Goal: Task Accomplishment & Management: Manage account settings

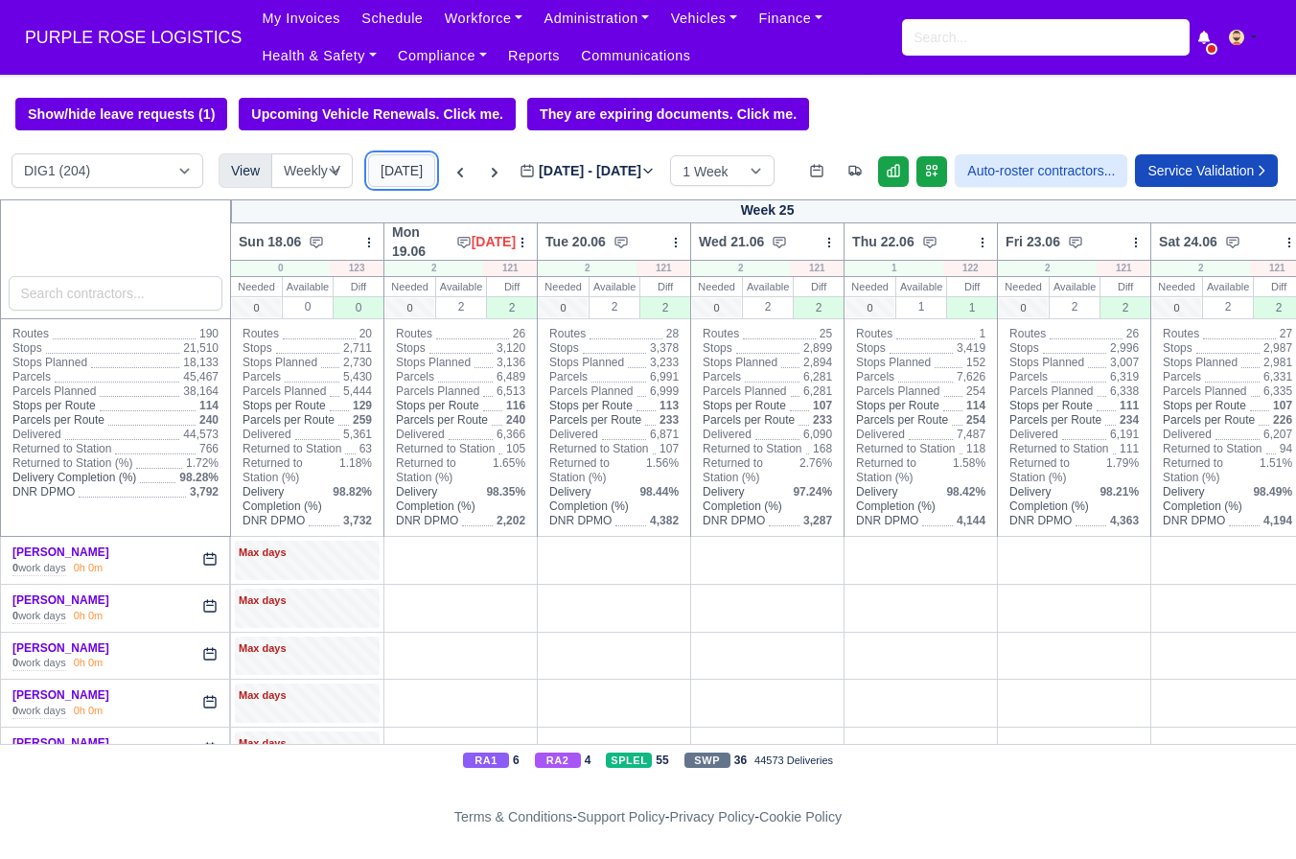
click at [409, 175] on button "Today" at bounding box center [401, 170] width 67 height 33
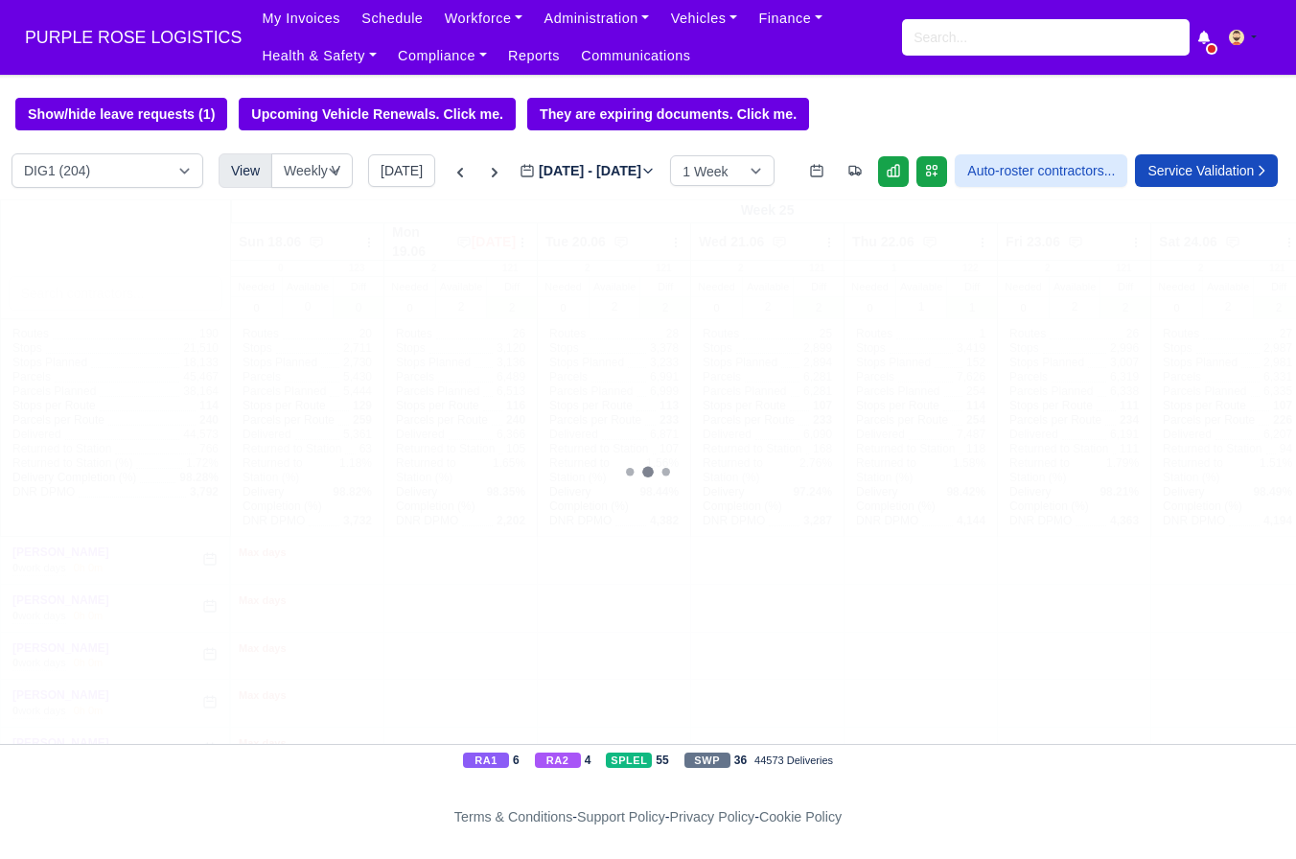
click at [130, 153] on div "DIG1 (204) DAK1 (1) GIMD (47)" at bounding box center [108, 170] width 192 height 35
type input "2025-09-16"
click at [131, 178] on select "DIG1 (204) DAK1 (1) GIMD (47)" at bounding box center [108, 170] width 192 height 35
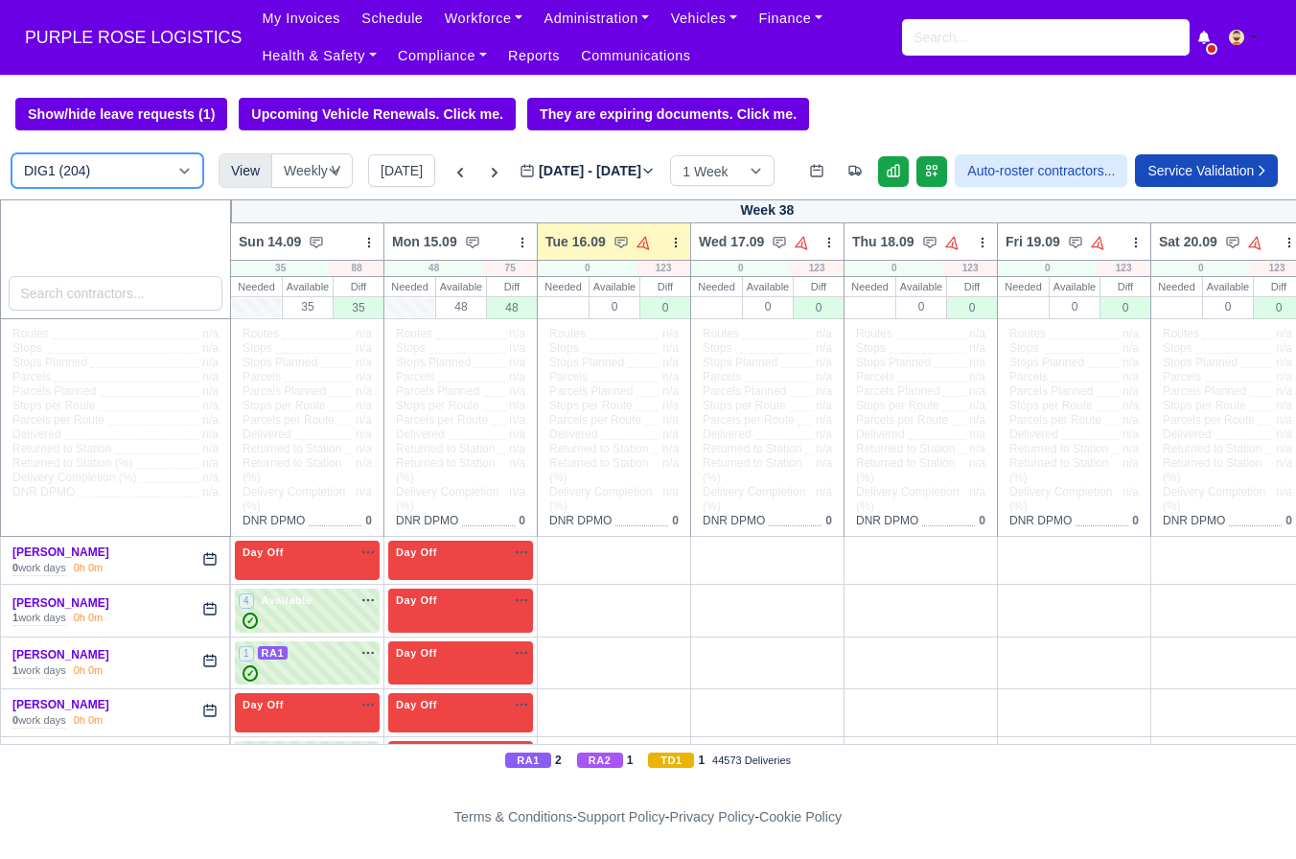
select select "5"
click at [12, 154] on select "DIG1 (204) DAK1 (1) GIMD (47)" at bounding box center [108, 170] width 192 height 35
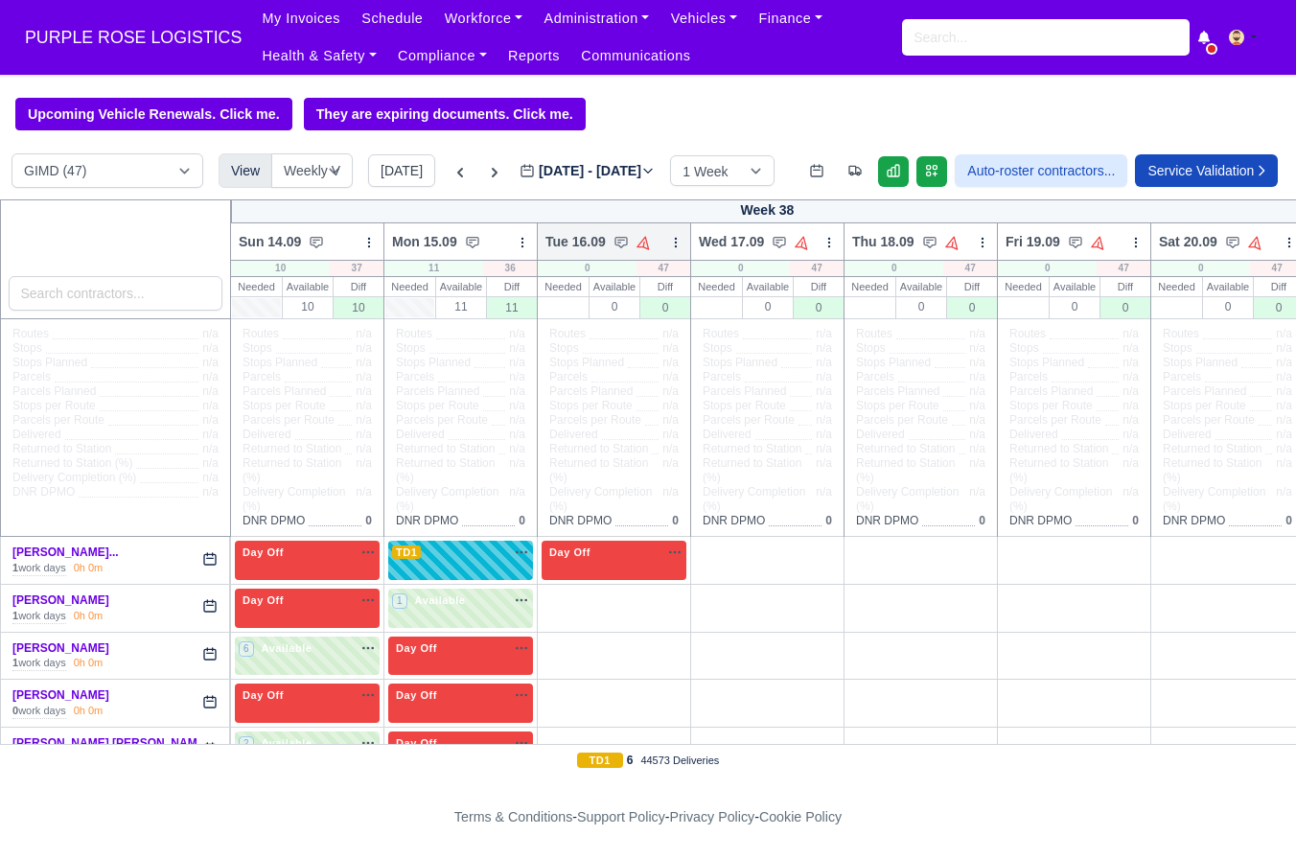
click at [680, 246] on icon at bounding box center [675, 242] width 13 height 13
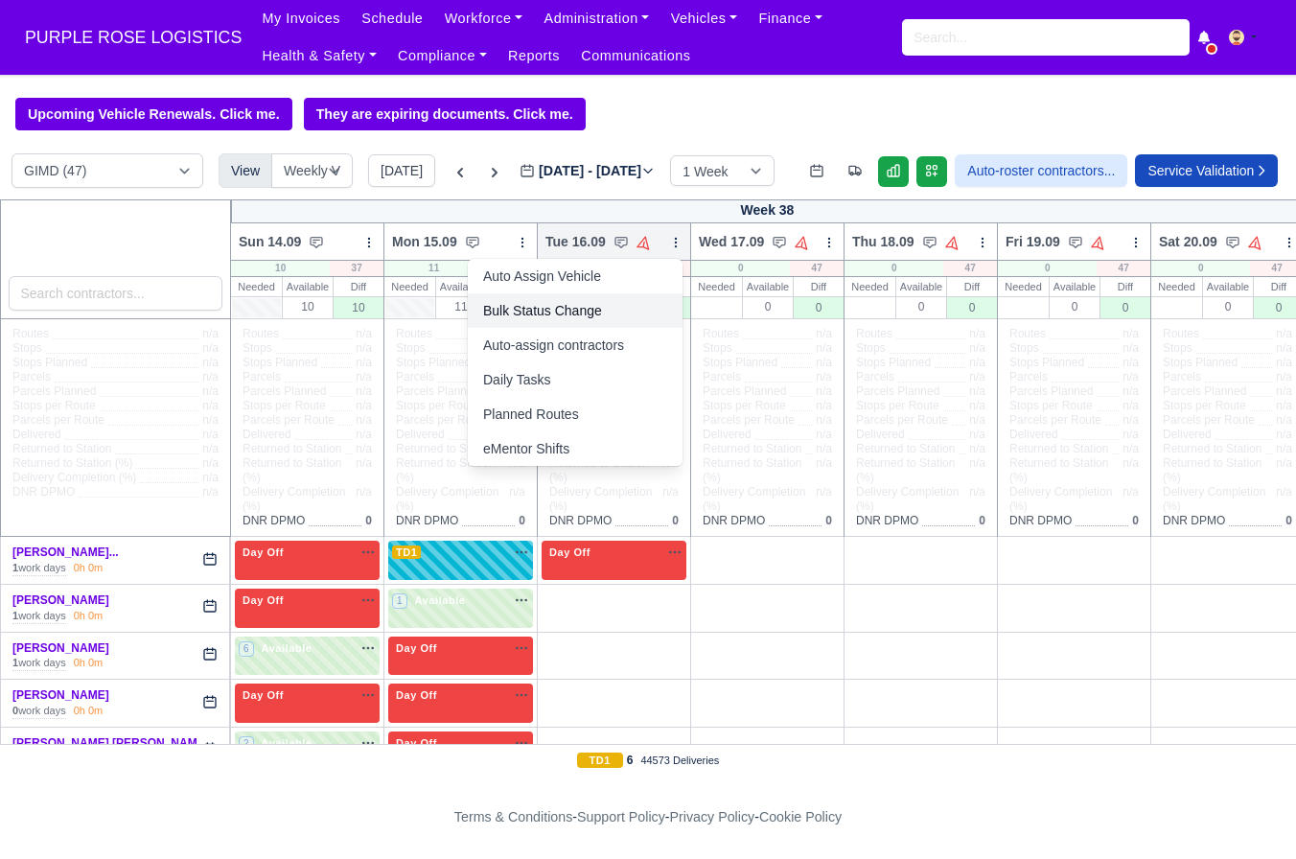
click at [613, 321] on link "Bulk Status Change" at bounding box center [575, 310] width 215 height 35
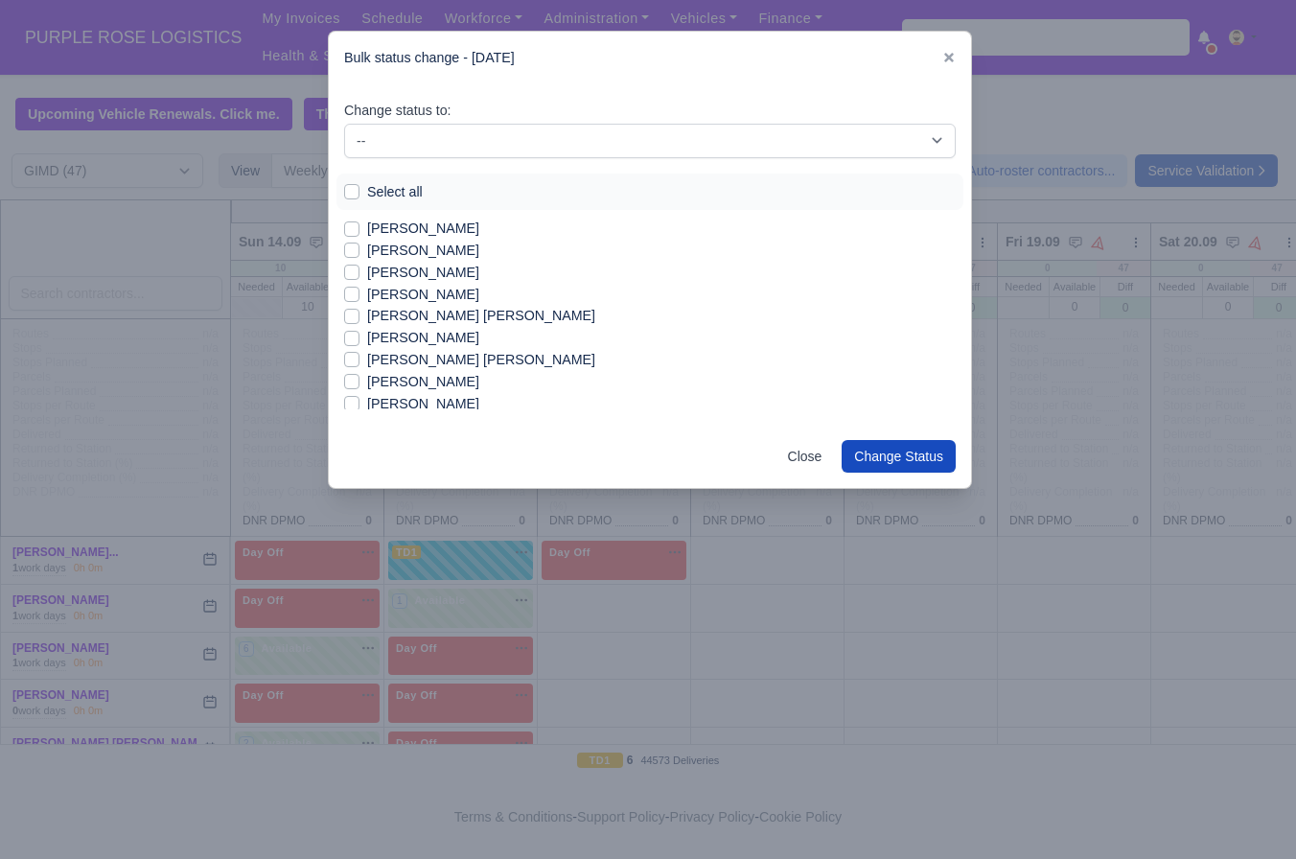
click at [378, 185] on label "Select all" at bounding box center [395, 192] width 56 height 22
click at [360, 185] on input "Select all" at bounding box center [351, 188] width 15 height 15
checkbox input "true"
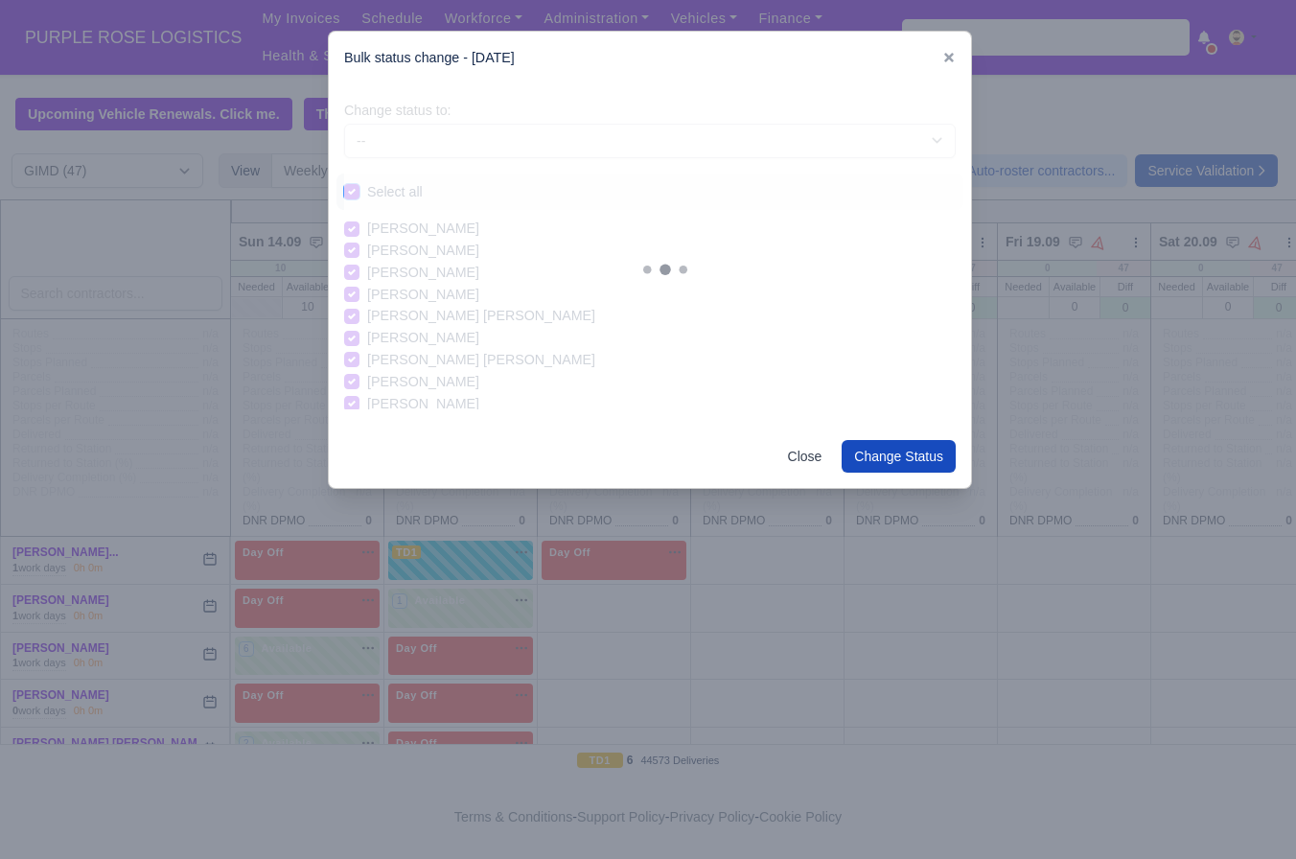
checkbox input "true"
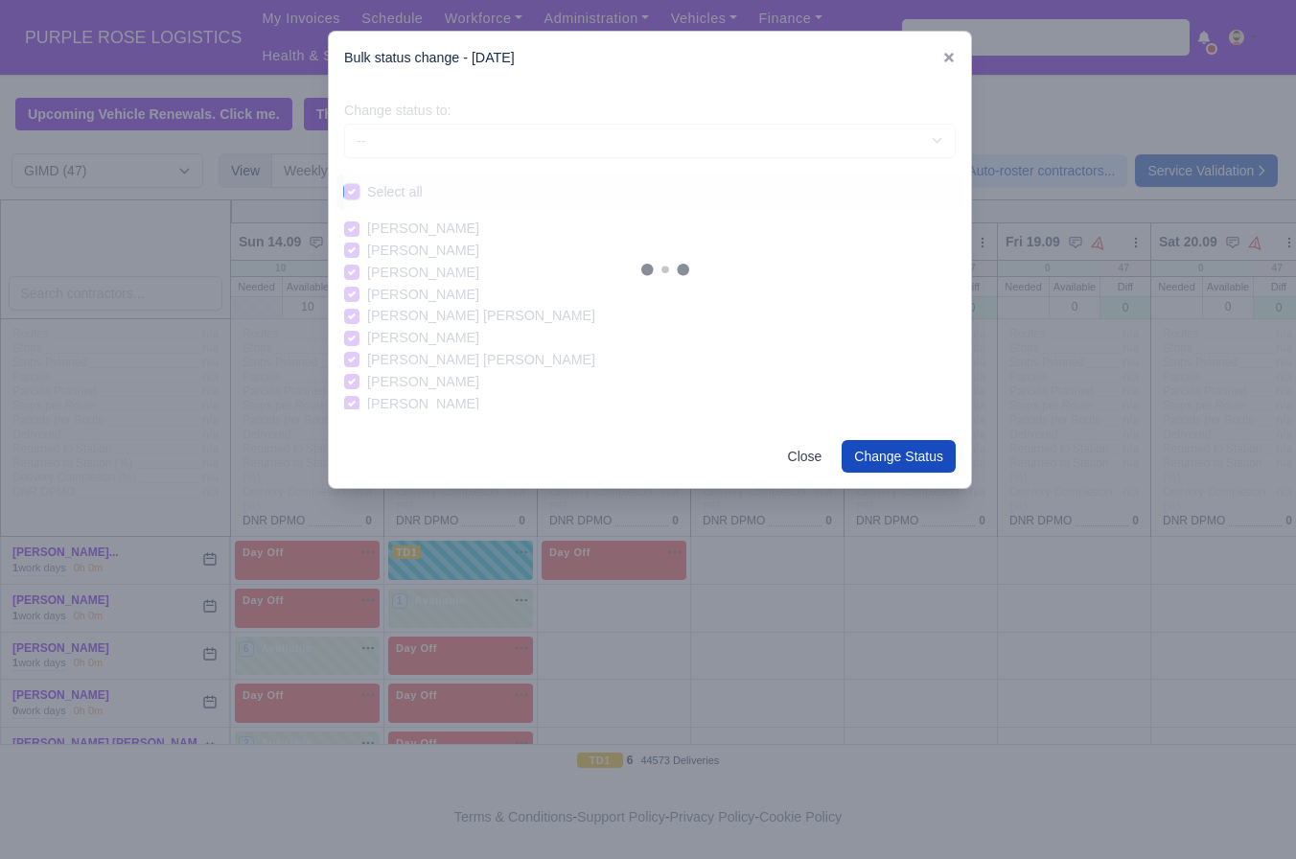
checkbox input "true"
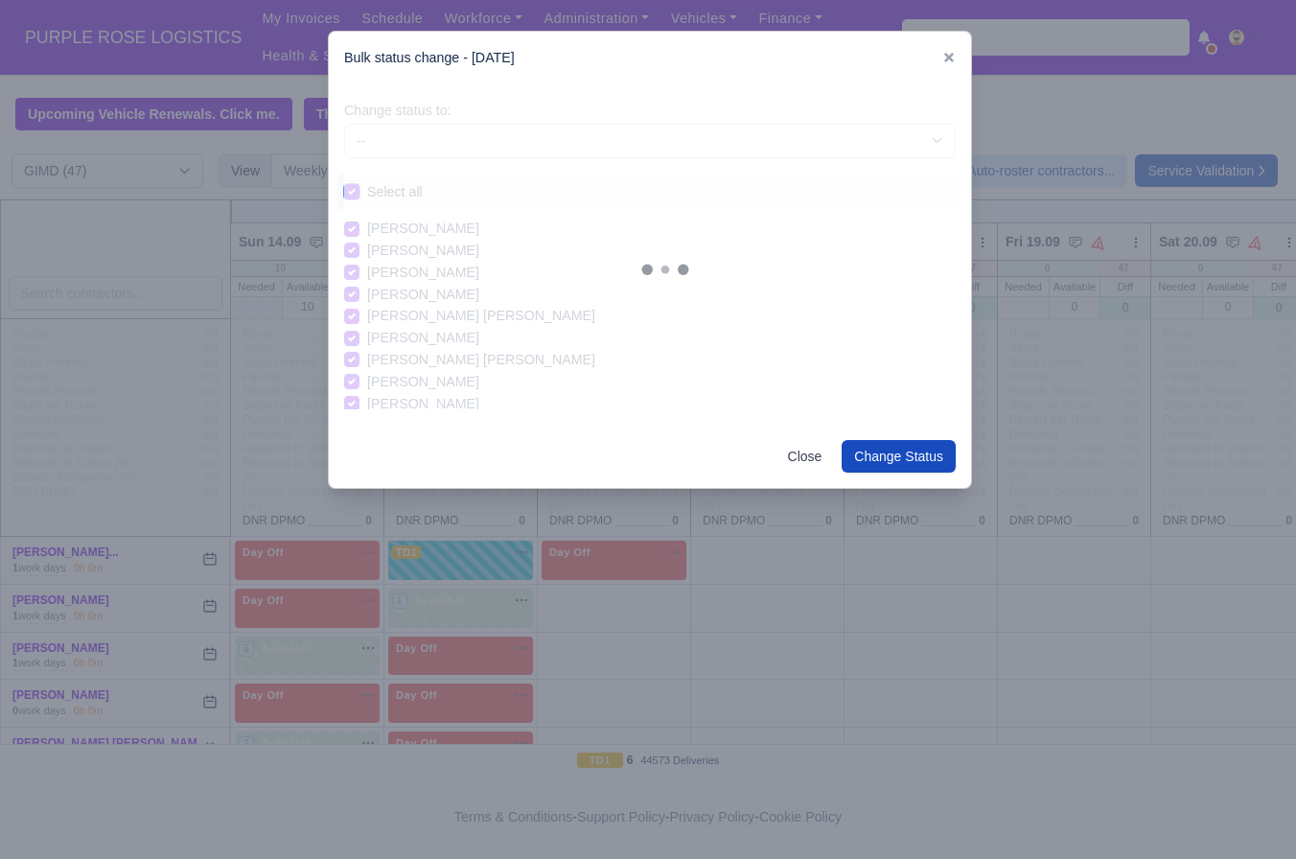
checkbox input "true"
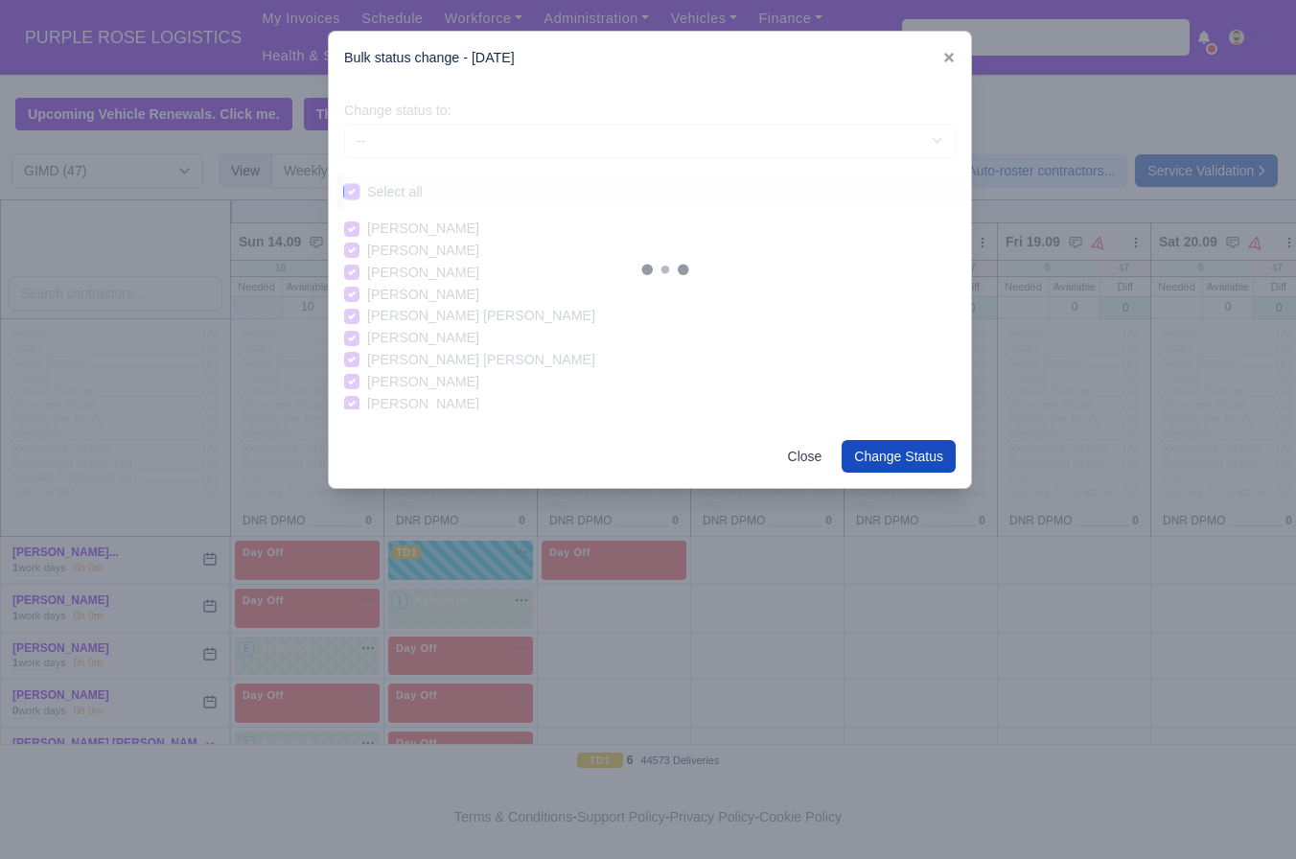
checkbox input "true"
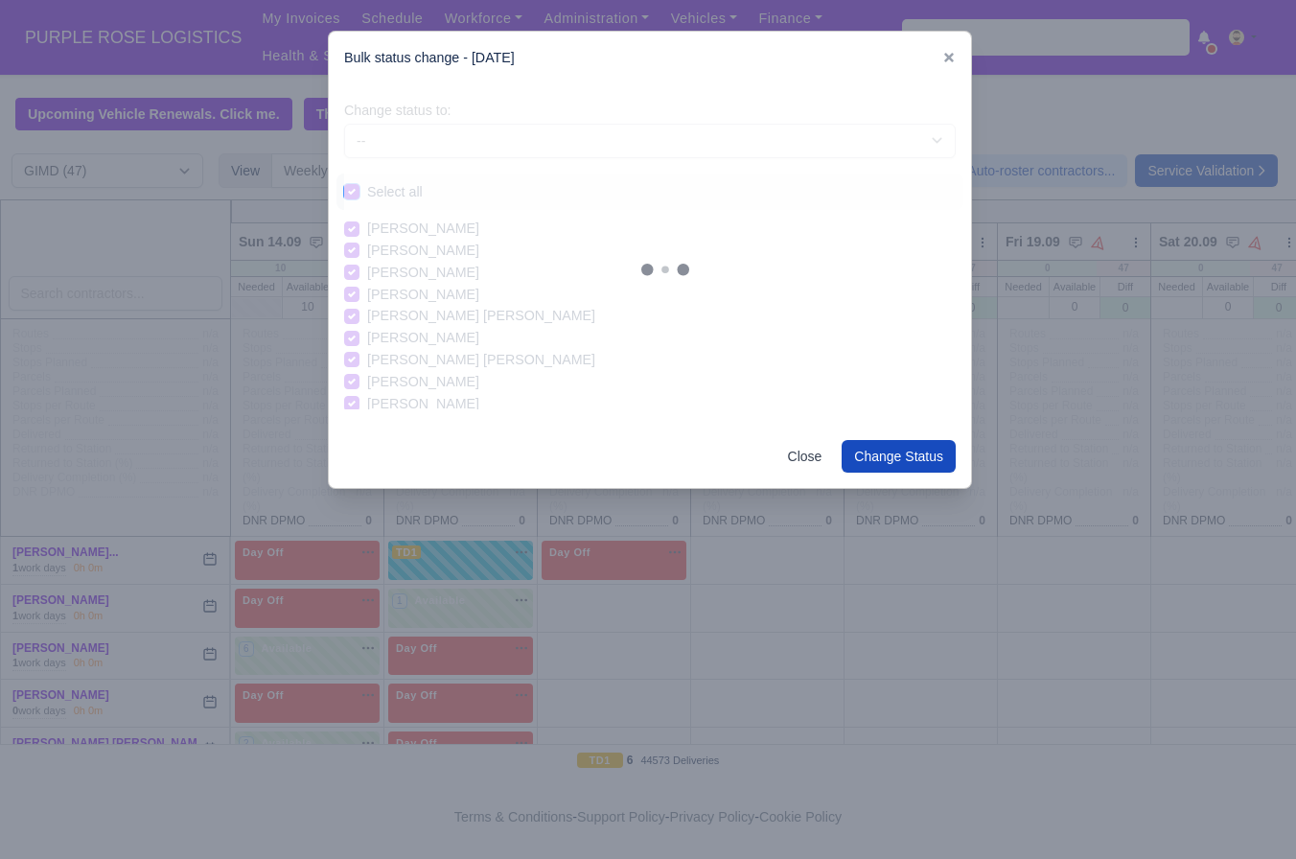
checkbox input "true"
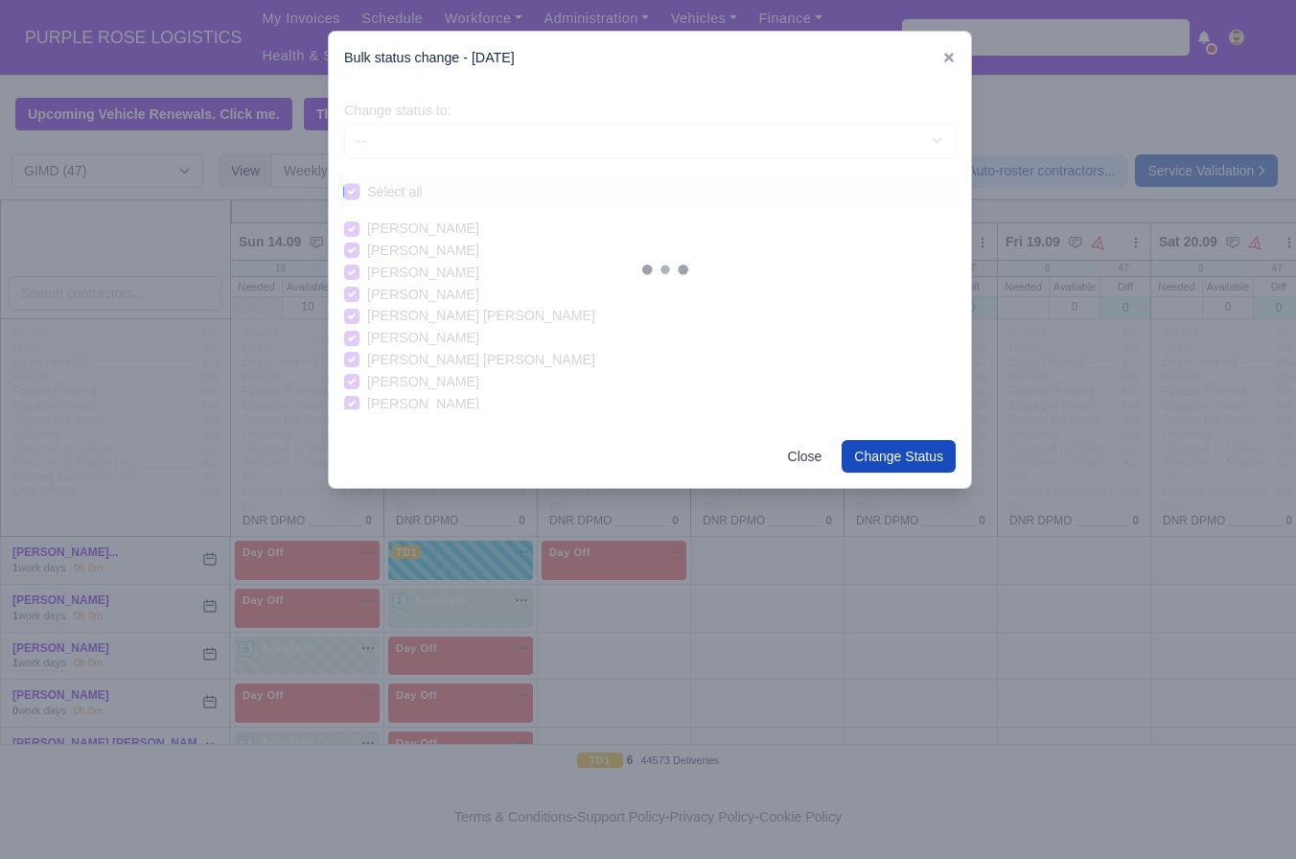
checkbox input "true"
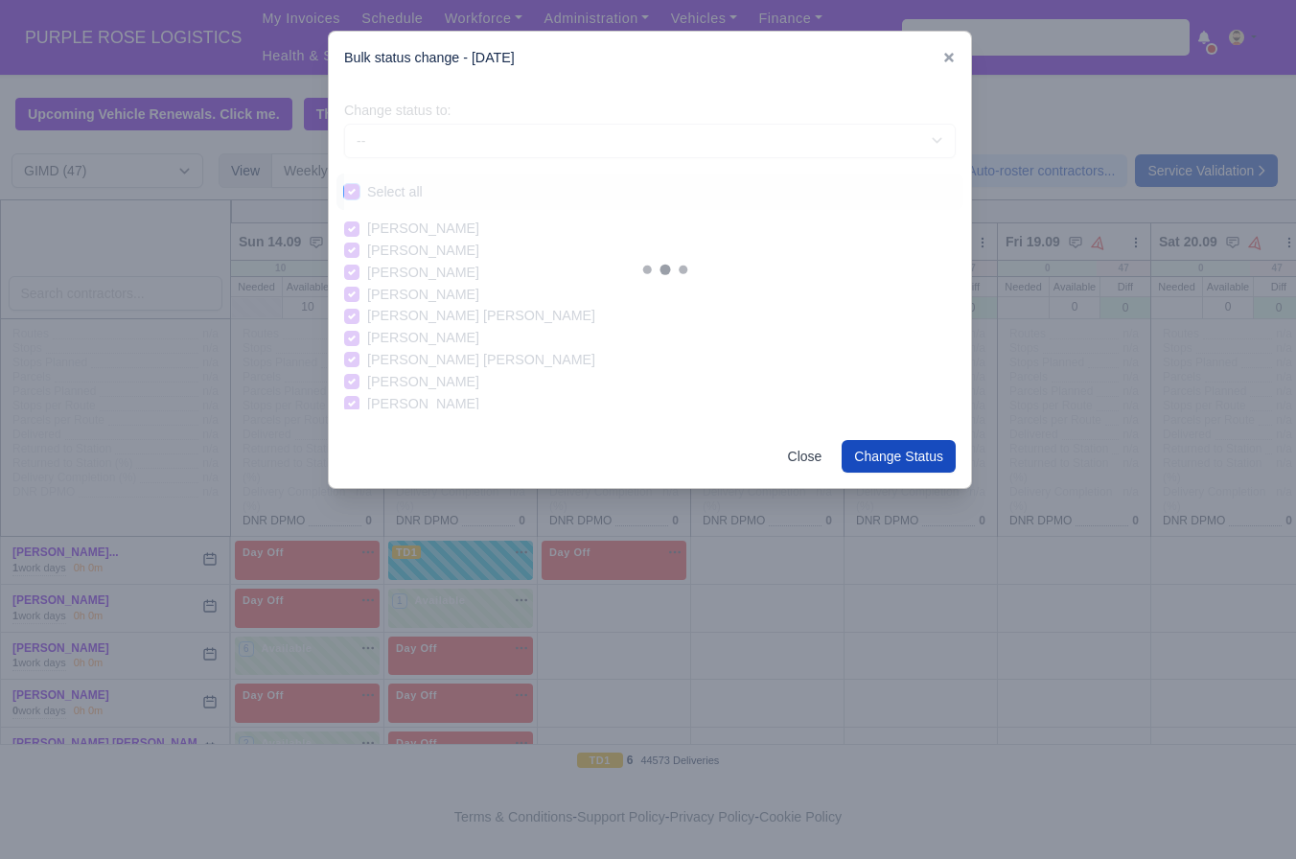
checkbox input "true"
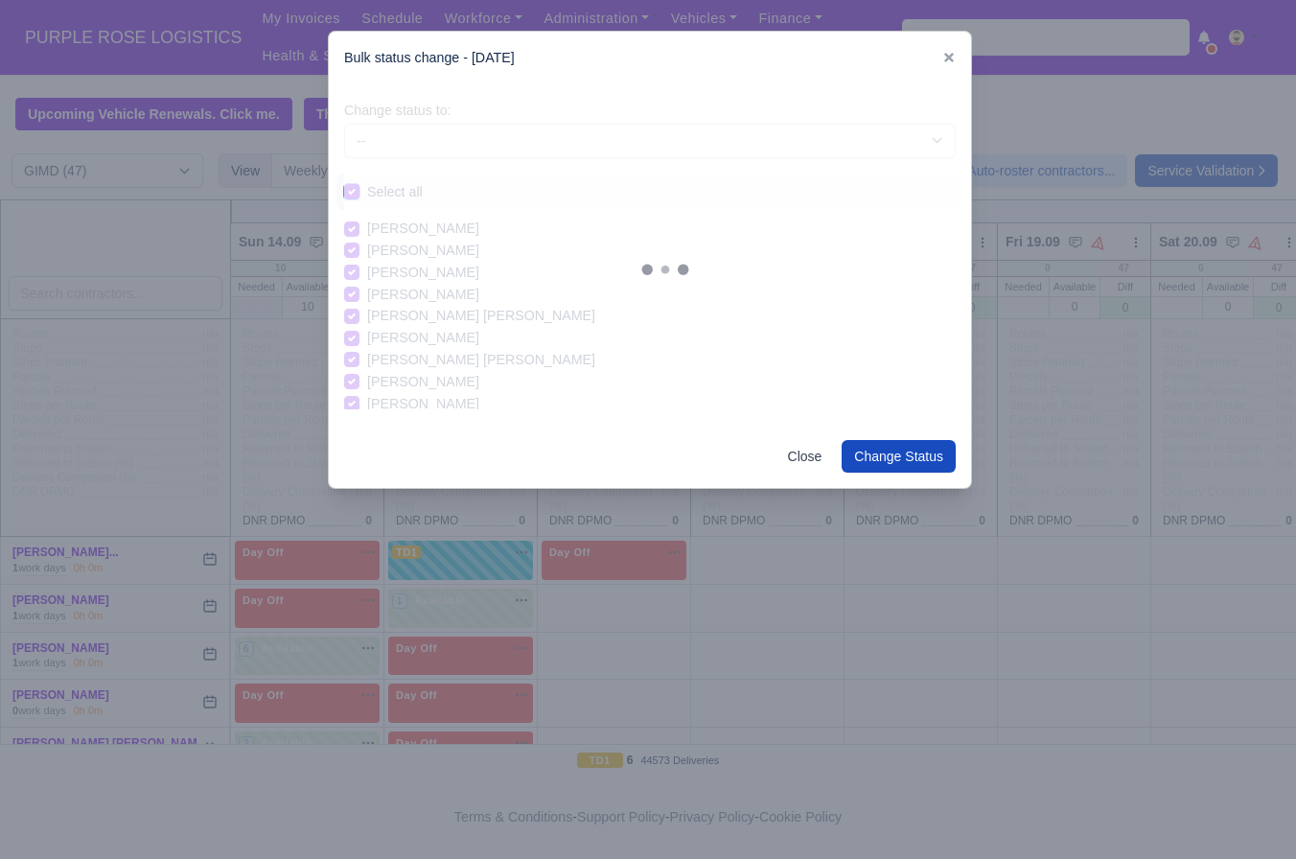
checkbox input "true"
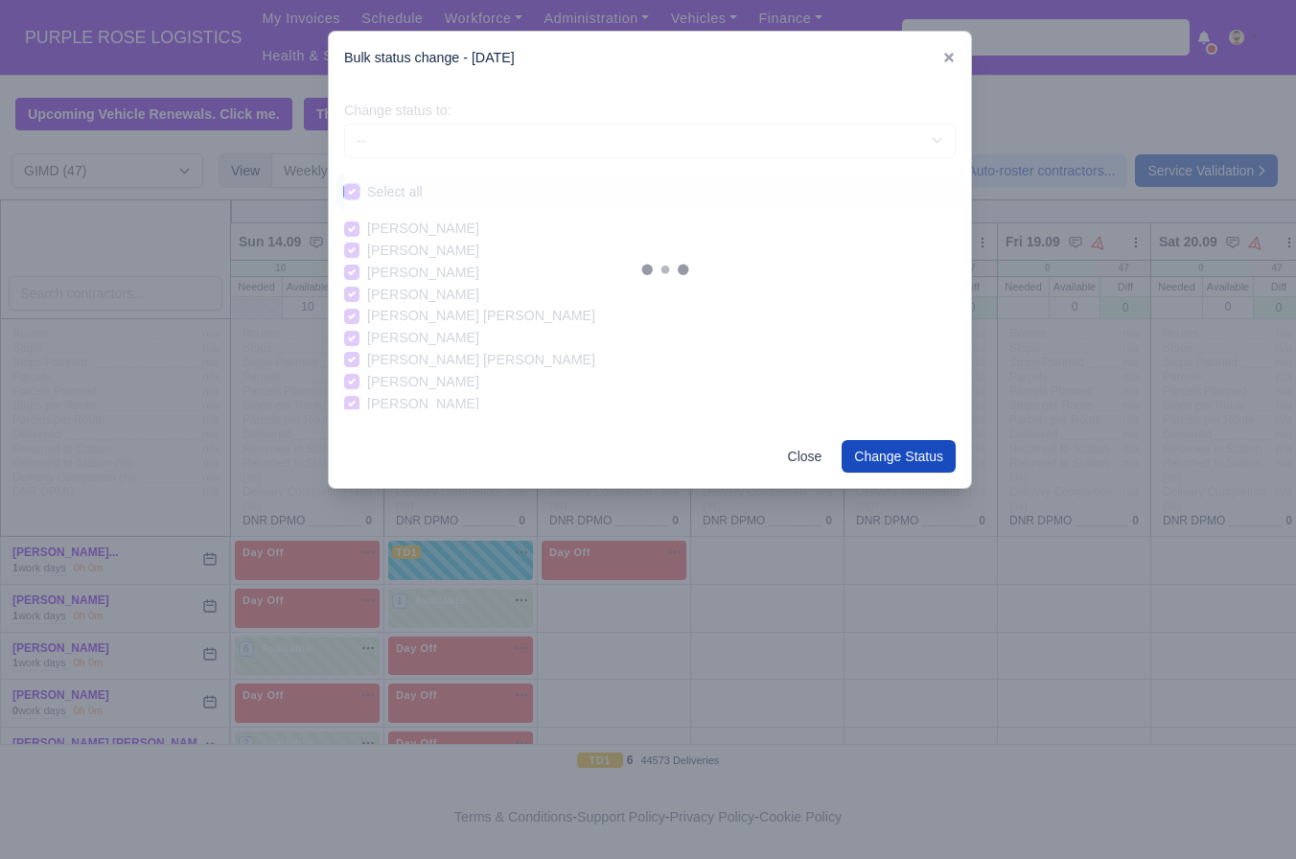
checkbox input "true"
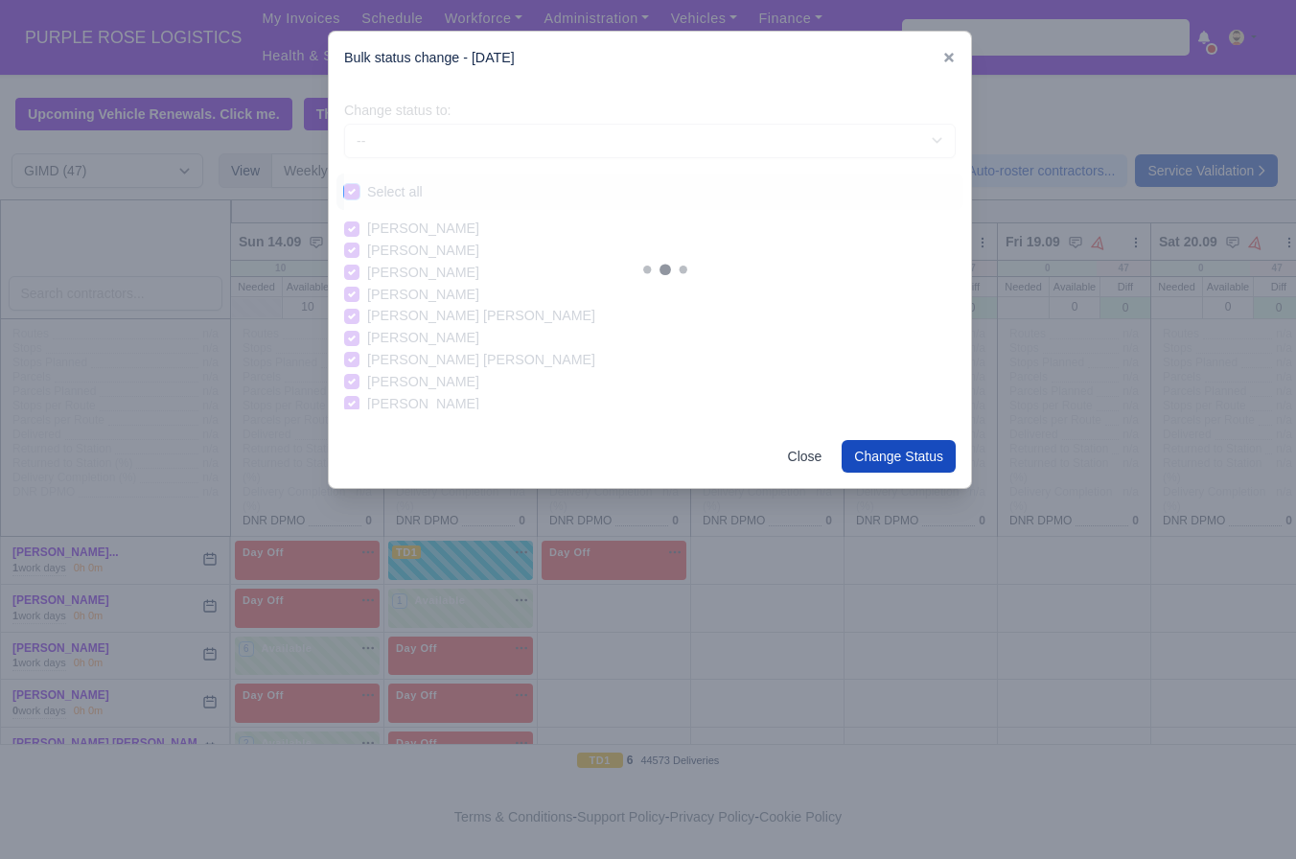
checkbox input "true"
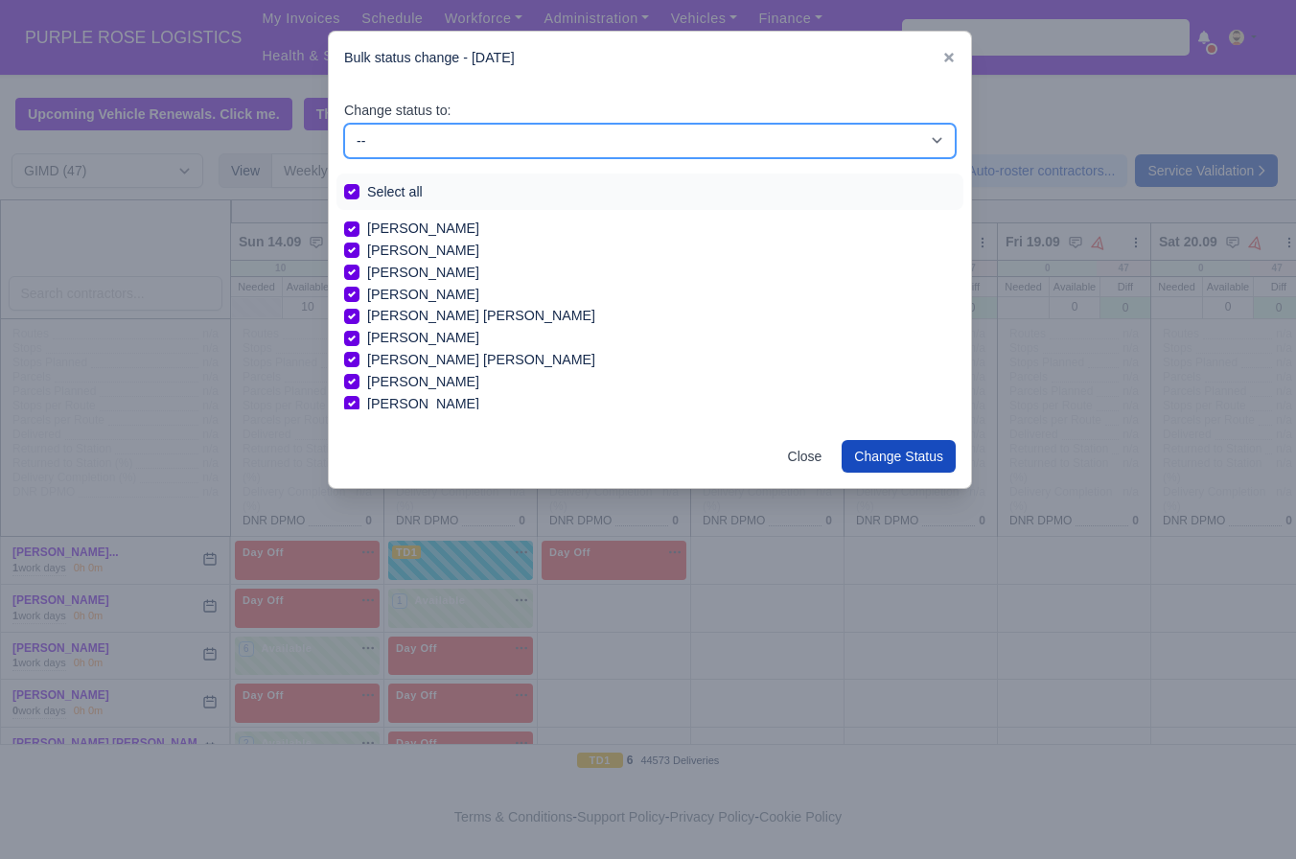
click at [461, 152] on select "-- Available Day Off Stand By Holiday In Office OSM Ridealong Nursery 1 Nursery…" at bounding box center [650, 141] width 612 height 35
select select "Day Off"
click at [344, 124] on select "-- Available Day Off Stand By Holiday In Office OSM Ridealong Nursery 1 Nursery…" at bounding box center [650, 141] width 612 height 35
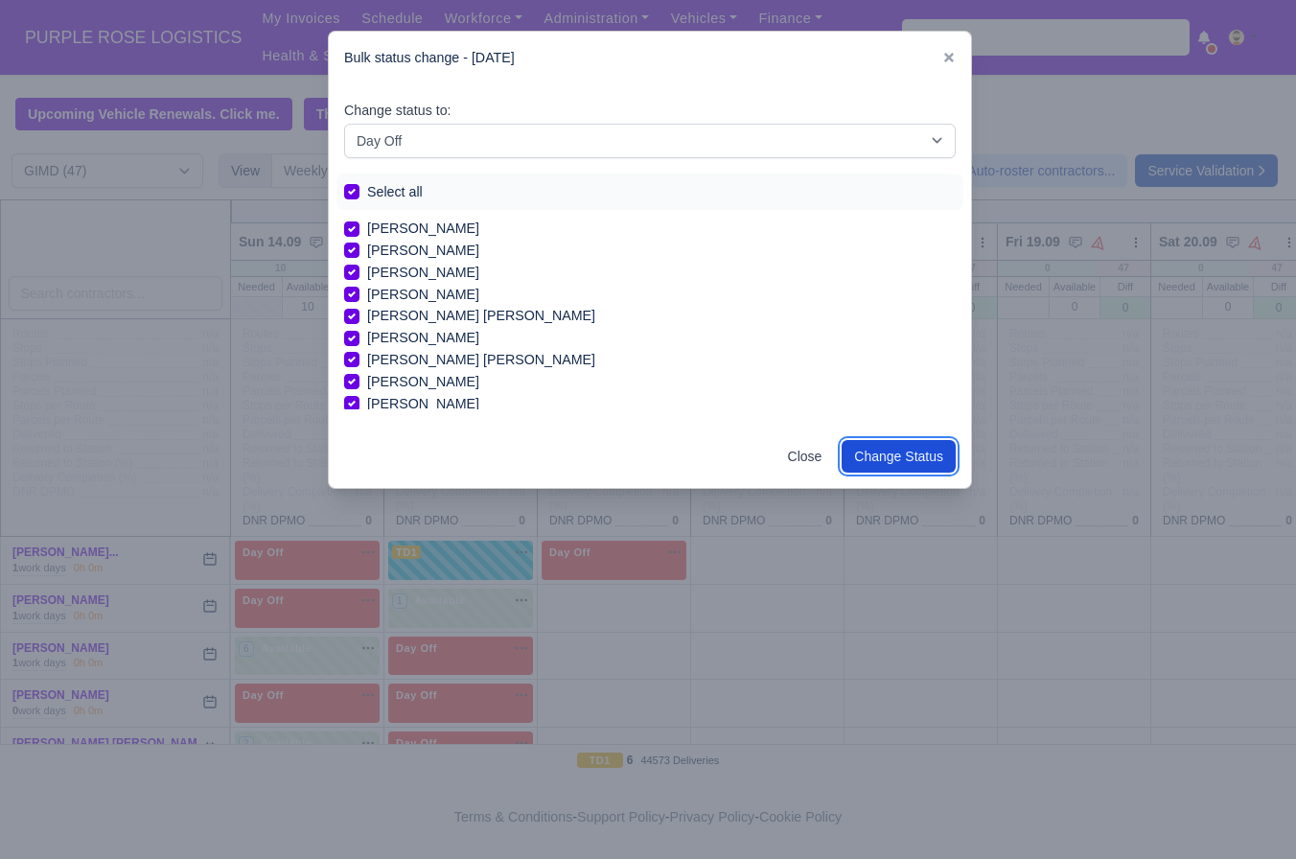
click at [884, 445] on button "Change Status" at bounding box center [899, 456] width 114 height 33
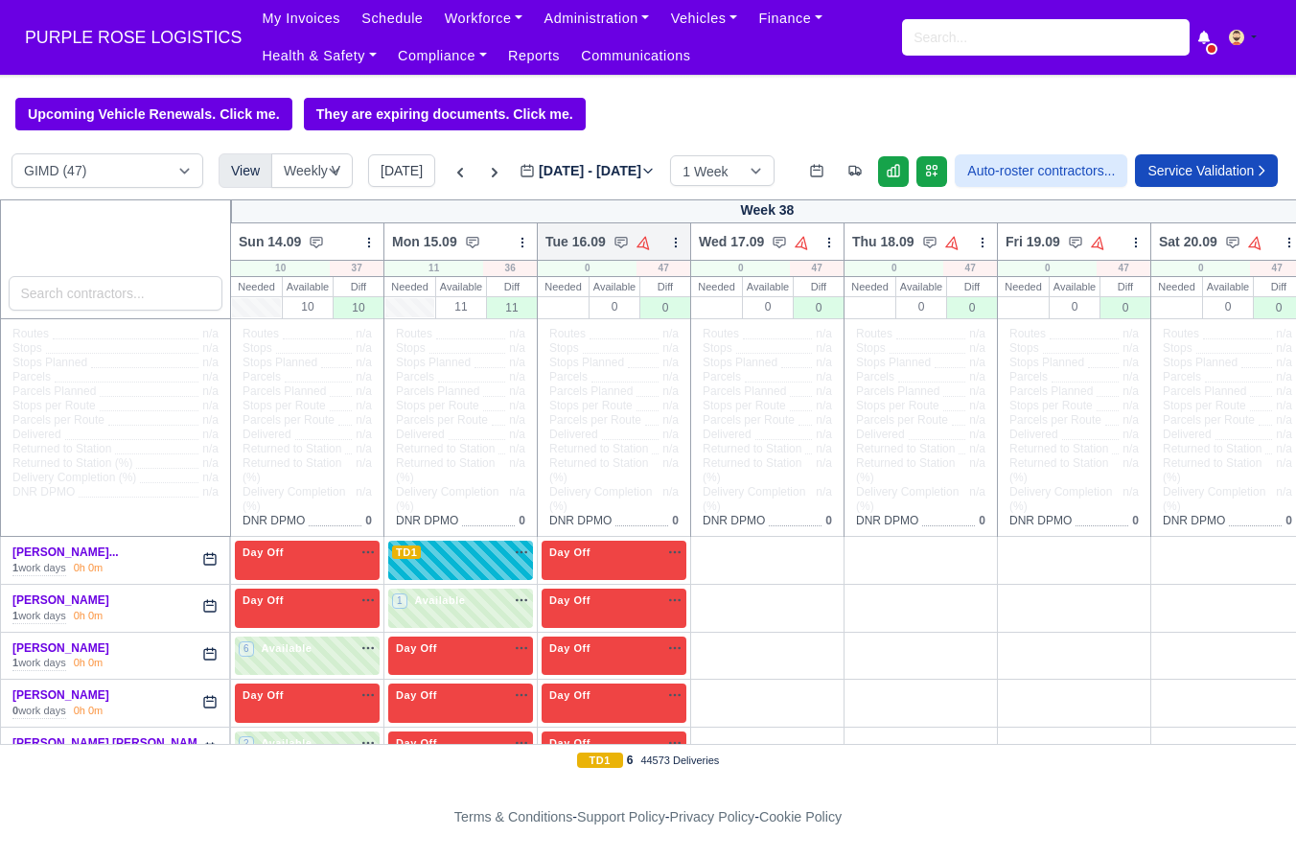
click at [673, 240] on icon at bounding box center [675, 242] width 13 height 13
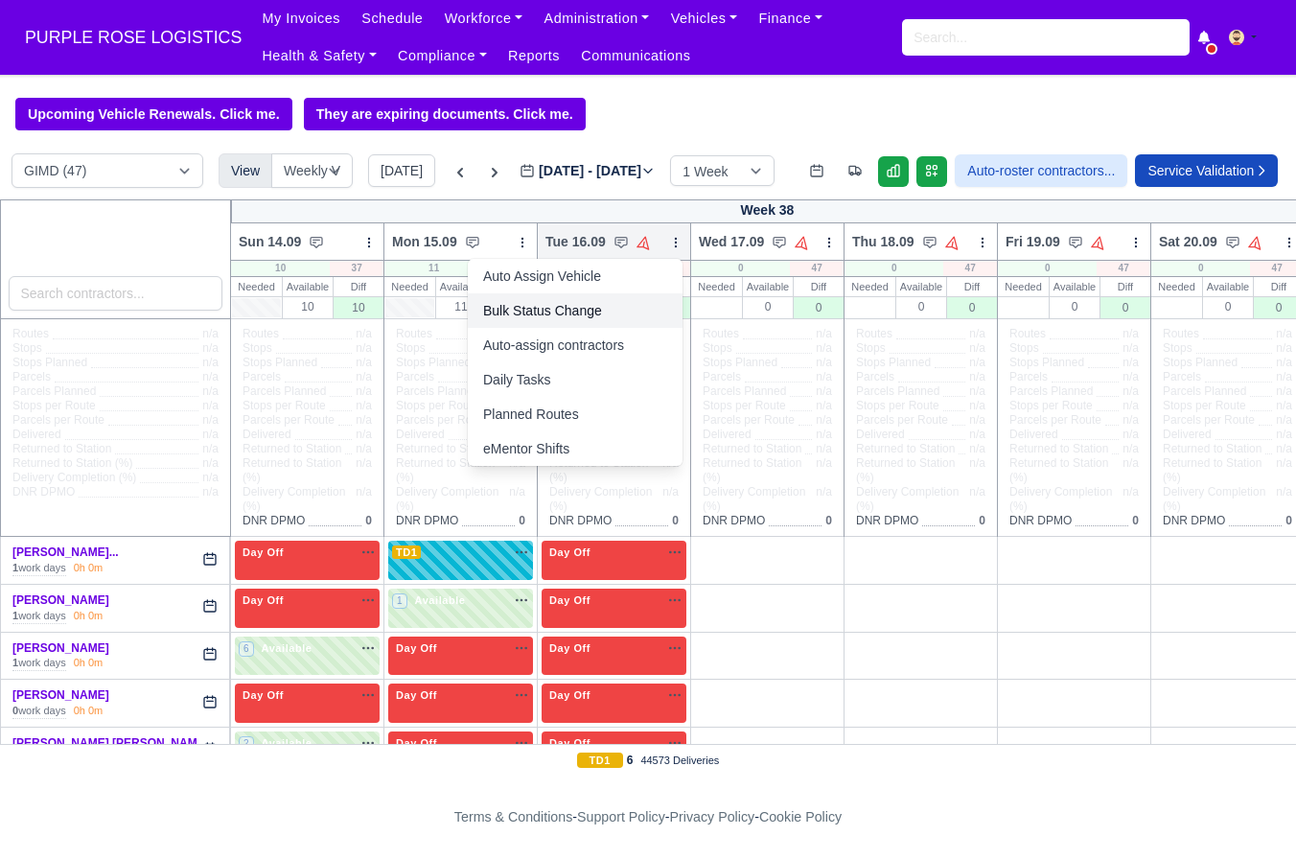
click at [567, 305] on link "Bulk Status Change" at bounding box center [575, 310] width 215 height 35
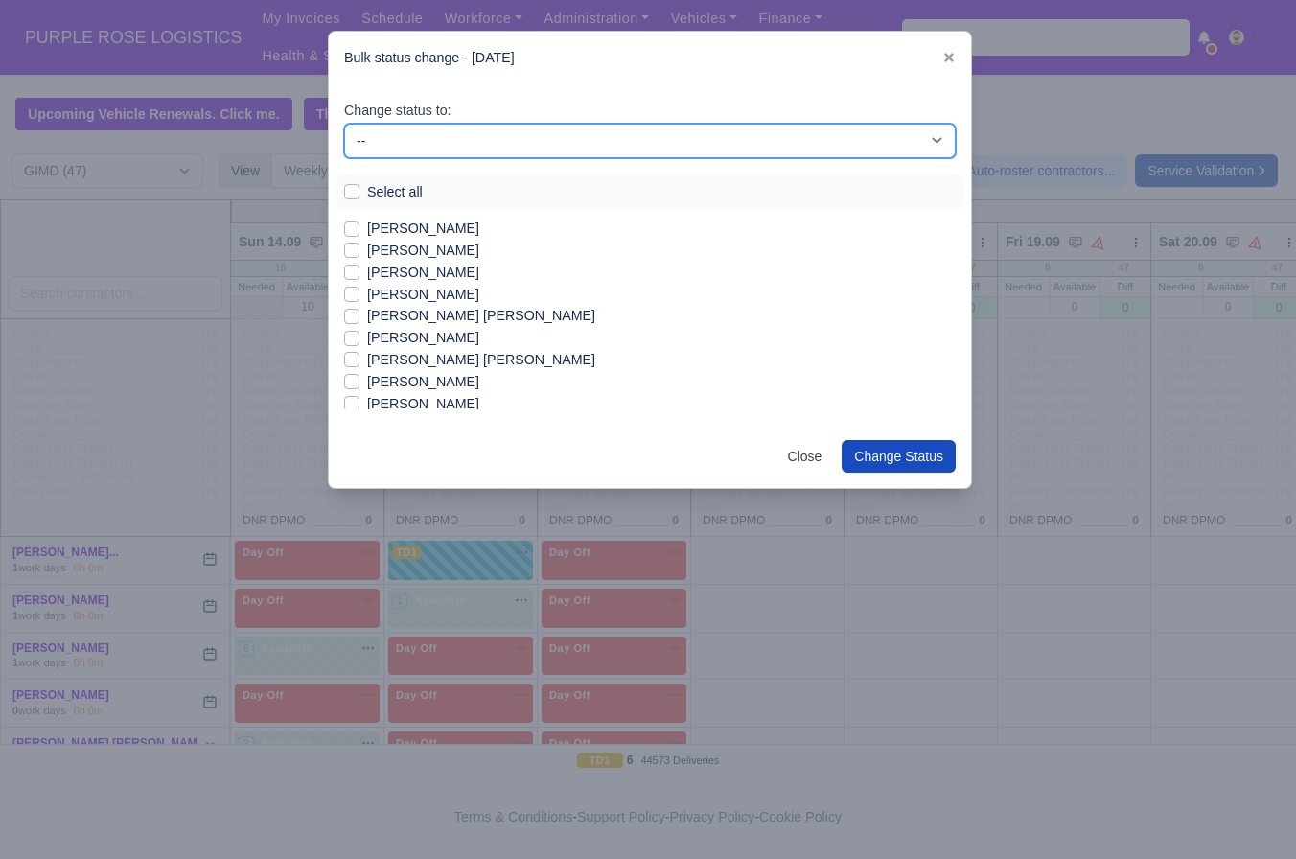
click at [550, 148] on select "-- Available Day Off Stand By Holiday In Office OSM Ridealong Nursery 1 Nursery…" at bounding box center [650, 141] width 612 height 35
select select "Available"
click at [344, 124] on select "-- Available Day Off Stand By Holiday In Office OSM Ridealong Nursery 1 Nursery…" at bounding box center [650, 141] width 612 height 35
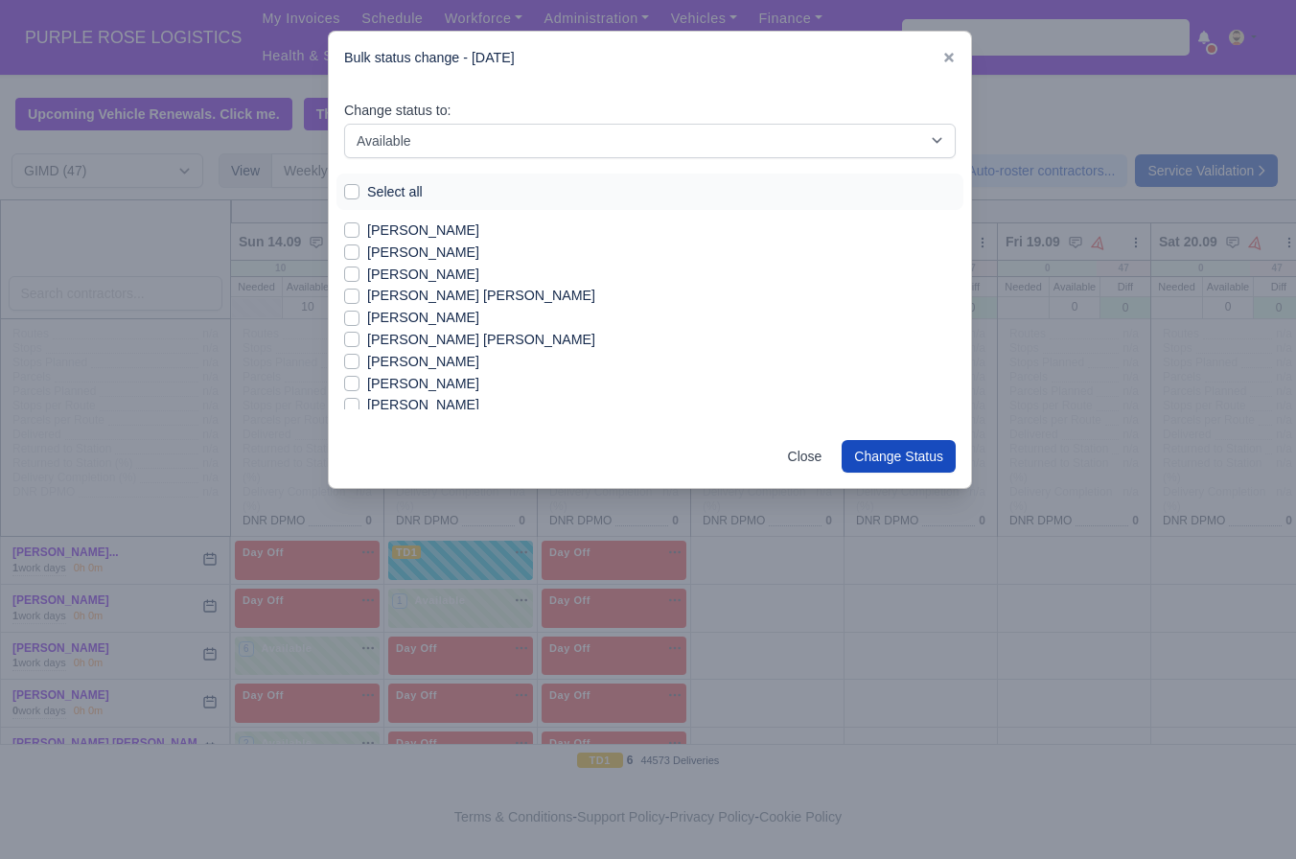
click at [390, 233] on label "Ali Abu" at bounding box center [423, 231] width 112 height 22
click at [360, 233] on input "Ali Abu" at bounding box center [351, 227] width 15 height 15
checkbox input "true"
click at [394, 251] on label "Amin Amini" at bounding box center [423, 253] width 112 height 22
click at [360, 251] on input "Amin Amini" at bounding box center [351, 249] width 15 height 15
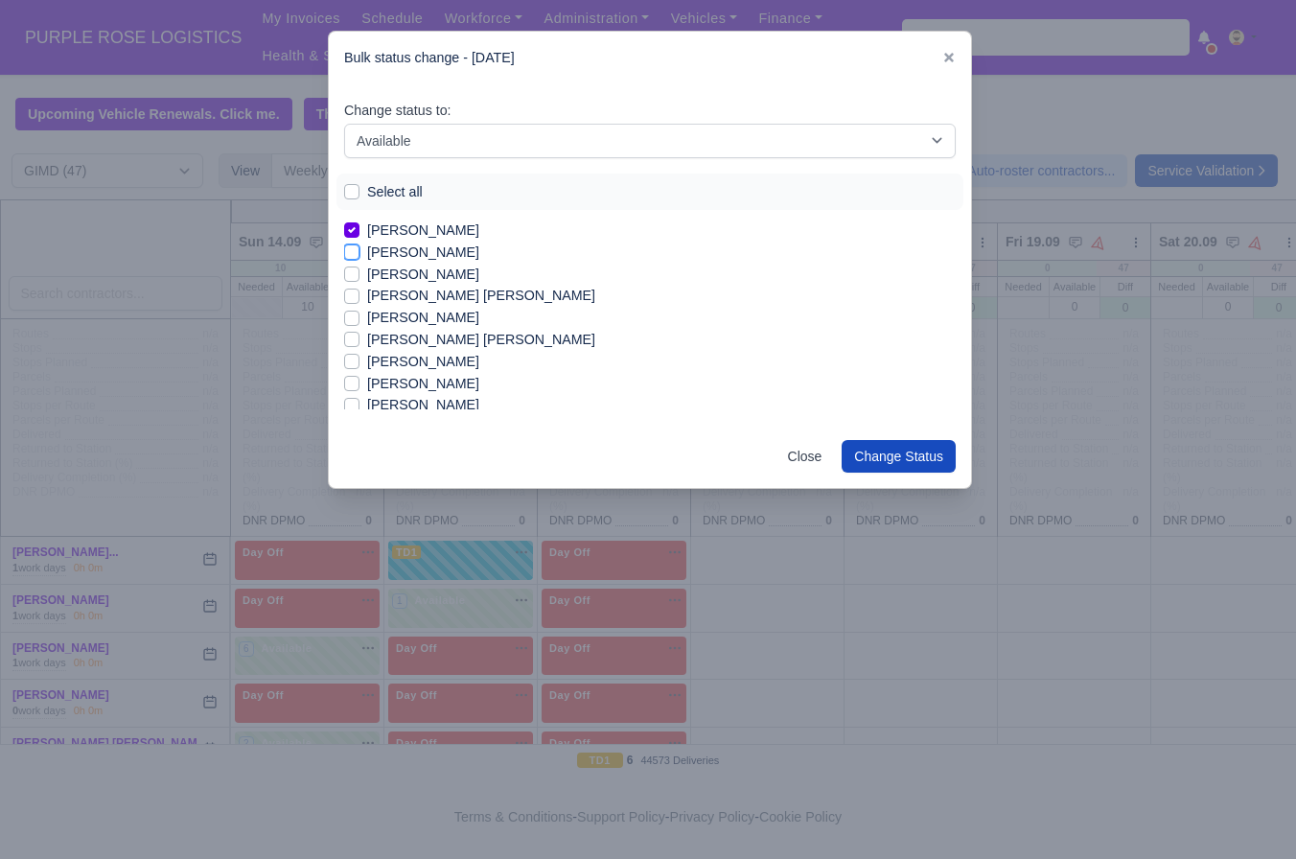
checkbox input "true"
click at [445, 295] on label "Aminul Islam Mohammad" at bounding box center [481, 296] width 228 height 22
click at [360, 295] on input "Aminul Islam Mohammad" at bounding box center [351, 292] width 15 height 15
checkbox input "true"
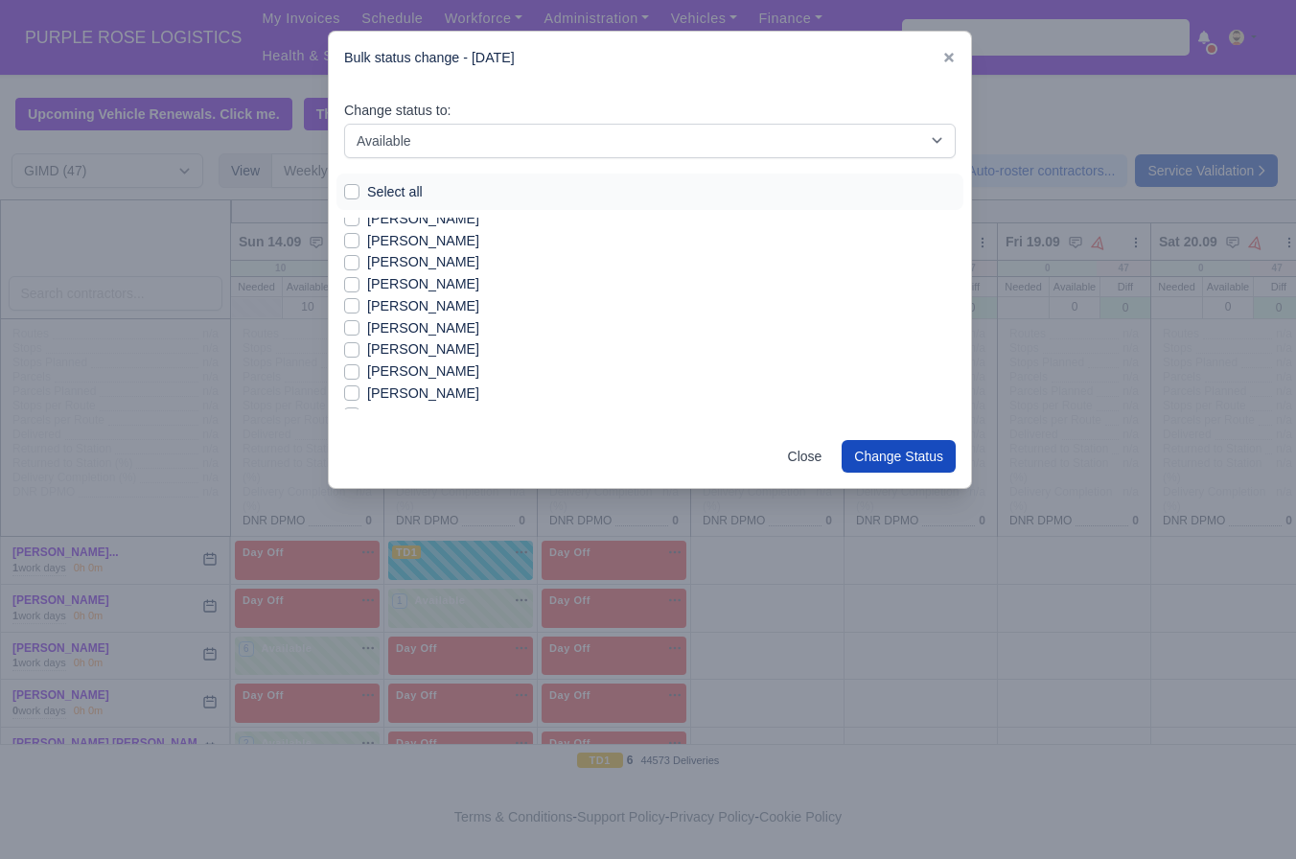
scroll to position [172, 0]
click at [439, 295] on label "Blake Durrant" at bounding box center [423, 298] width 112 height 22
click at [360, 295] on input "Blake Durrant" at bounding box center [351, 294] width 15 height 15
checkbox input "true"
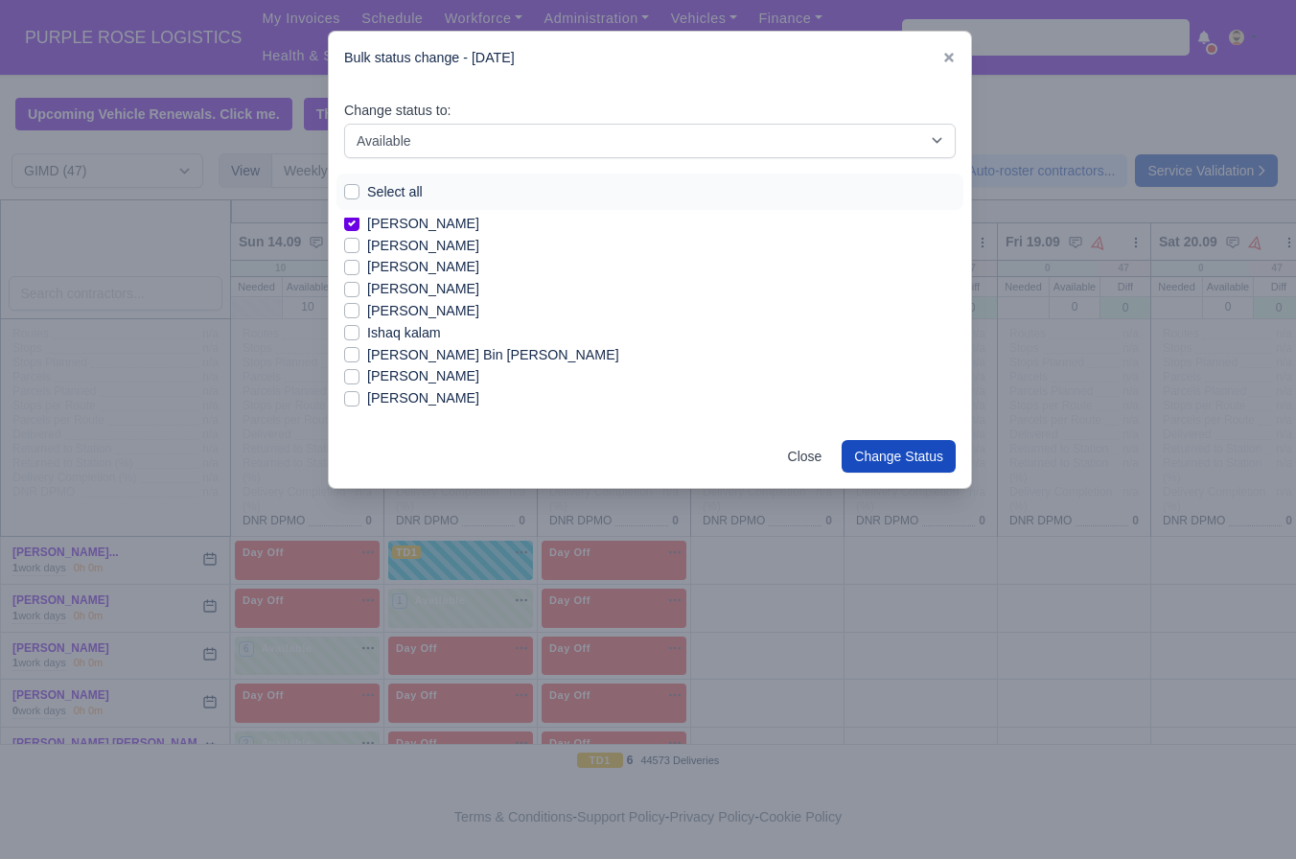
click at [410, 267] on label "Ernest Kenawha Gbla" at bounding box center [423, 267] width 112 height 22
click at [360, 267] on input "Ernest Kenawha Gbla" at bounding box center [351, 263] width 15 height 15
checkbox input "true"
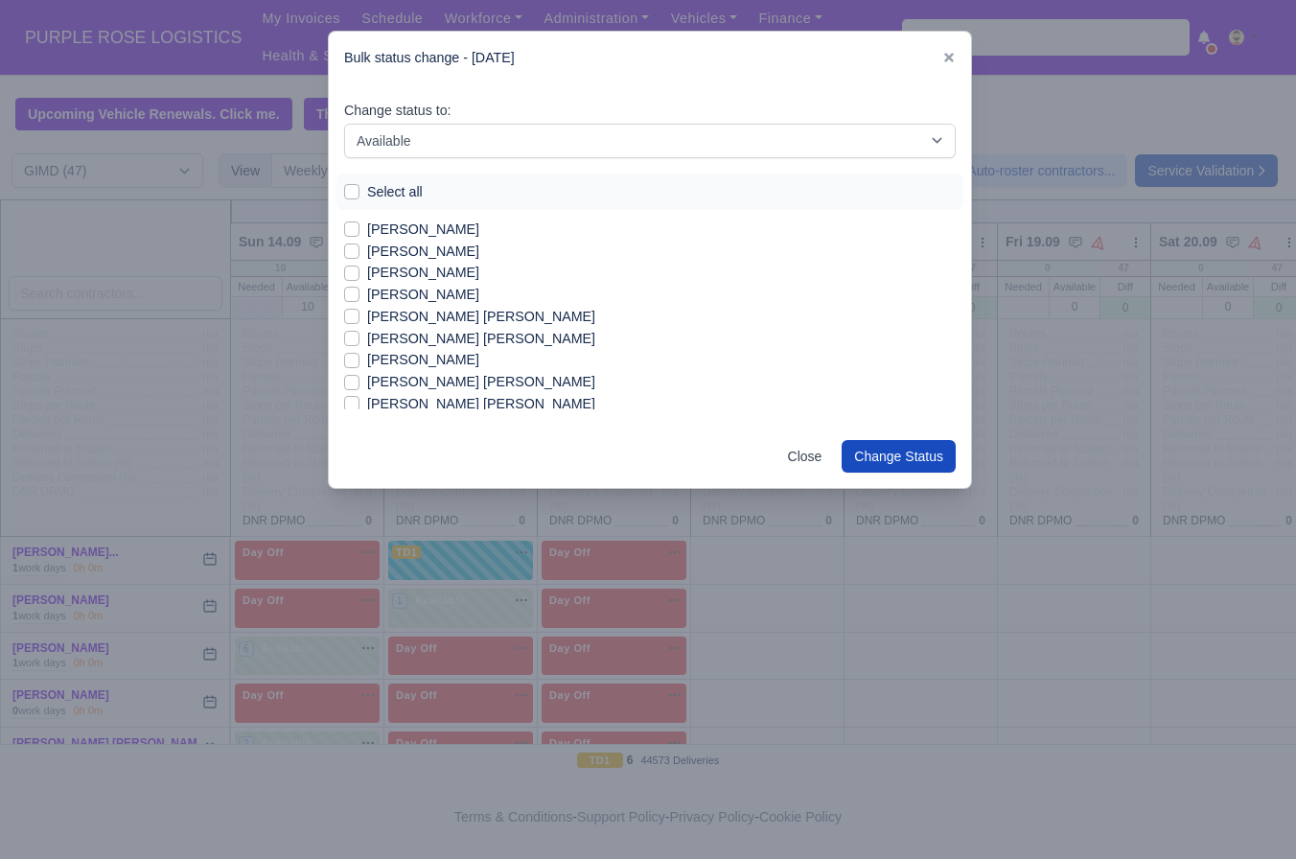
scroll to position [465, 0]
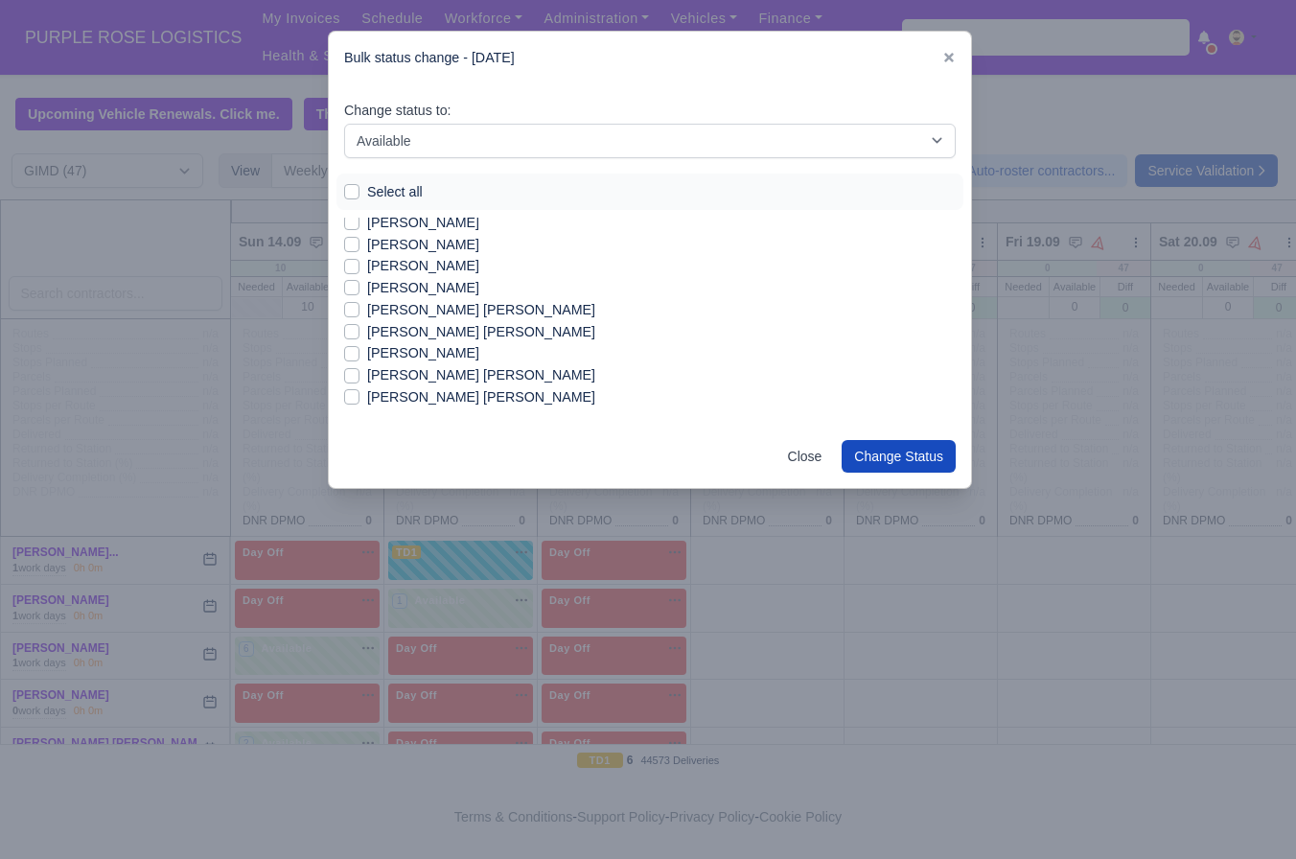
click at [464, 369] on label "Mohammed Hamza Hussain" at bounding box center [481, 375] width 228 height 22
click at [360, 369] on input "Mohammed Hamza Hussain" at bounding box center [351, 371] width 15 height 15
checkbox input "true"
click at [405, 381] on label "Joel Ngodji" at bounding box center [423, 375] width 112 height 22
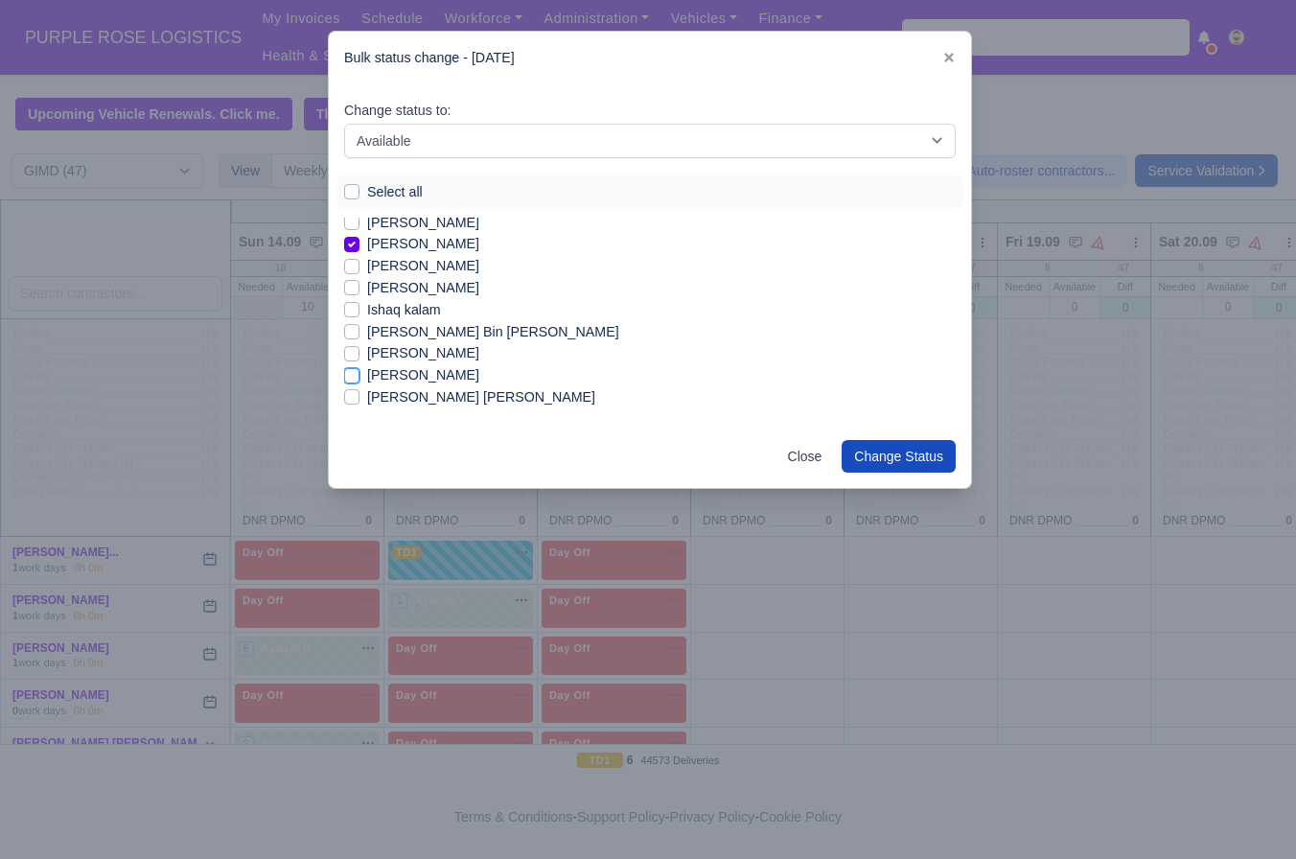
click at [360, 380] on input "Joel Ngodji" at bounding box center [351, 371] width 15 height 15
checkbox input "true"
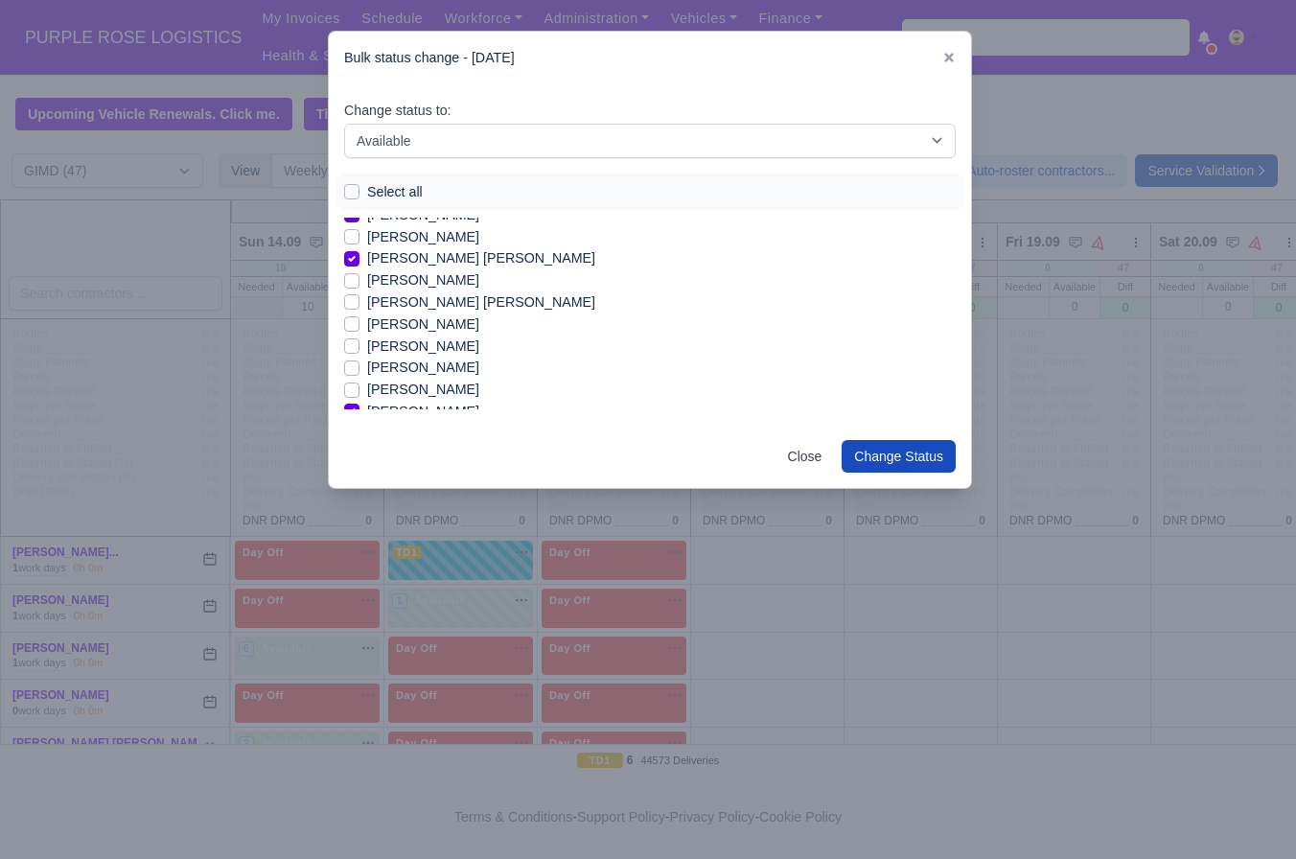
scroll to position [54, 0]
click at [420, 351] on label "Ashanth Prashath" at bounding box center [423, 350] width 112 height 22
click at [360, 351] on input "Ashanth Prashath" at bounding box center [351, 346] width 15 height 15
checkbox input "true"
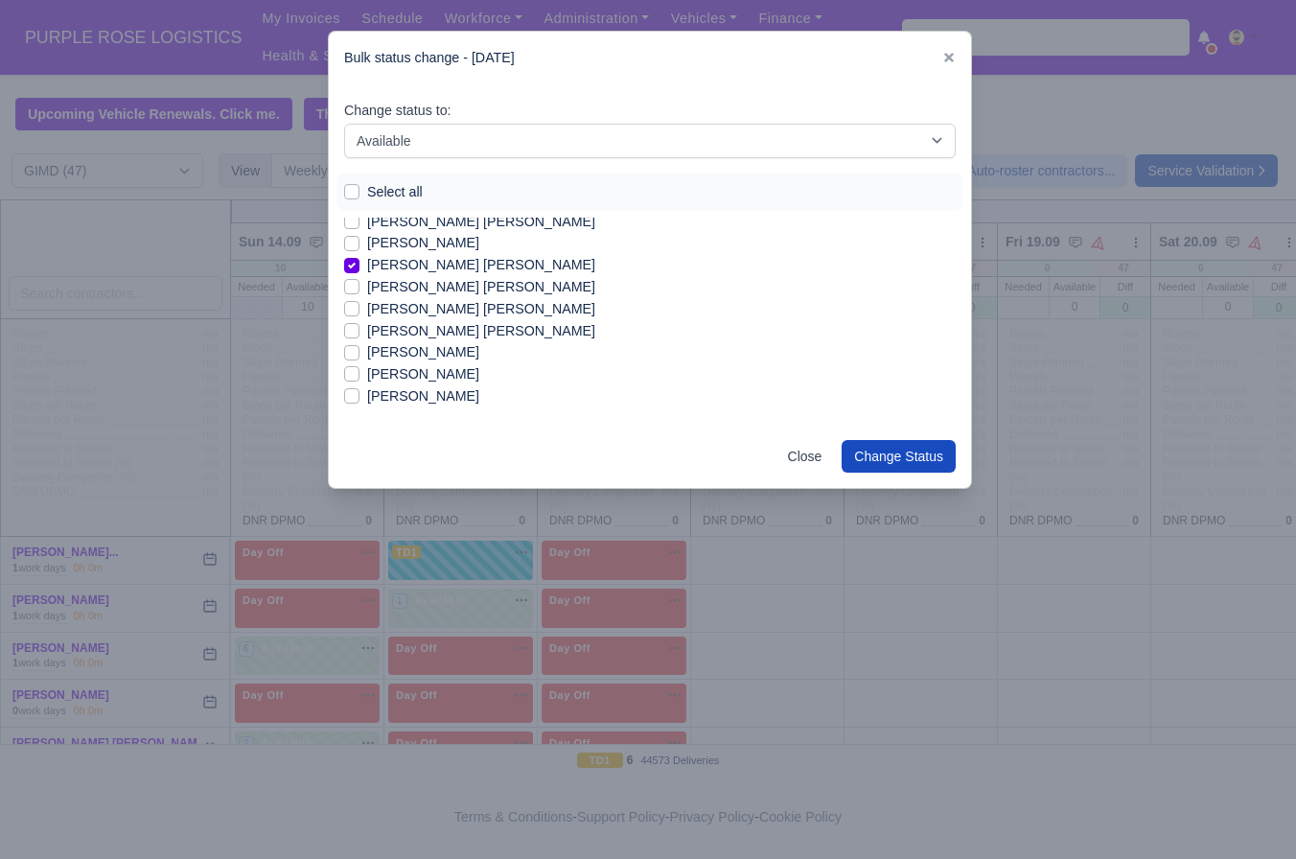
scroll to position [578, 0]
click at [447, 311] on label "Mohammed Shiekh Adam Humayun" at bounding box center [481, 306] width 228 height 22
click at [360, 311] on input "Mohammed Shiekh Adam Humayun" at bounding box center [351, 302] width 15 height 15
checkbox input "true"
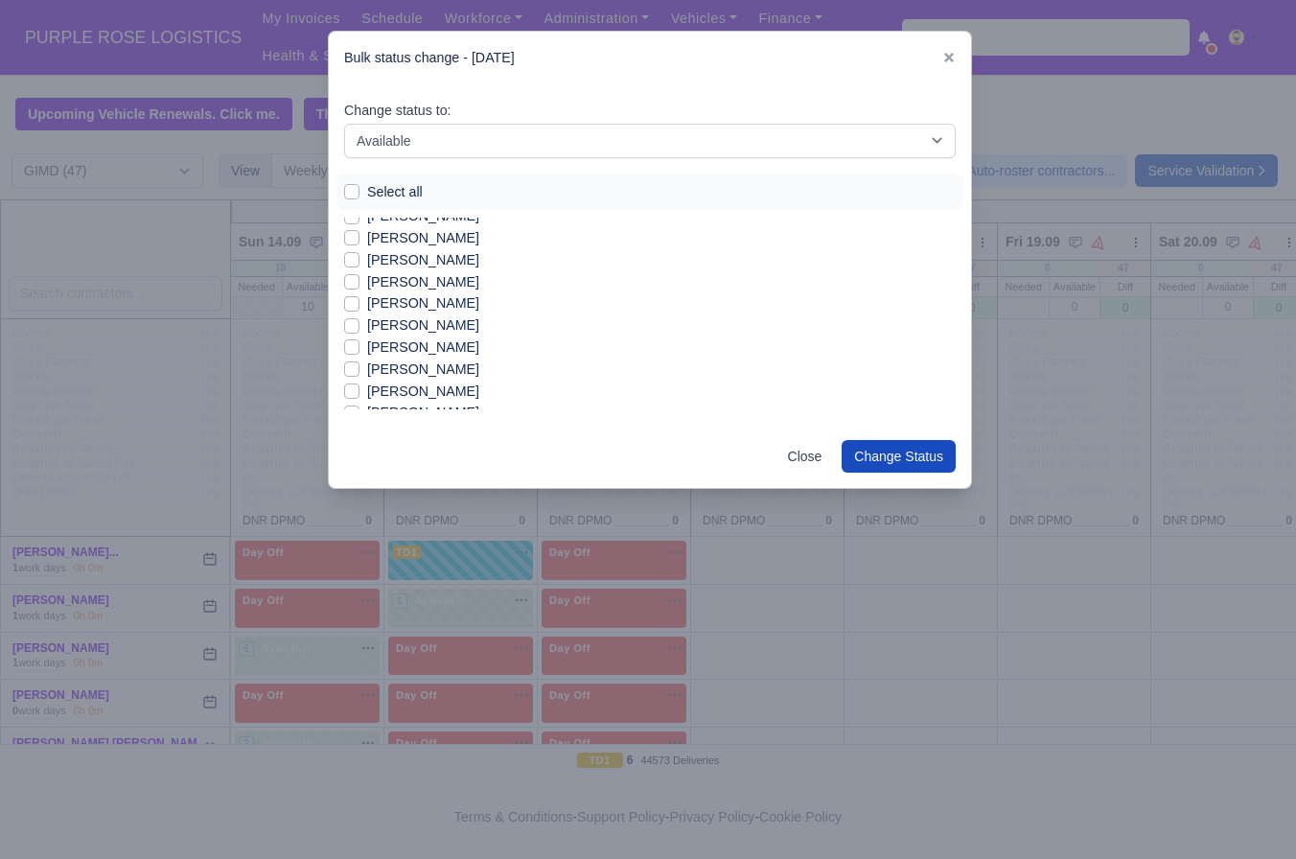
scroll to position [708, 0]
click at [424, 304] on label "Nitin Semwal" at bounding box center [423, 307] width 112 height 22
click at [360, 304] on input "Nitin Semwal" at bounding box center [351, 303] width 15 height 15
checkbox input "true"
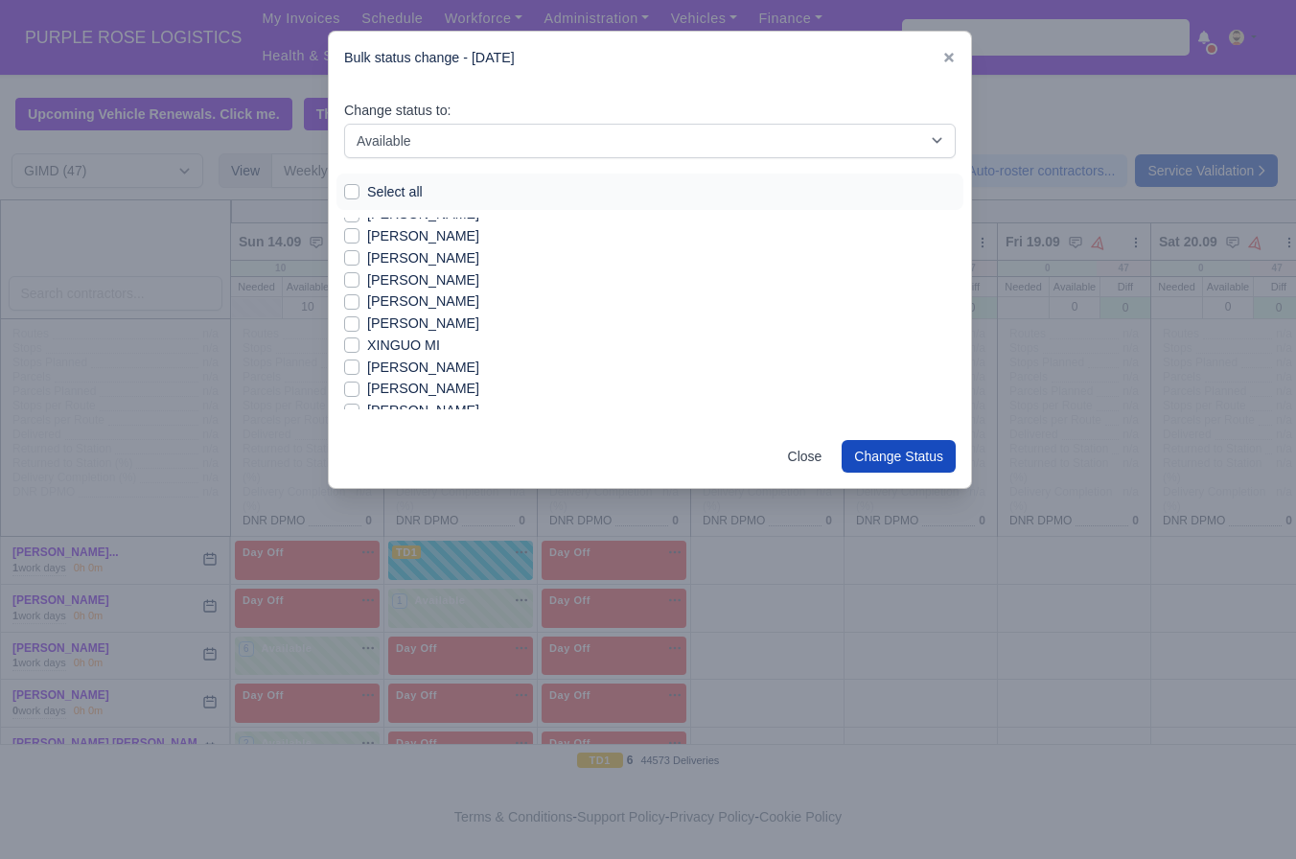
click at [424, 304] on label "Shivani Semwal" at bounding box center [423, 302] width 112 height 22
click at [360, 304] on input "Shivani Semwal" at bounding box center [351, 298] width 15 height 15
checkbox input "true"
click at [433, 309] on label "Edwin Nathan-Wilson" at bounding box center [423, 306] width 112 height 22
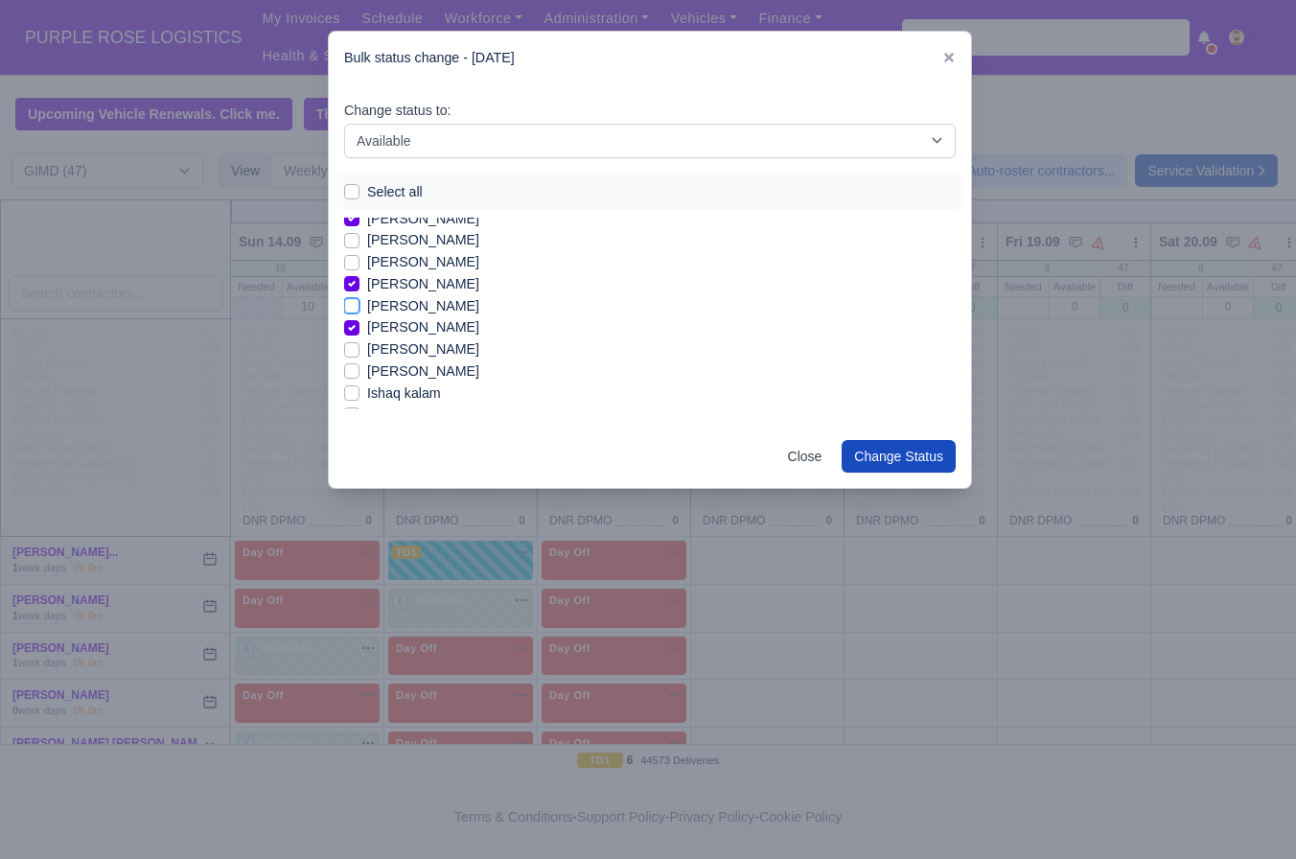
click at [360, 309] on input "Edwin Nathan-Wilson" at bounding box center [351, 302] width 15 height 15
checkbox input "true"
click at [885, 452] on button "Change Status" at bounding box center [899, 456] width 114 height 33
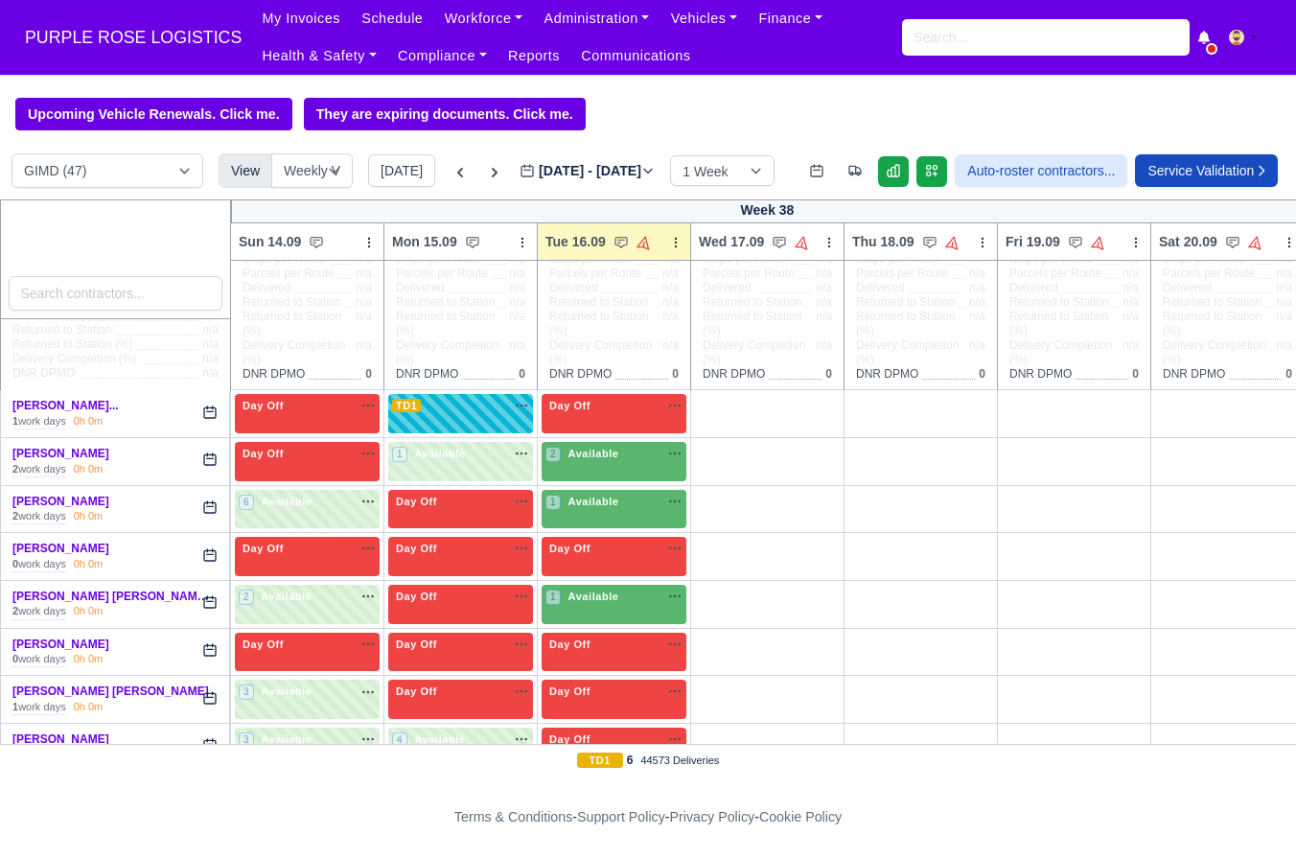
scroll to position [212, 0]
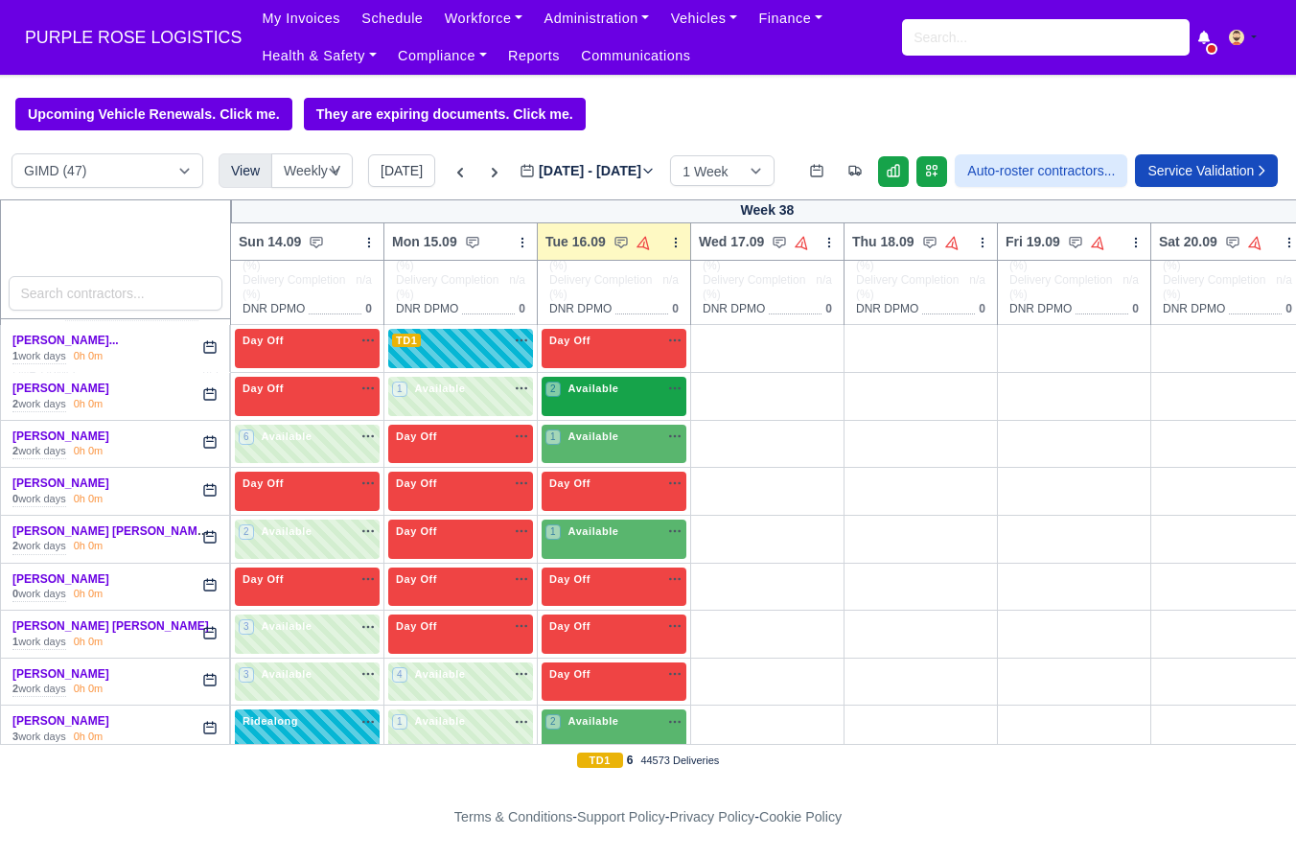
click at [622, 395] on span "Available" at bounding box center [594, 388] width 58 height 13
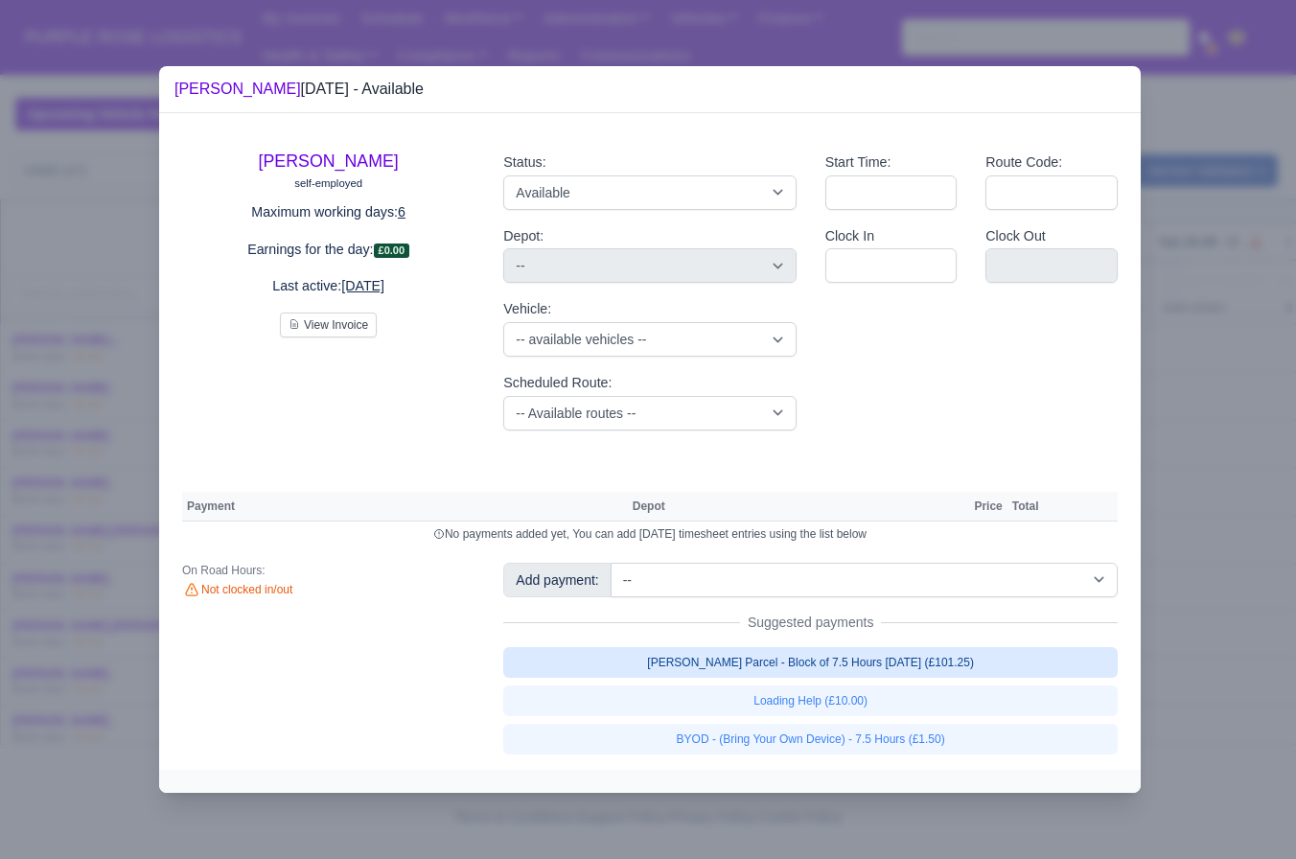
click at [740, 672] on link "Walker Parcel - Block of 7.5 Hours Apr 2025 (£101.25)" at bounding box center [810, 662] width 615 height 31
select select "5"
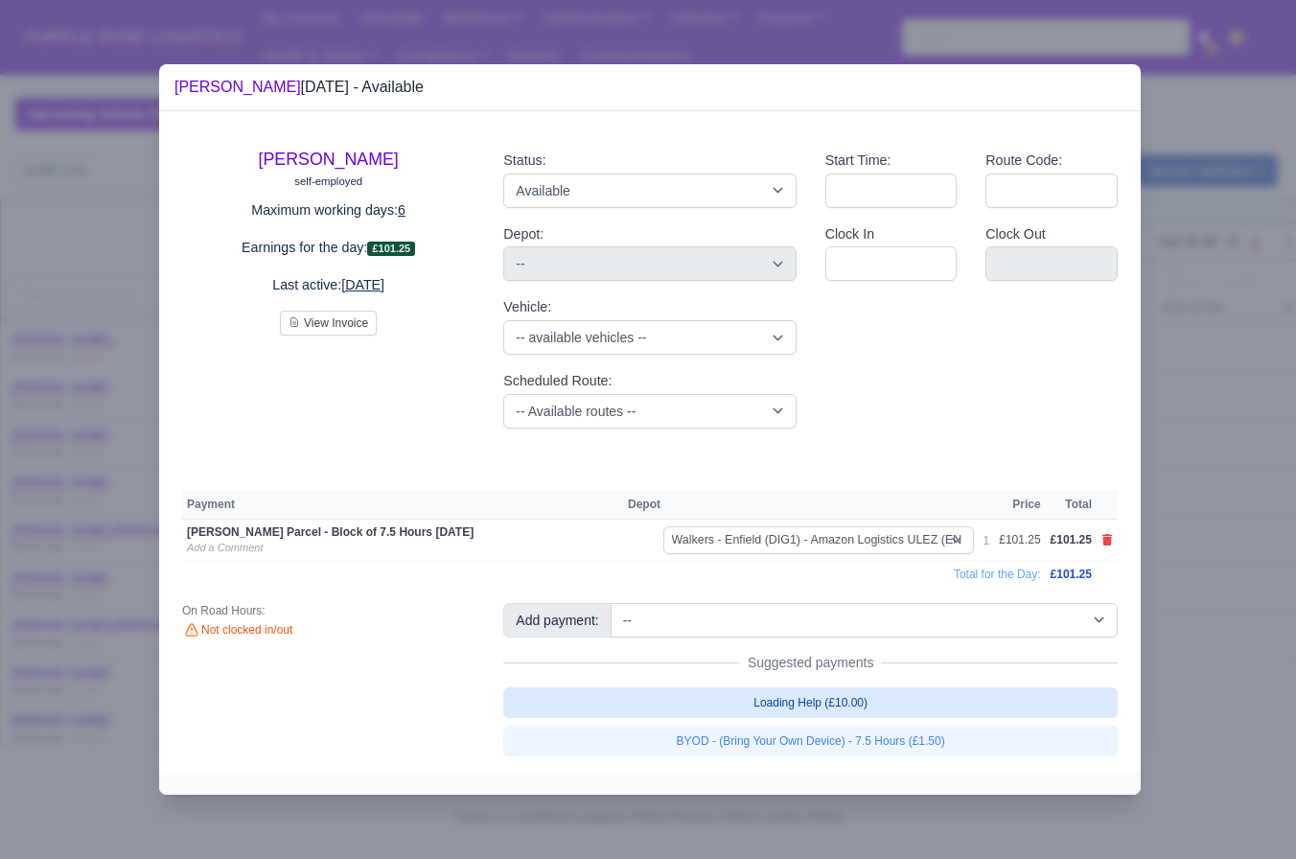
click at [736, 700] on link "Loading Help (£10.00)" at bounding box center [810, 703] width 615 height 31
select select "5"
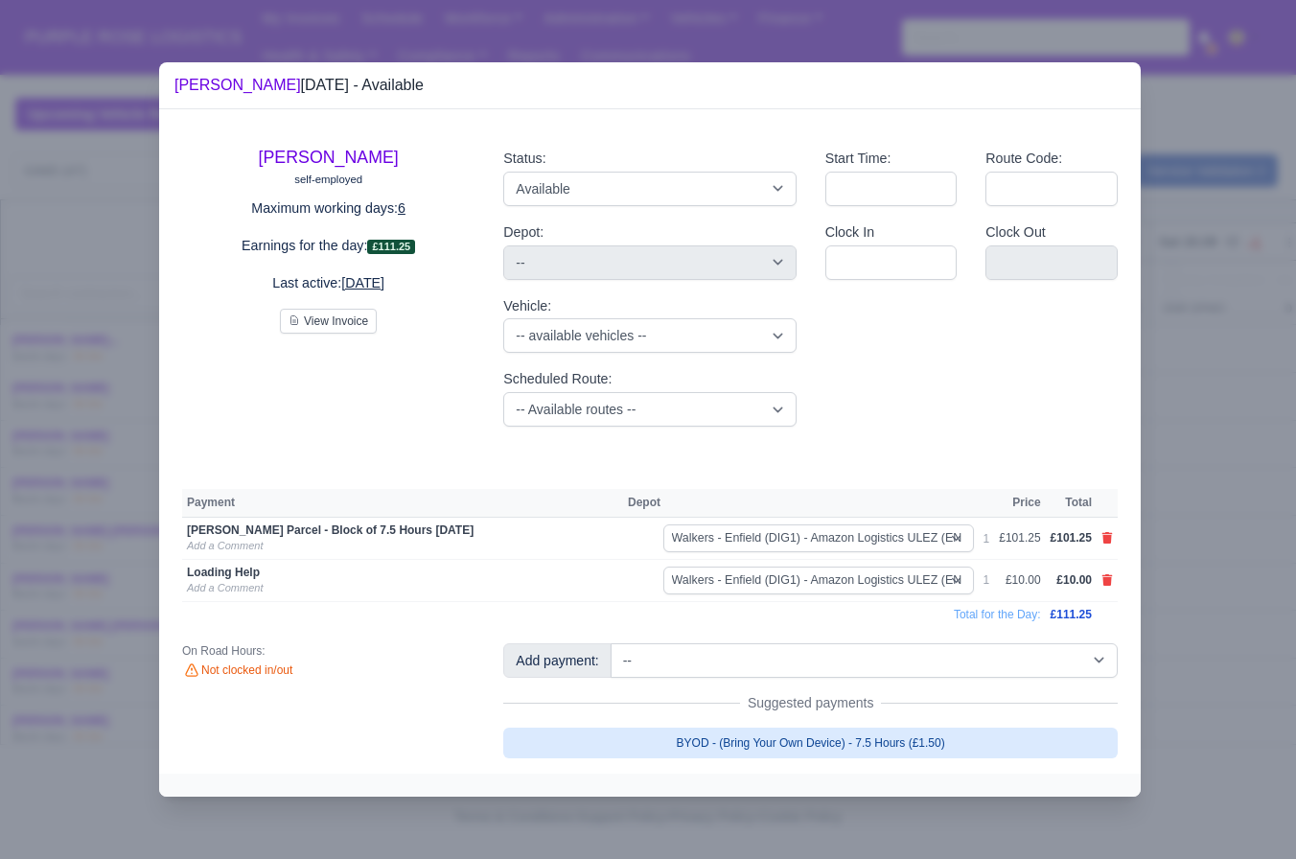
click at [736, 735] on link "BYOD - (Bring Your Own Device) - 7.5 Hours (£1.50)" at bounding box center [810, 743] width 615 height 31
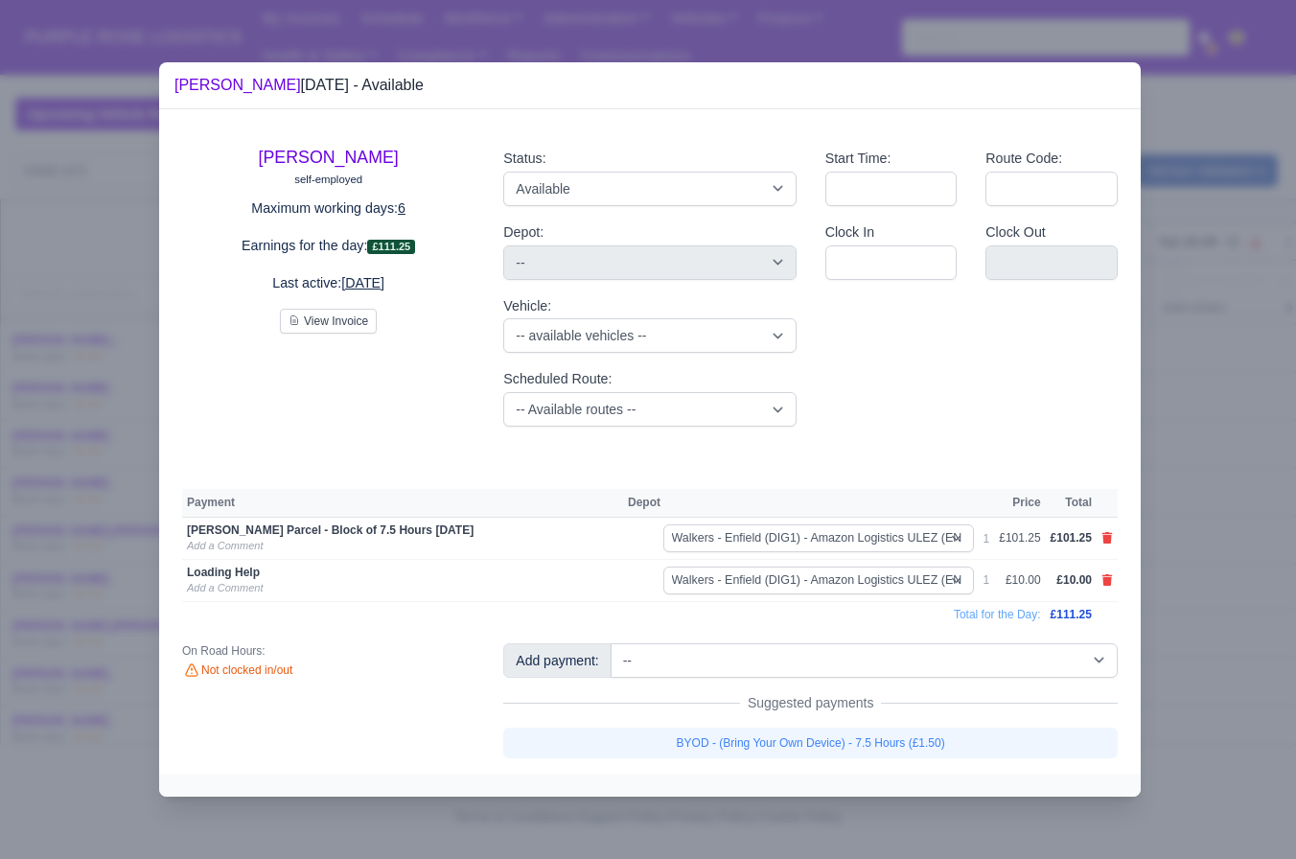
select select "5"
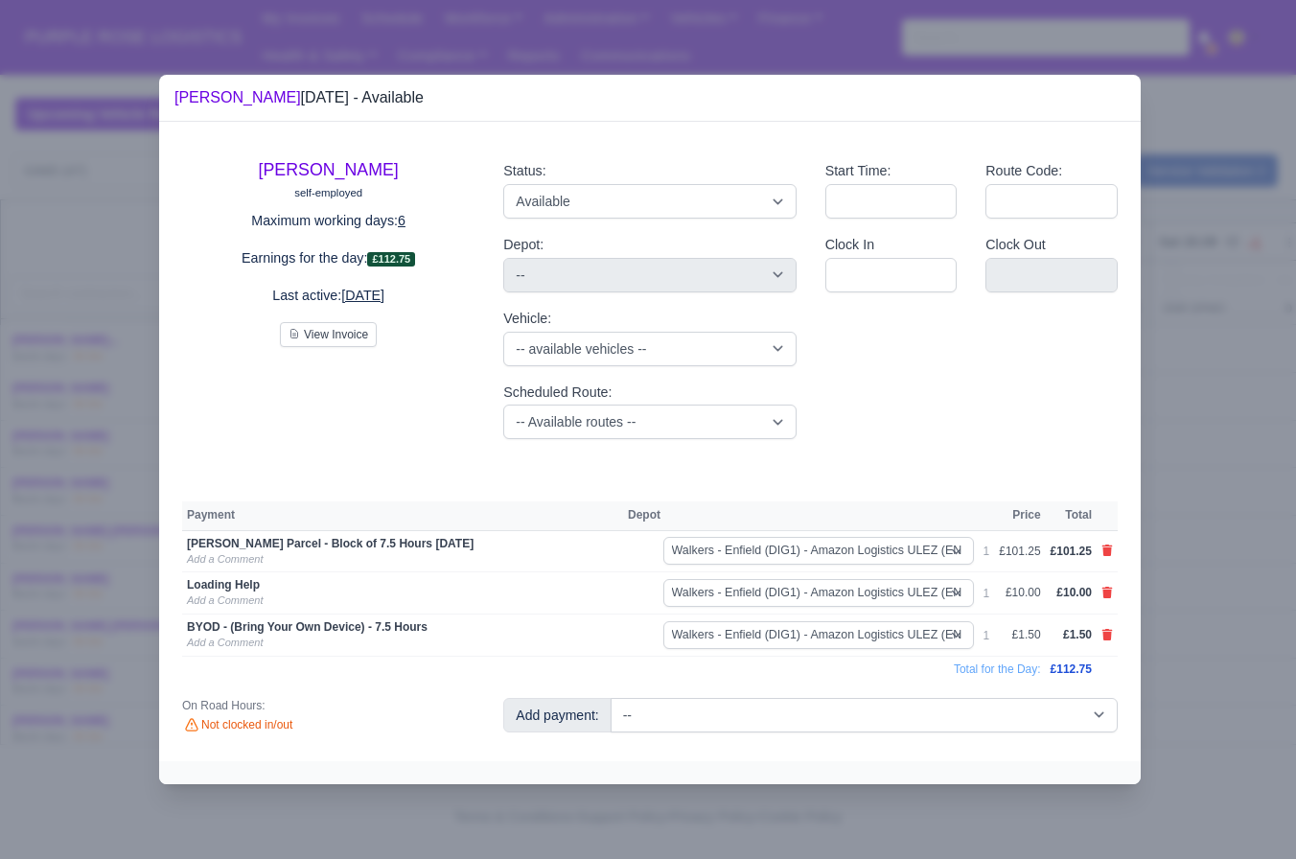
click at [1195, 680] on div at bounding box center [648, 429] width 1296 height 859
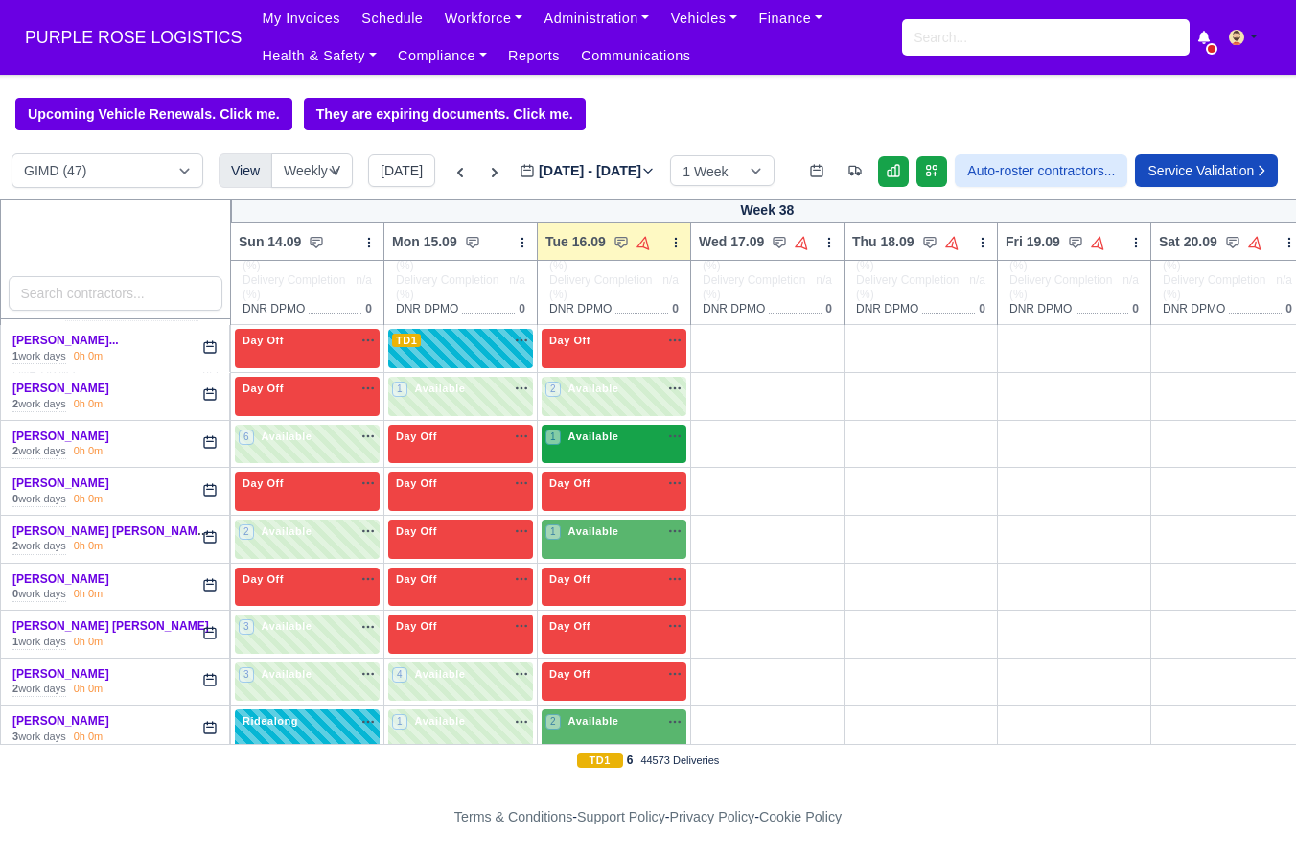
click at [603, 443] on span "Available" at bounding box center [594, 436] width 58 height 13
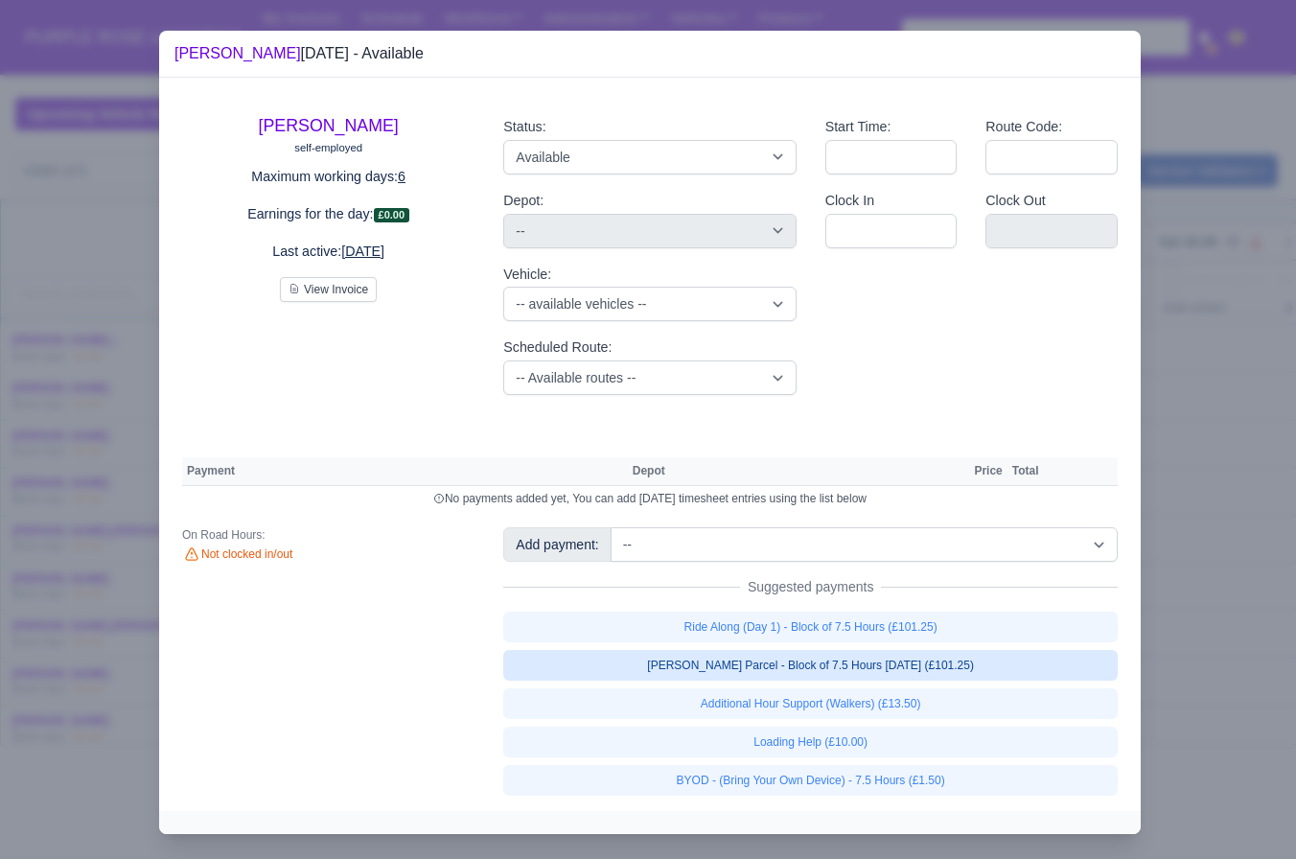
click at [913, 658] on link "Walker Parcel - Block of 7.5 Hours Apr 2025 (£101.25)" at bounding box center [810, 665] width 615 height 31
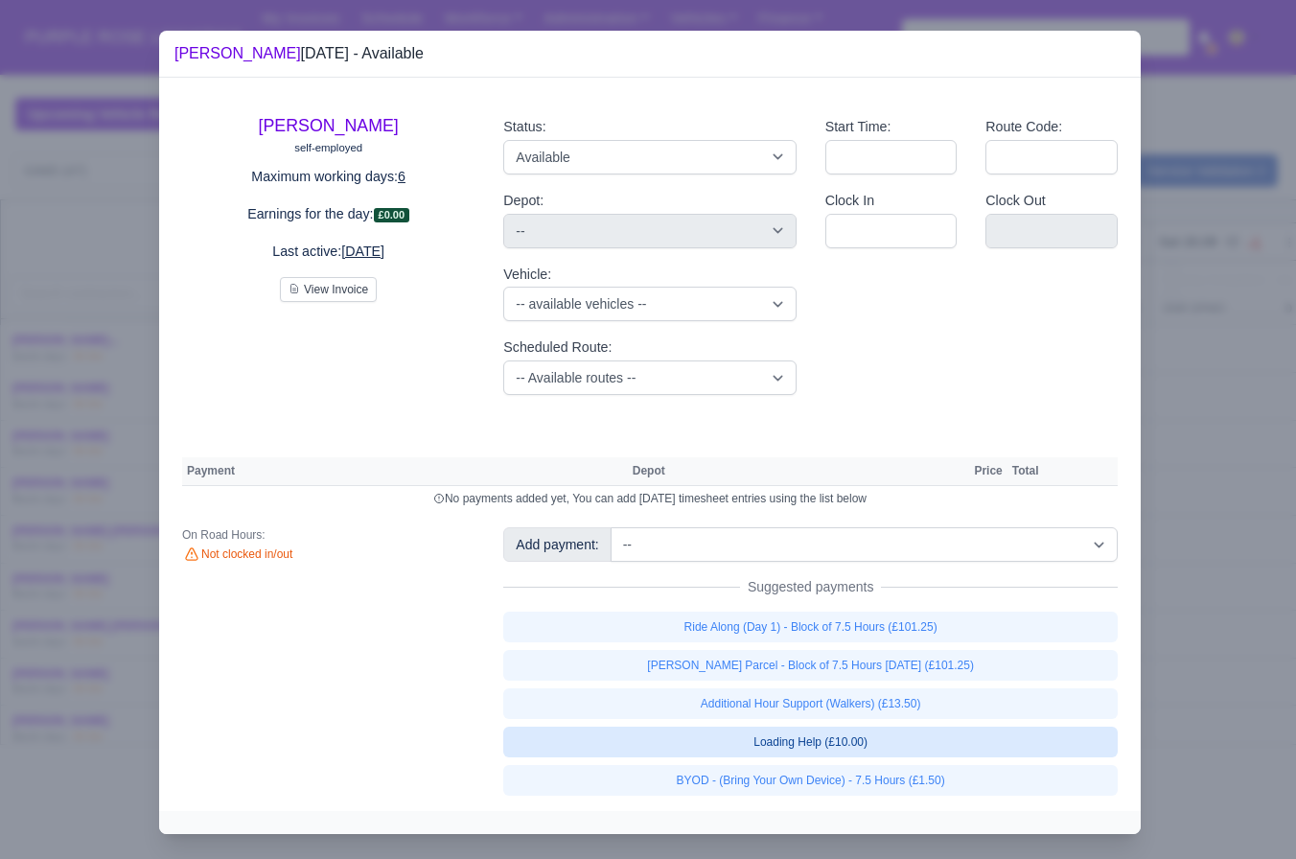
select select "5"
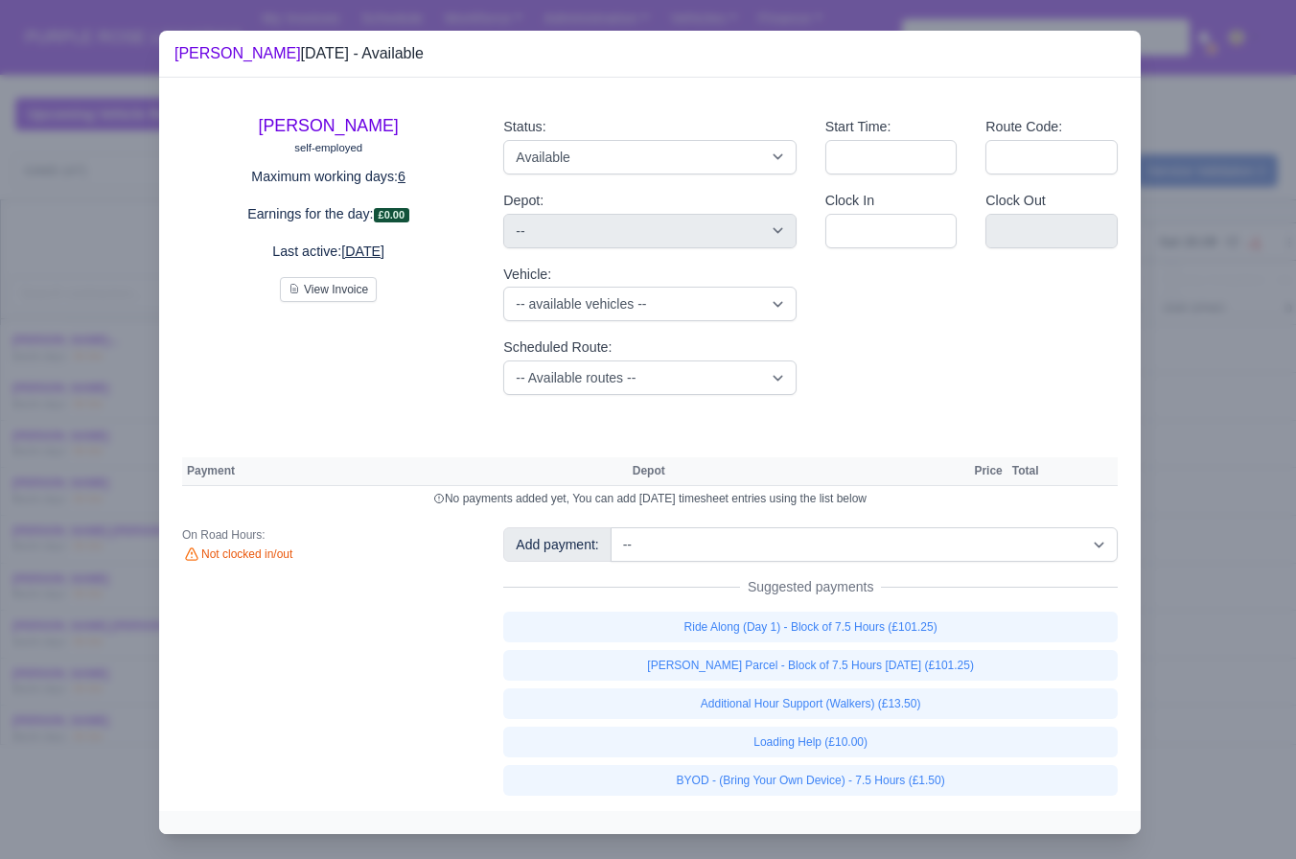
select select "5"
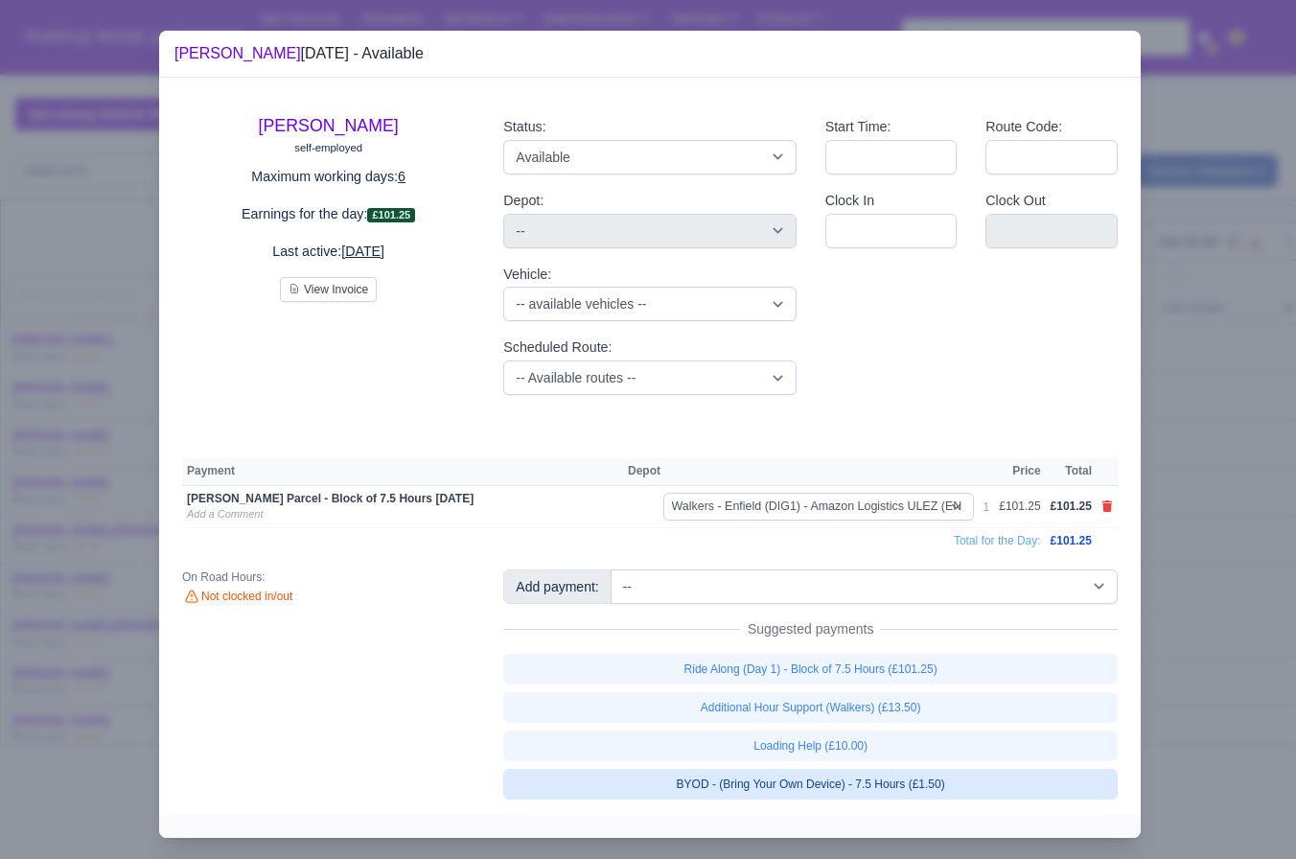
click at [864, 781] on link "BYOD - (Bring Your Own Device) - 7.5 Hours (£1.50)" at bounding box center [810, 784] width 615 height 31
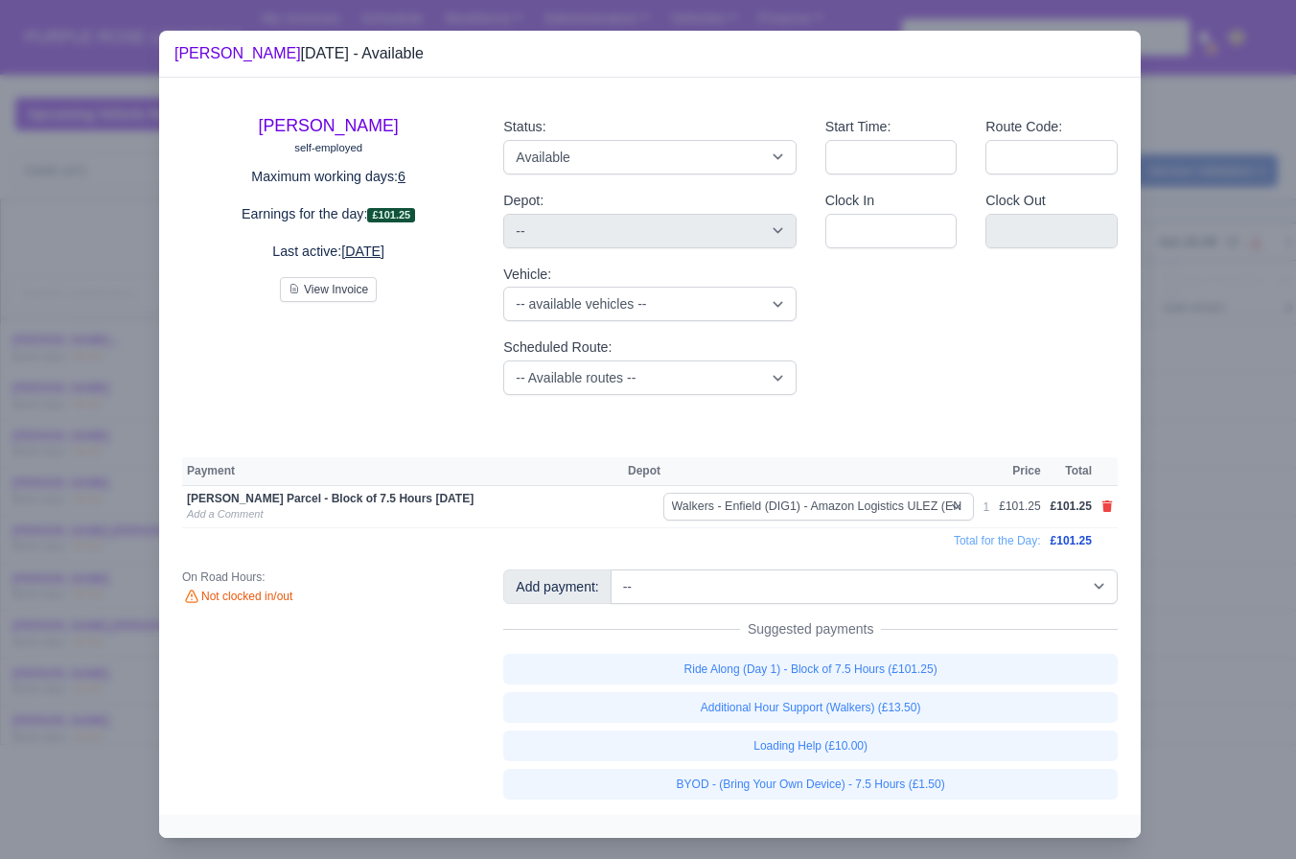
select select "5"
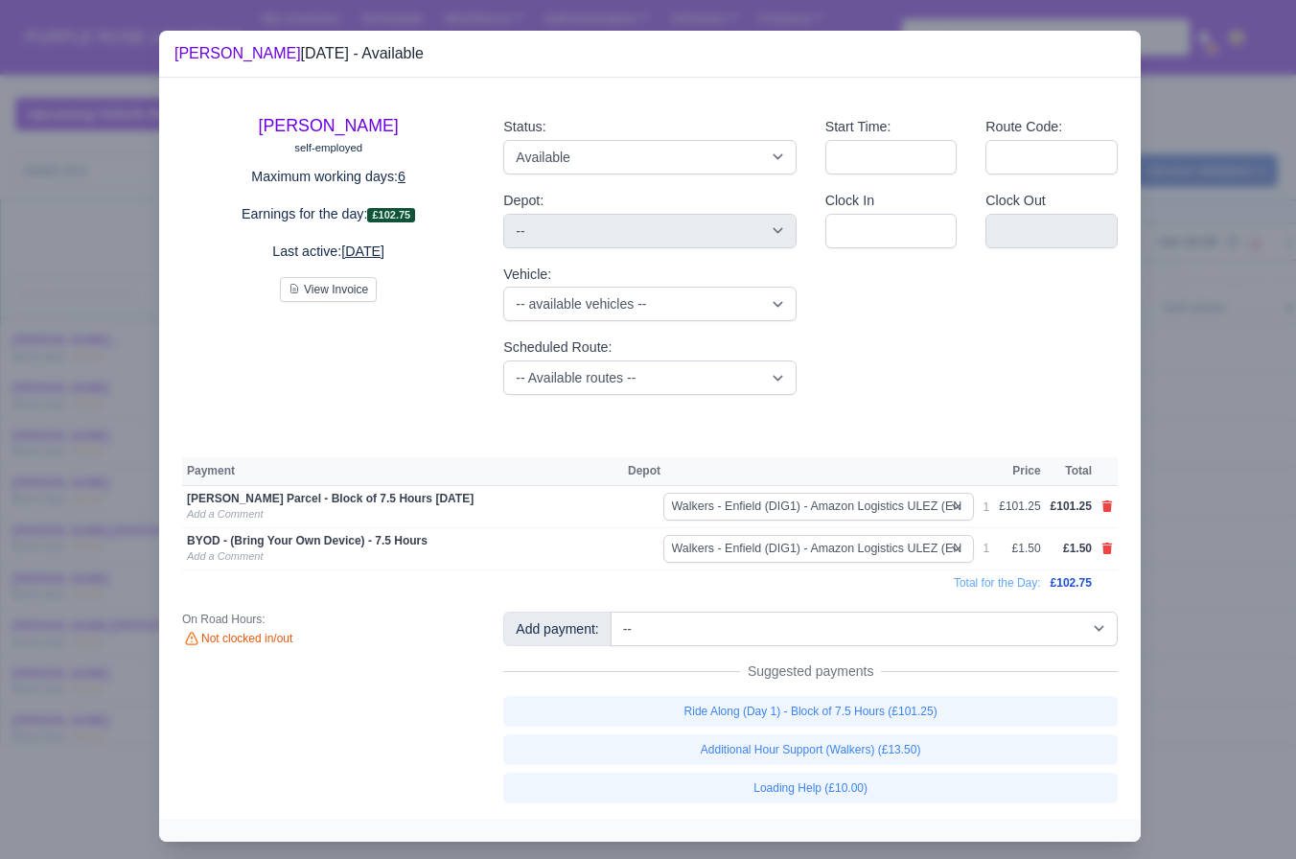
click at [1237, 678] on div at bounding box center [648, 429] width 1296 height 859
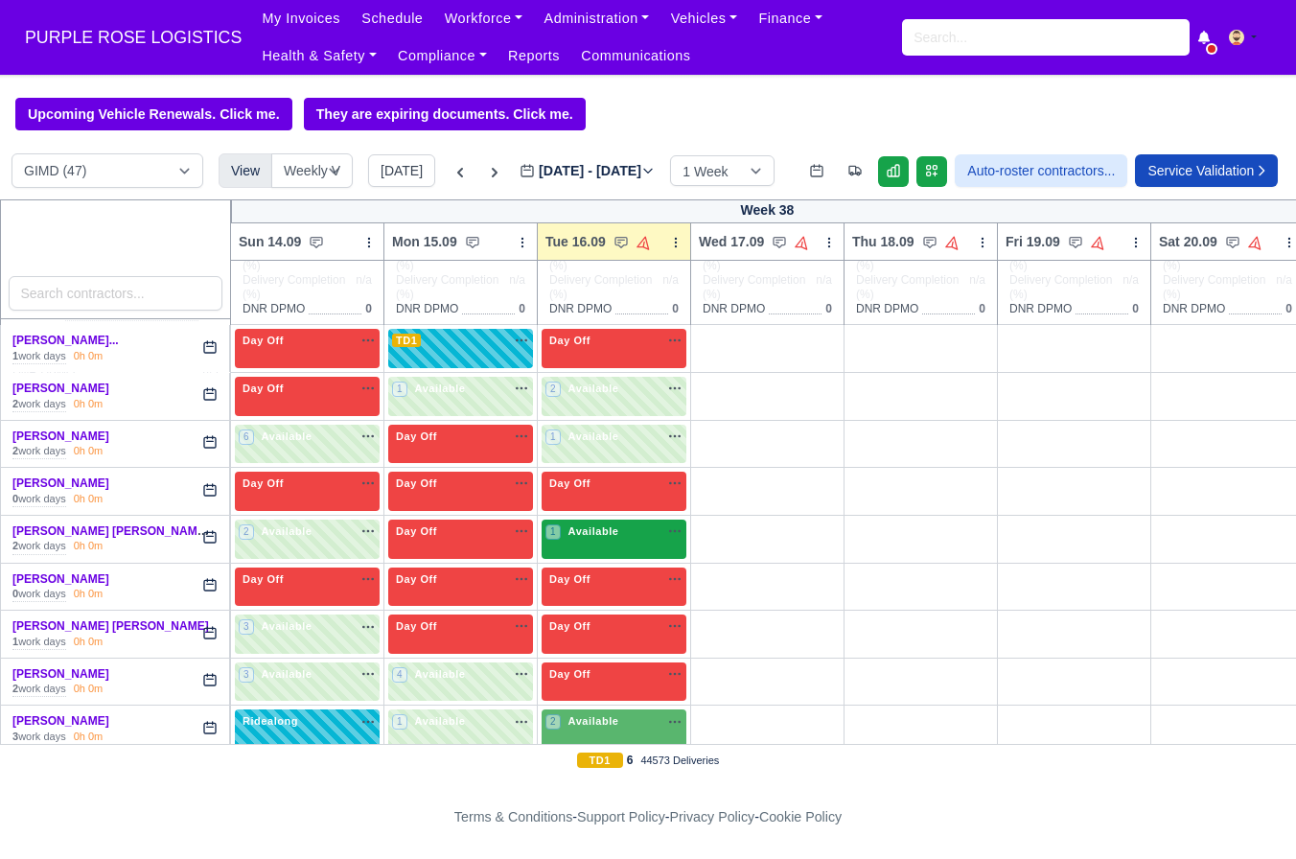
click at [593, 559] on div "1 Available" at bounding box center [614, 539] width 145 height 39
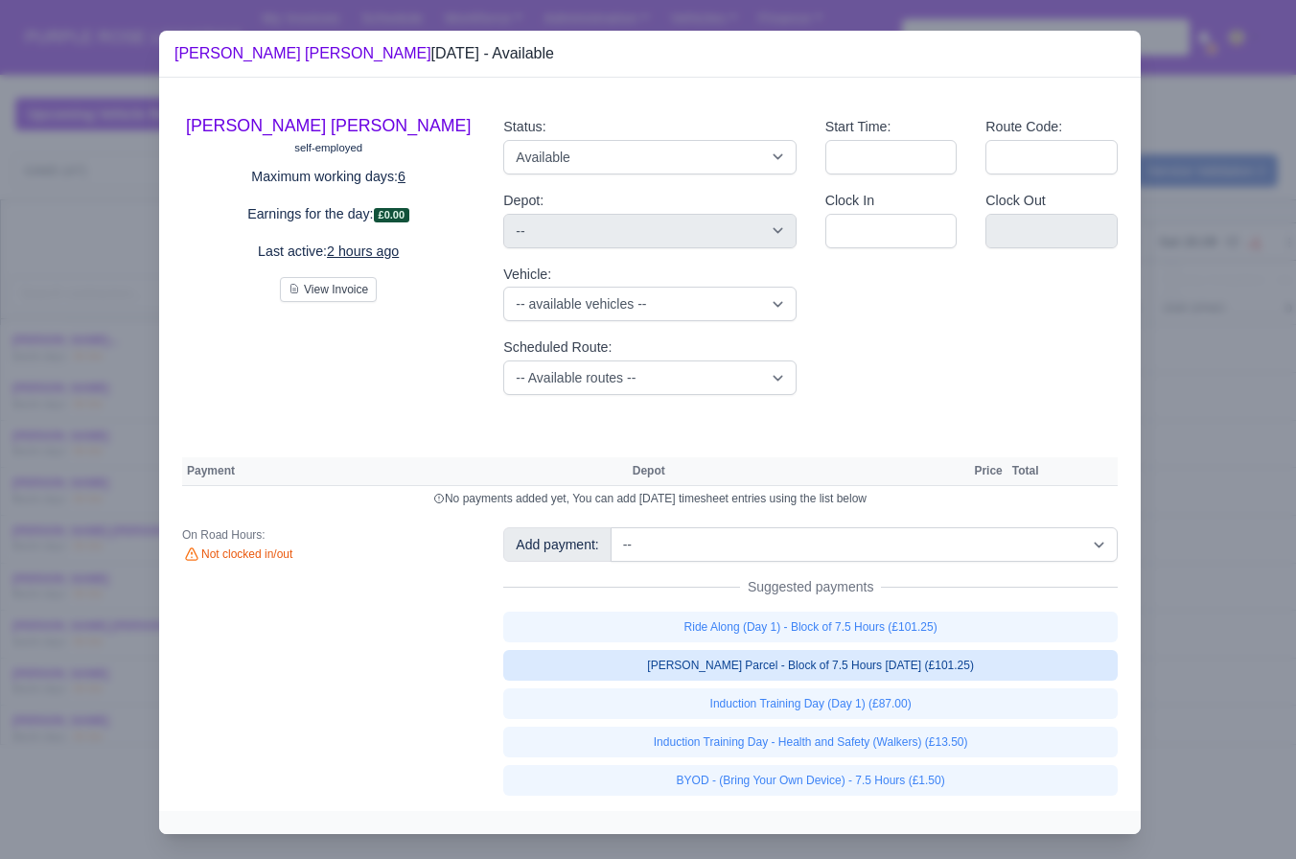
click at [908, 667] on link "Walker Parcel - Block of 7.5 Hours Apr 2025 (£101.25)" at bounding box center [810, 665] width 615 height 31
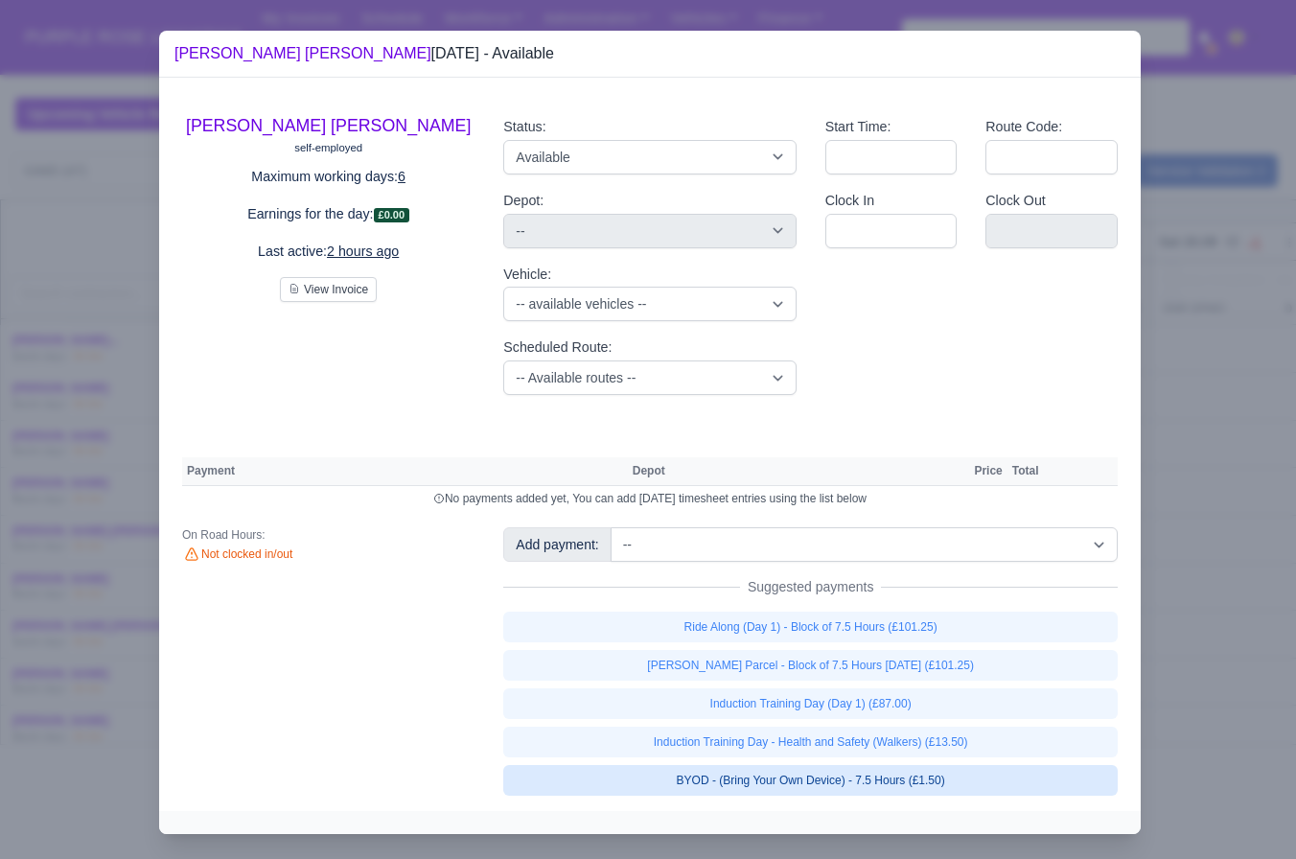
select select "5"
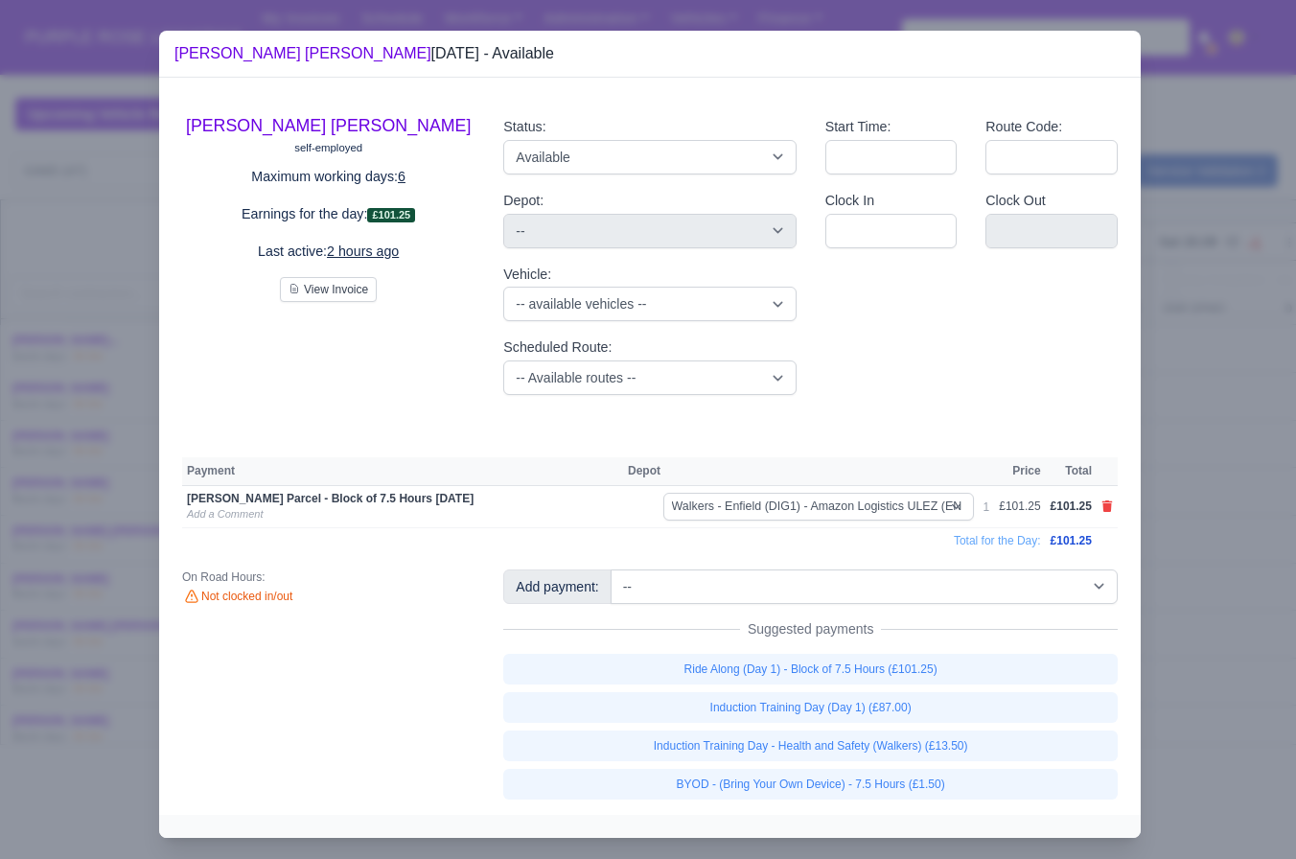
click at [820, 776] on link "BYOD - (Bring Your Own Device) - 7.5 Hours (£1.50)" at bounding box center [810, 784] width 615 height 31
select select "5"
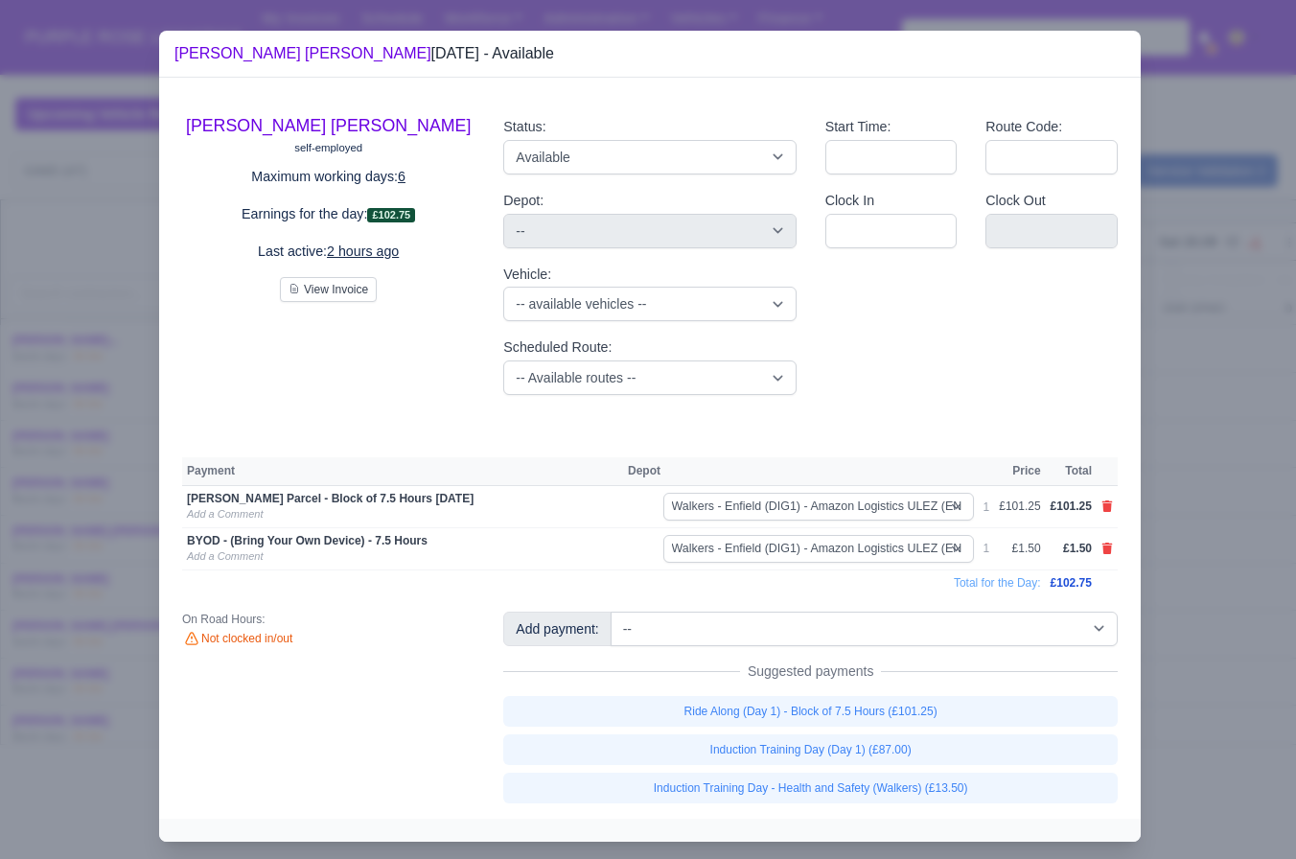
click at [1178, 607] on div at bounding box center [648, 429] width 1296 height 859
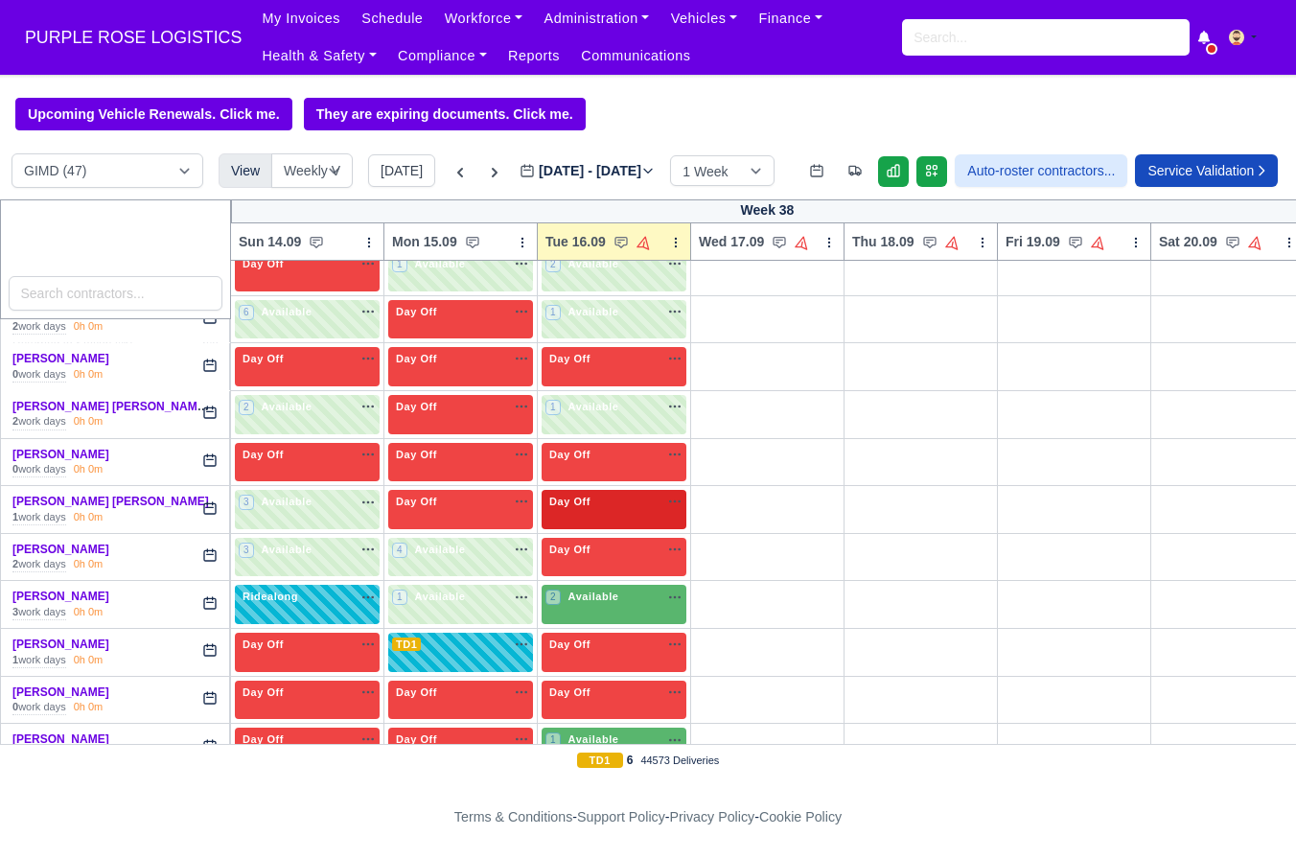
scroll to position [376, 0]
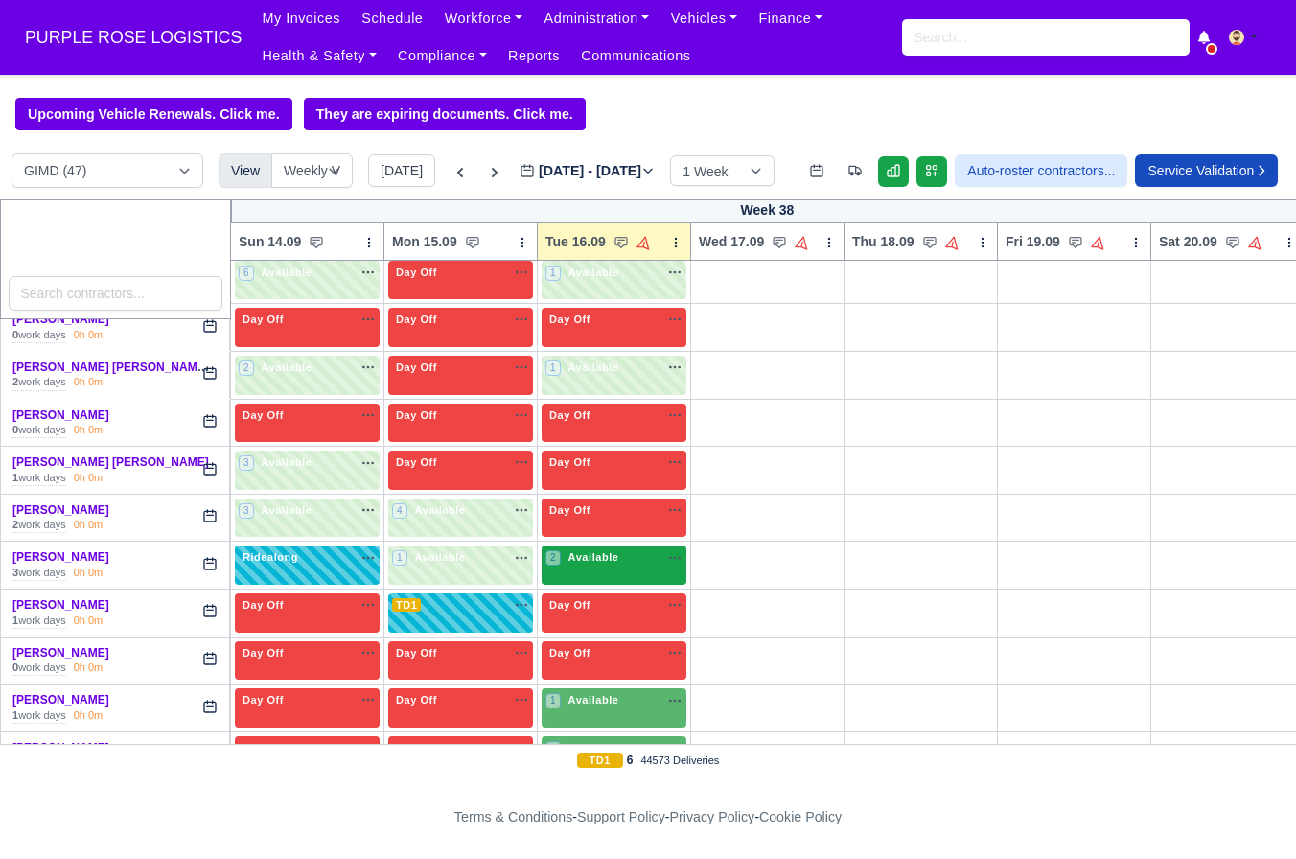
click at [647, 585] on div "2 Available" at bounding box center [614, 565] width 145 height 39
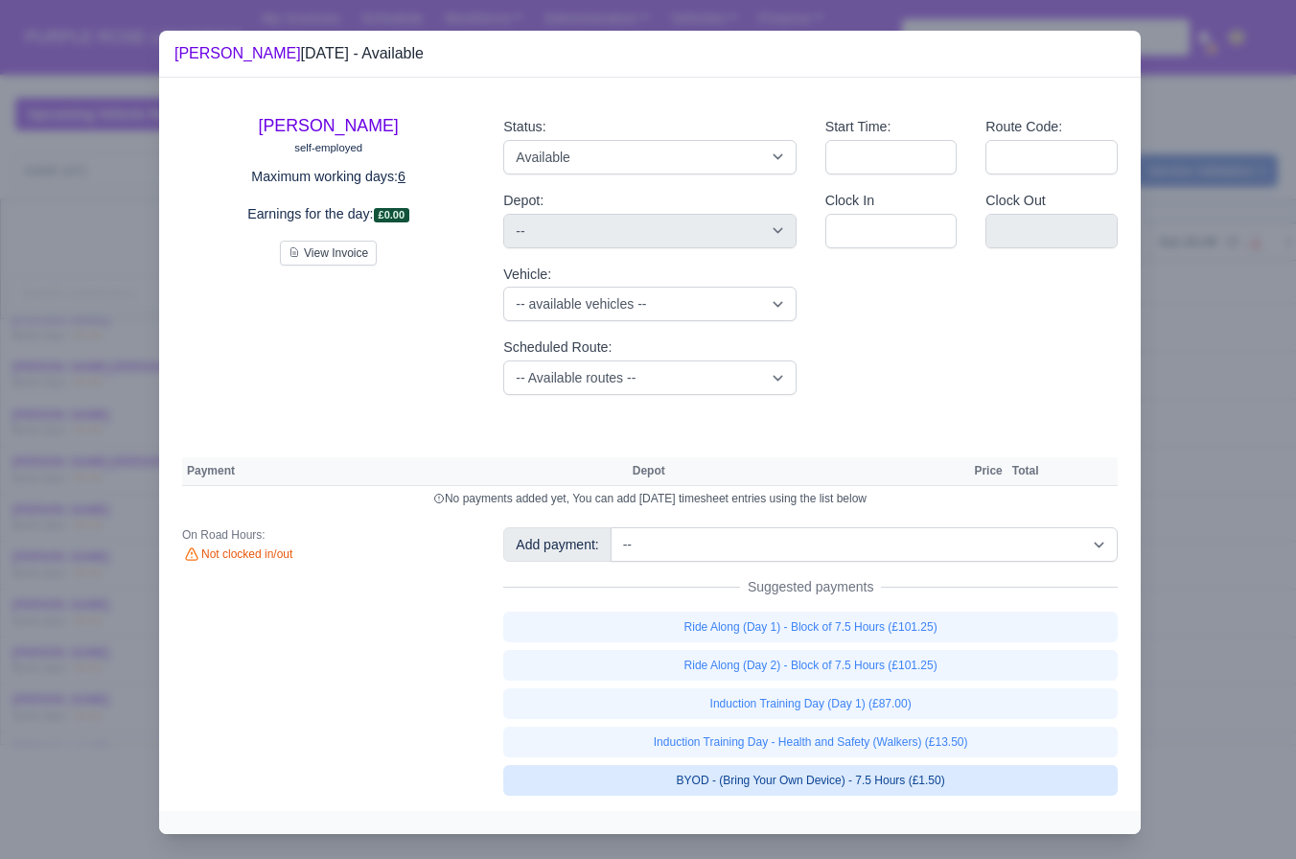
click at [931, 782] on link "BYOD - (Bring Your Own Device) - 7.5 Hours (£1.50)" at bounding box center [810, 780] width 615 height 31
select select "5"
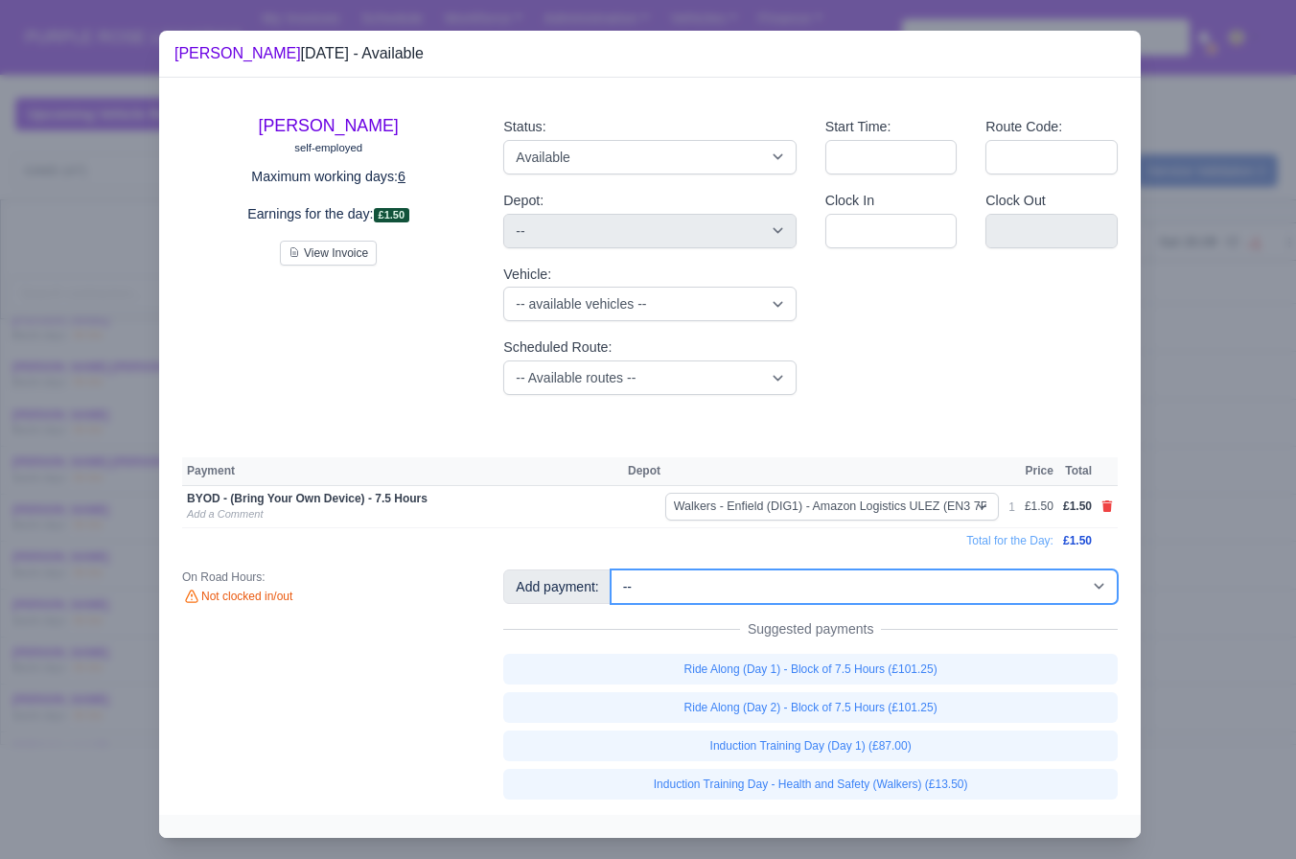
click at [888, 601] on select "-- Additional Hour Support (£14.50) Additional Hour Support (Walkers) (£13.50) …" at bounding box center [864, 587] width 507 height 35
select select "115"
click at [613, 570] on select "-- Additional Hour Support (£14.50) Additional Hour Support (Walkers) (£13.50) …" at bounding box center [864, 587] width 507 height 35
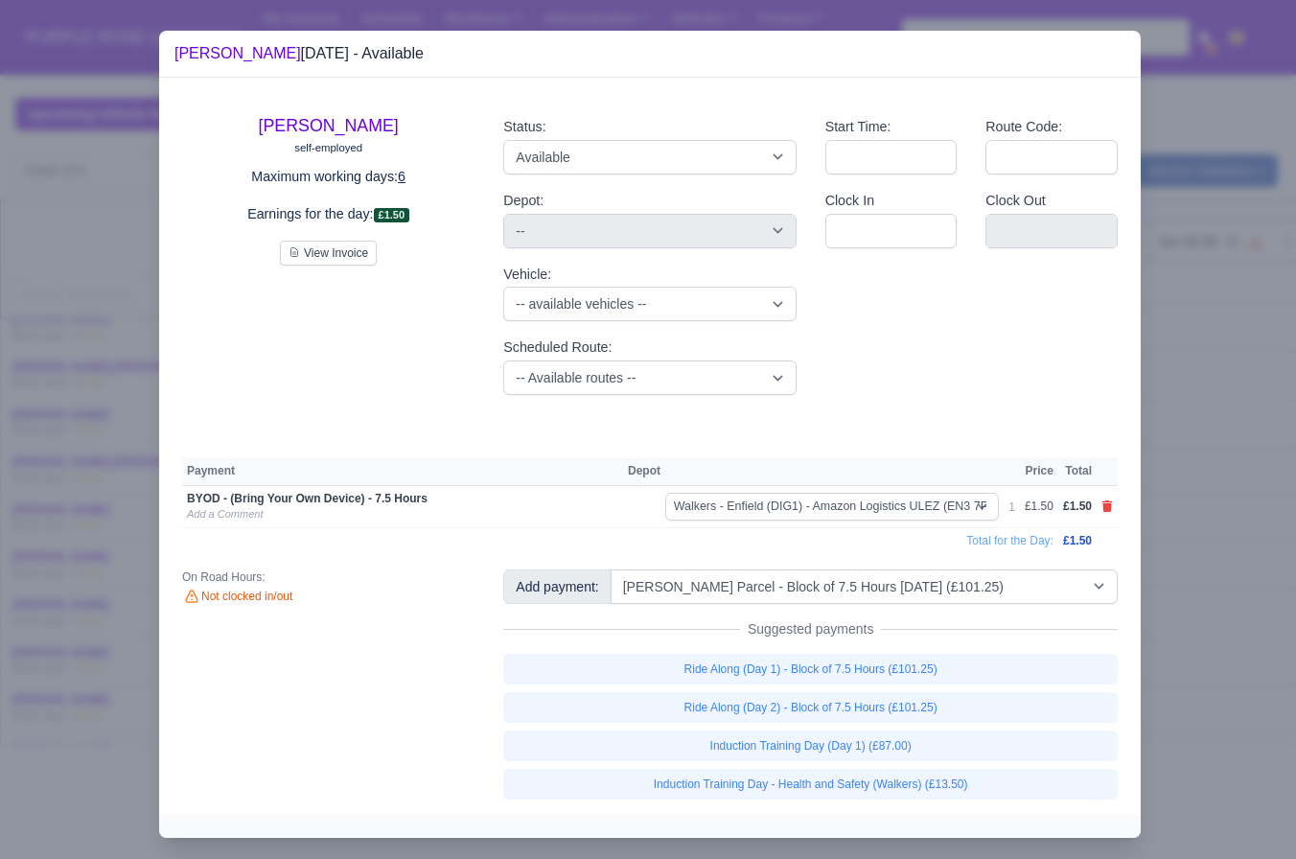
select select "5"
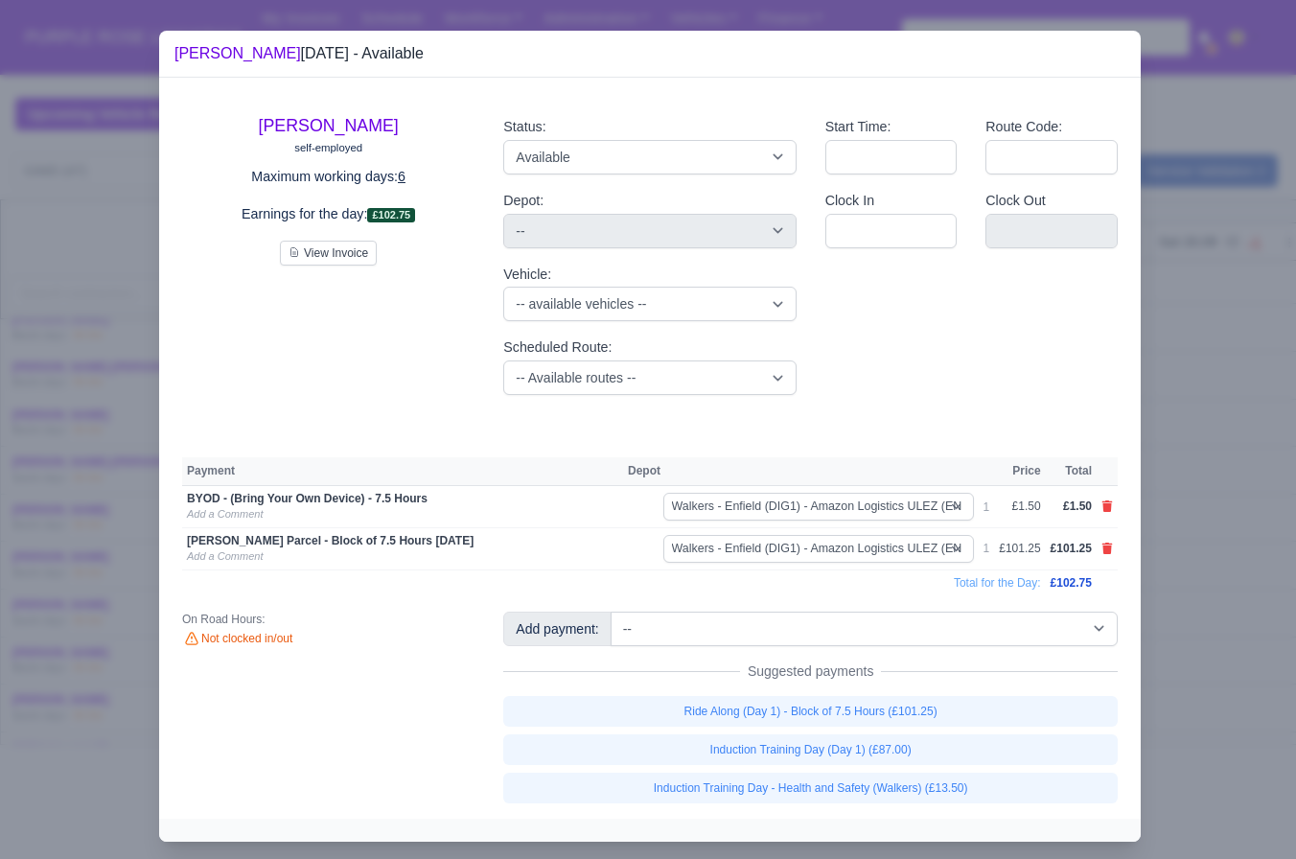
click at [1240, 646] on div at bounding box center [648, 429] width 1296 height 859
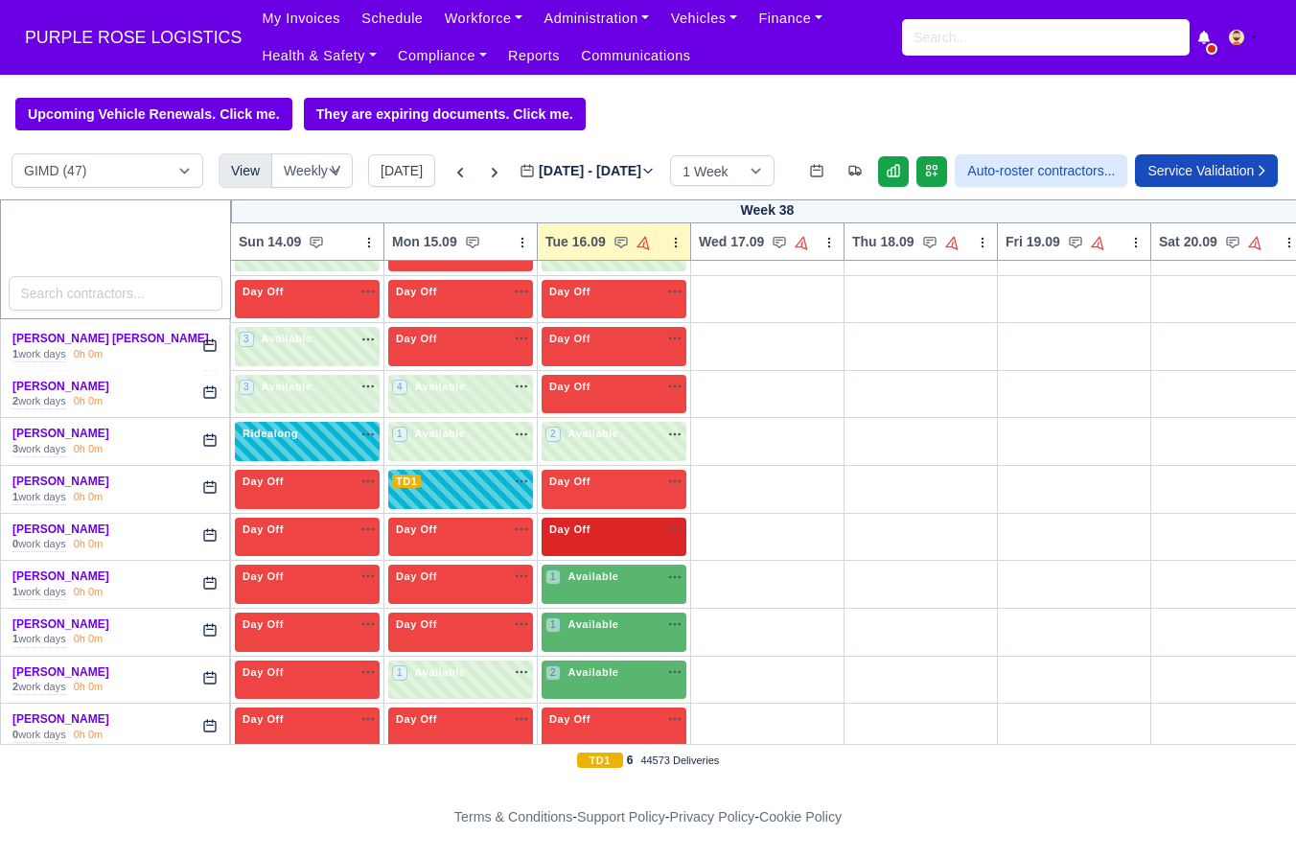
scroll to position [525, 0]
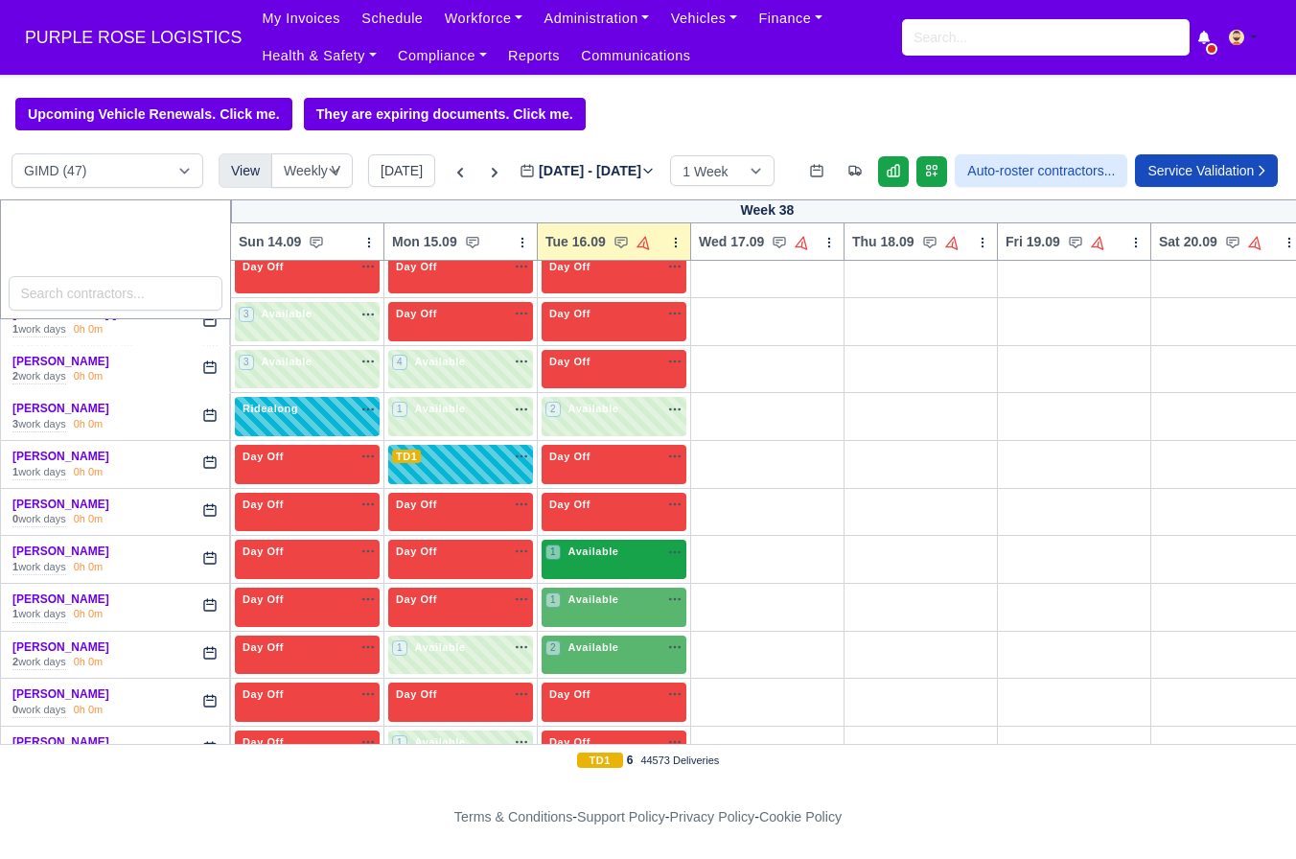
click at [586, 564] on div "1 Available na" at bounding box center [614, 554] width 137 height 20
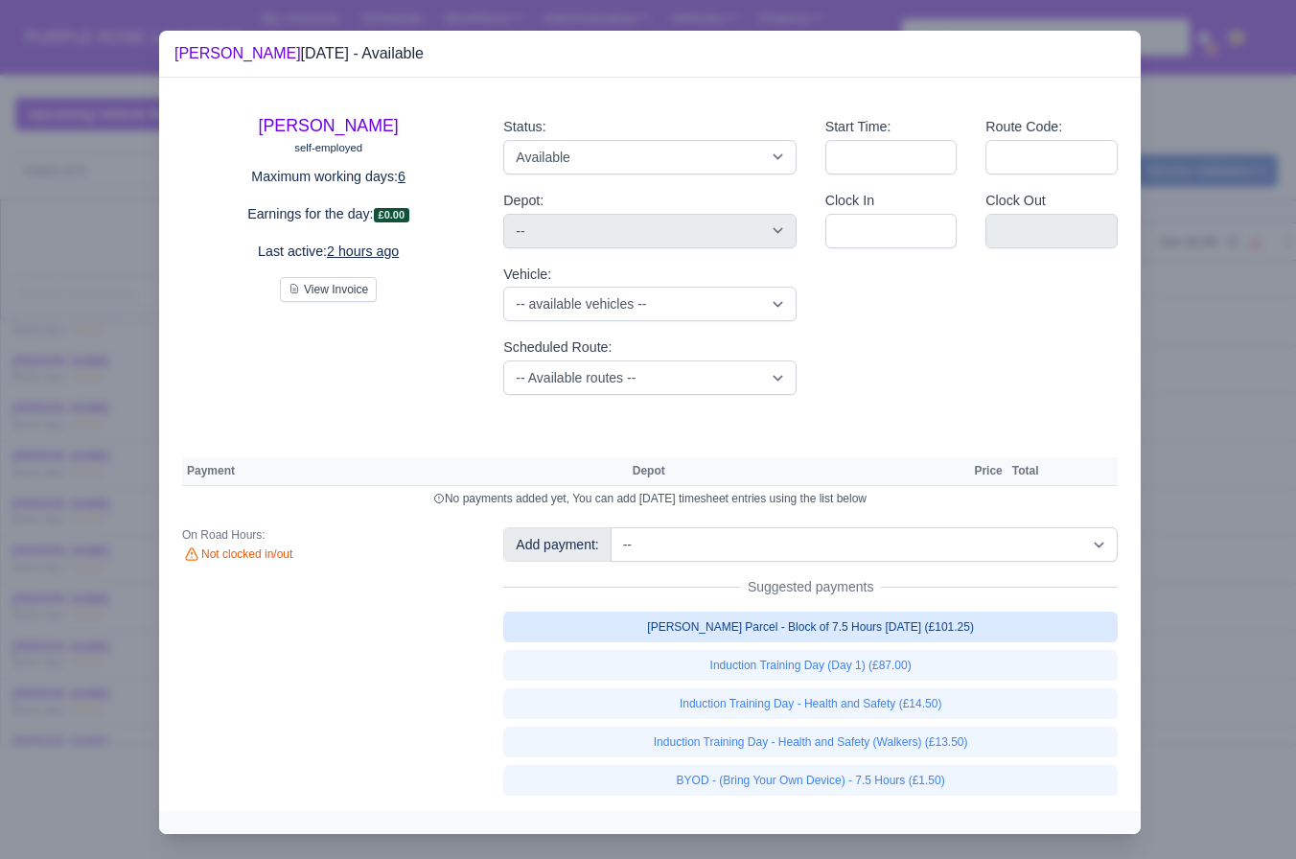
click at [817, 636] on link "Walker Parcel - Block of 7.5 Hours Apr 2025 (£101.25)" at bounding box center [810, 627] width 615 height 31
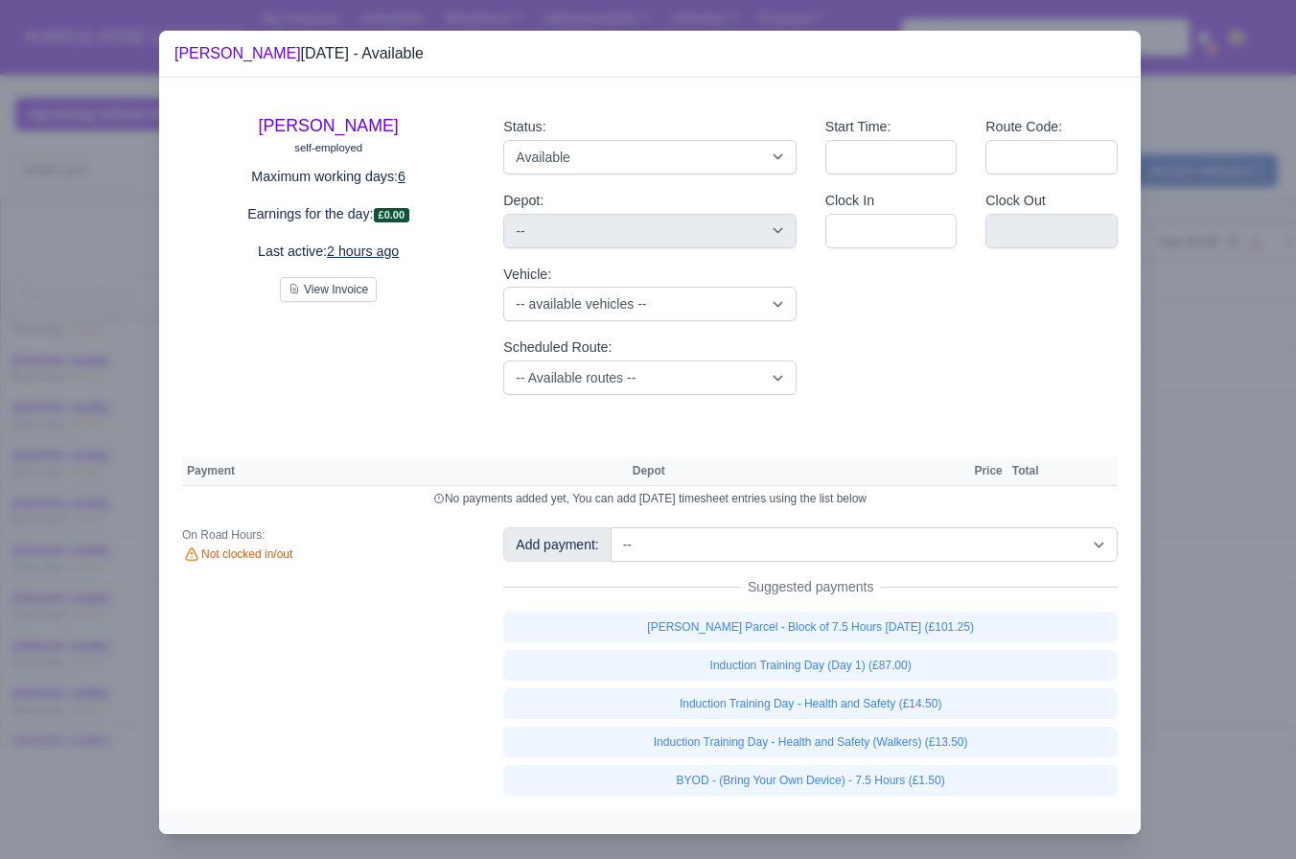
select select "5"
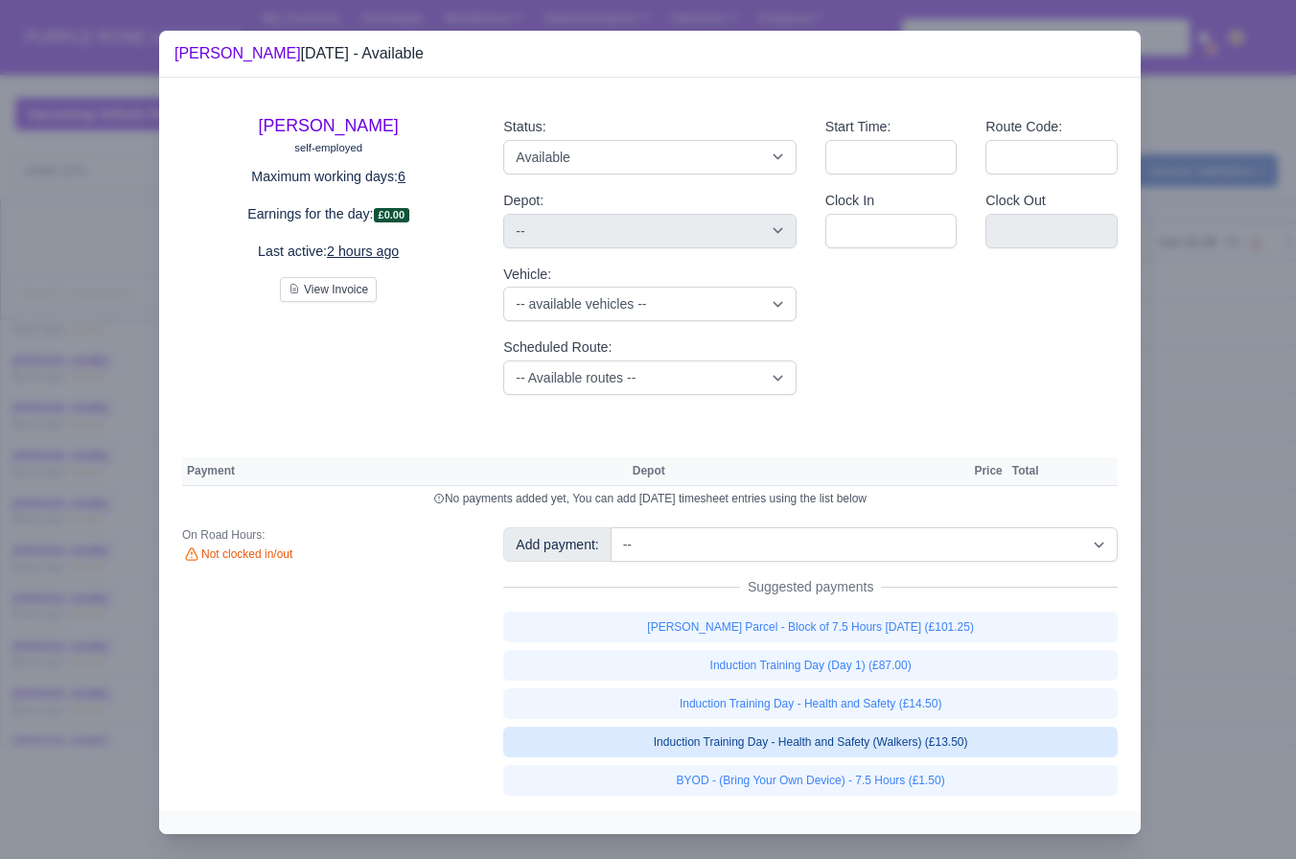
select select "5"
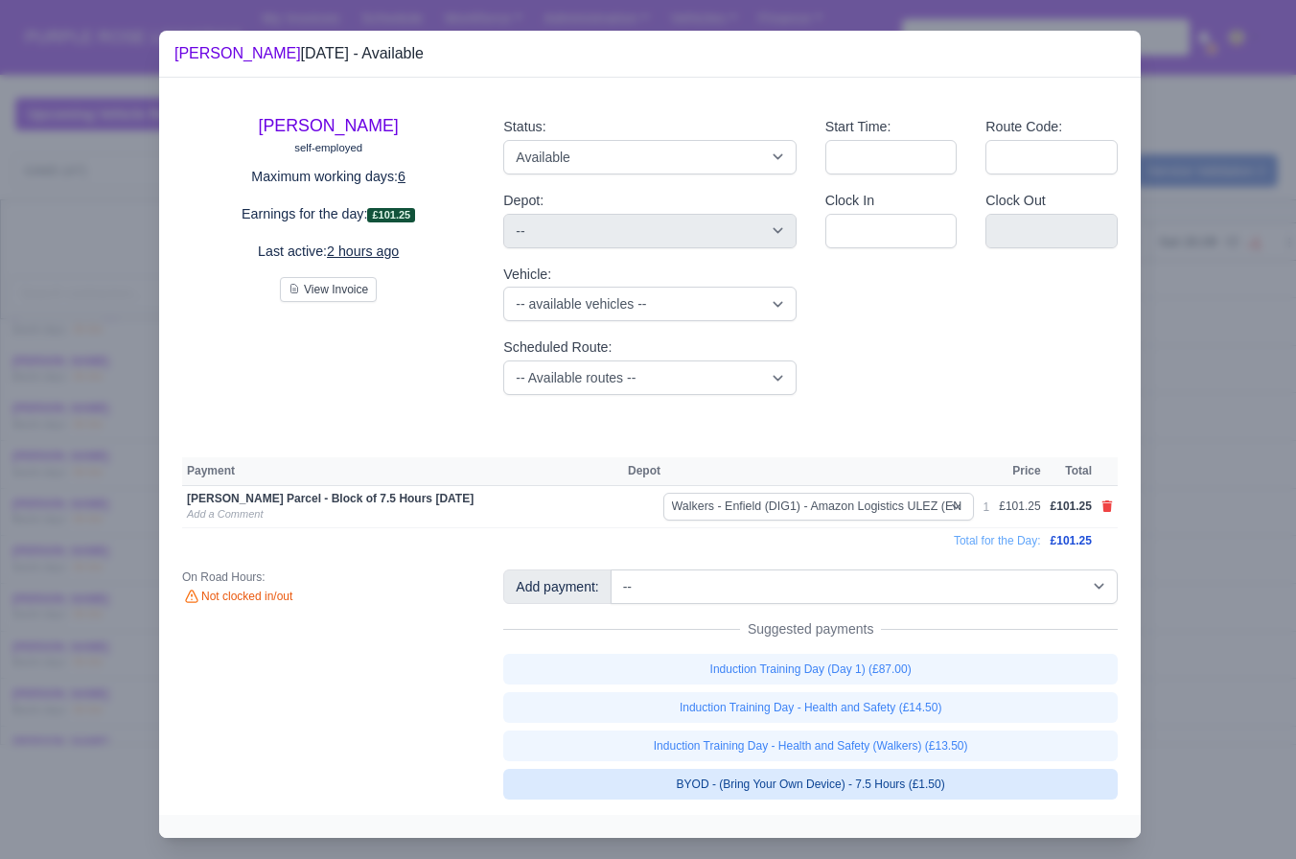
click at [783, 778] on link "BYOD - (Bring Your Own Device) - 7.5 Hours (£1.50)" at bounding box center [810, 784] width 615 height 31
select select "5"
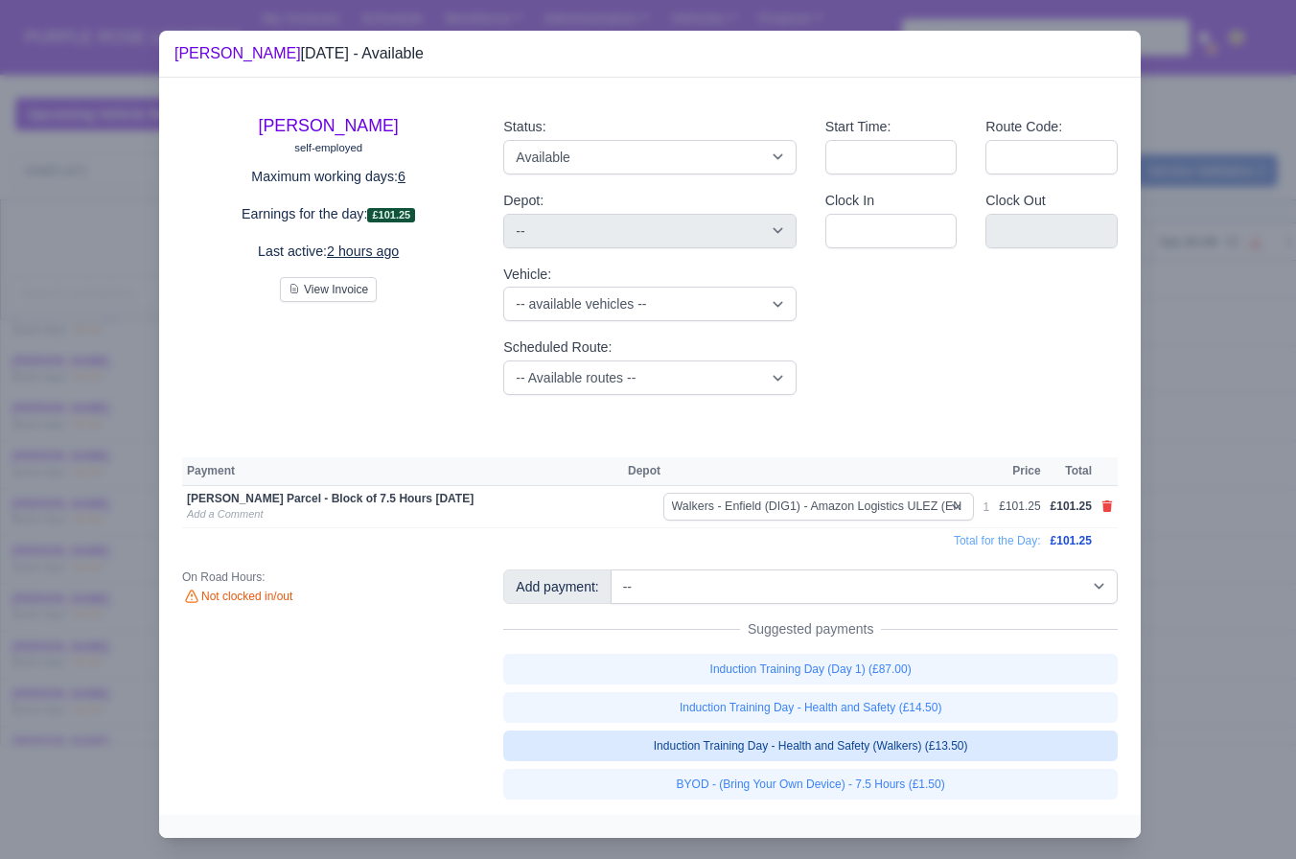
select select "5"
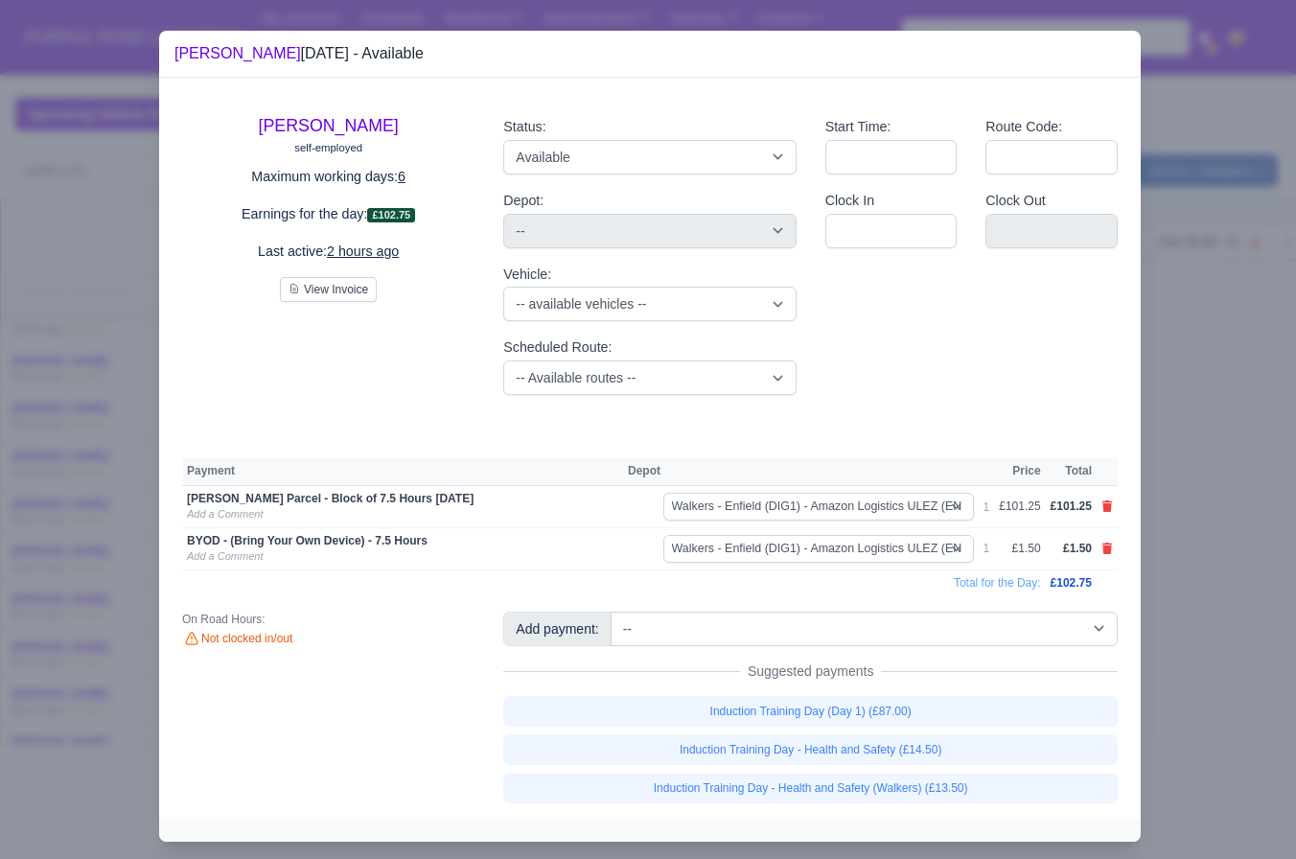
click at [1257, 665] on div at bounding box center [648, 429] width 1296 height 859
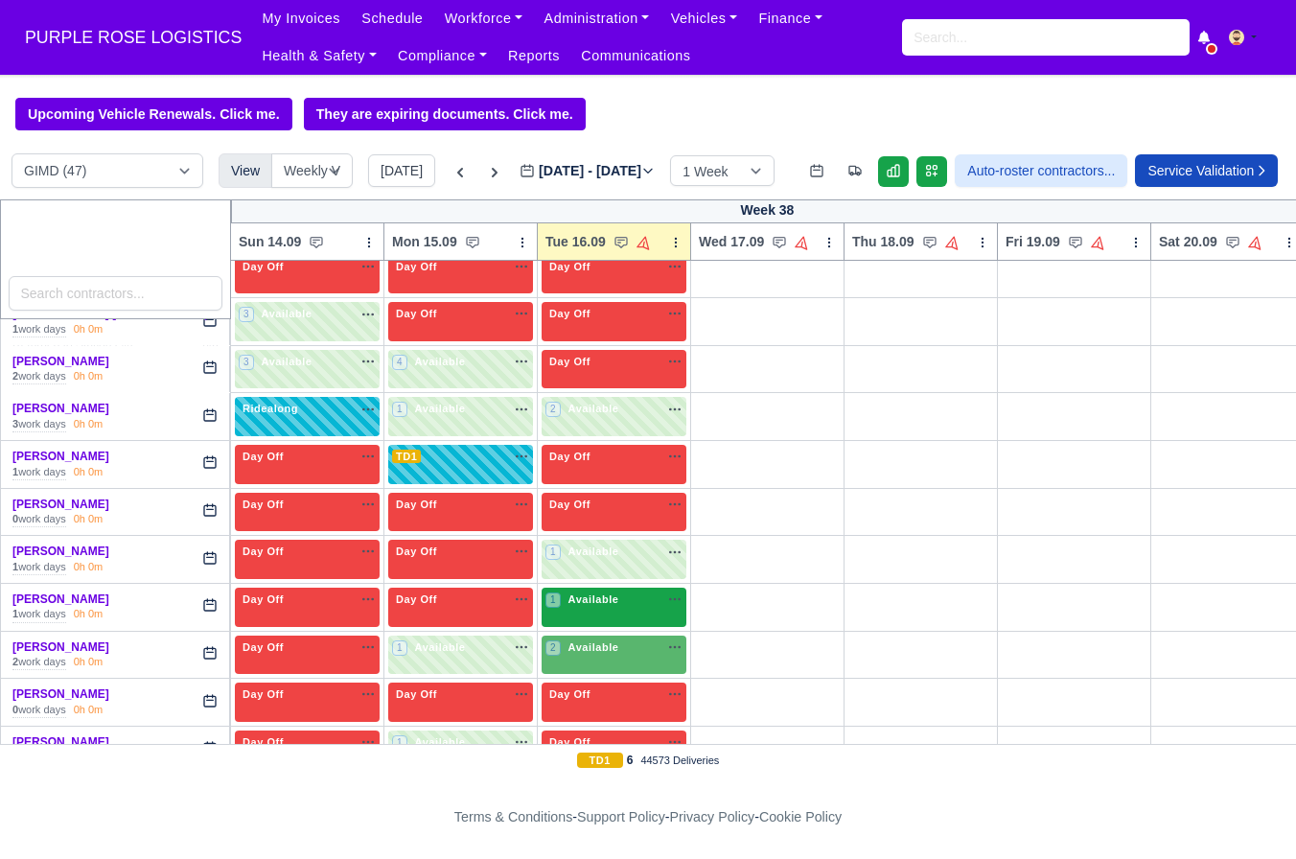
click at [599, 608] on div "1 Available" at bounding box center [584, 600] width 77 height 16
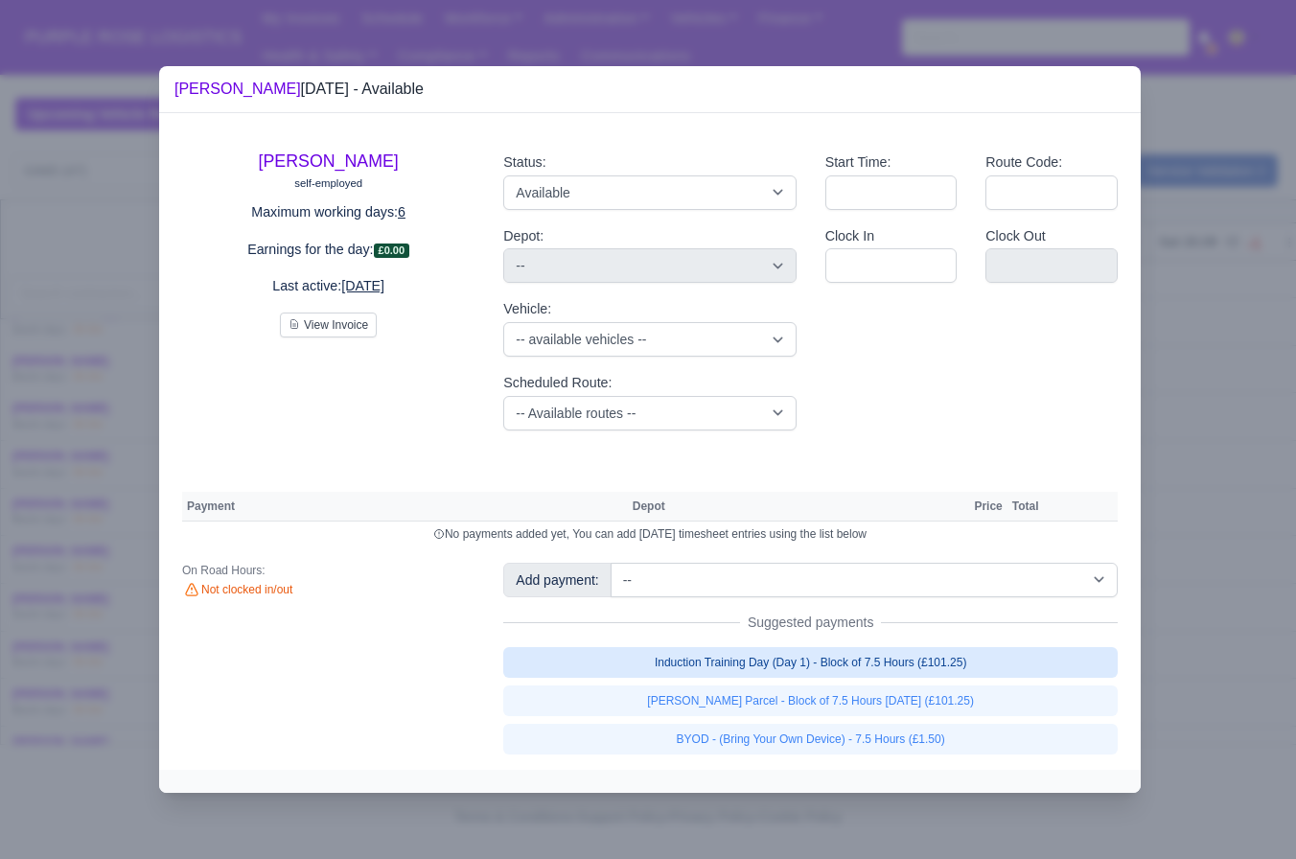
click at [807, 663] on link "Induction Training Day (Day 1) - Block of 7.5 Hours (£101.25)" at bounding box center [810, 662] width 615 height 31
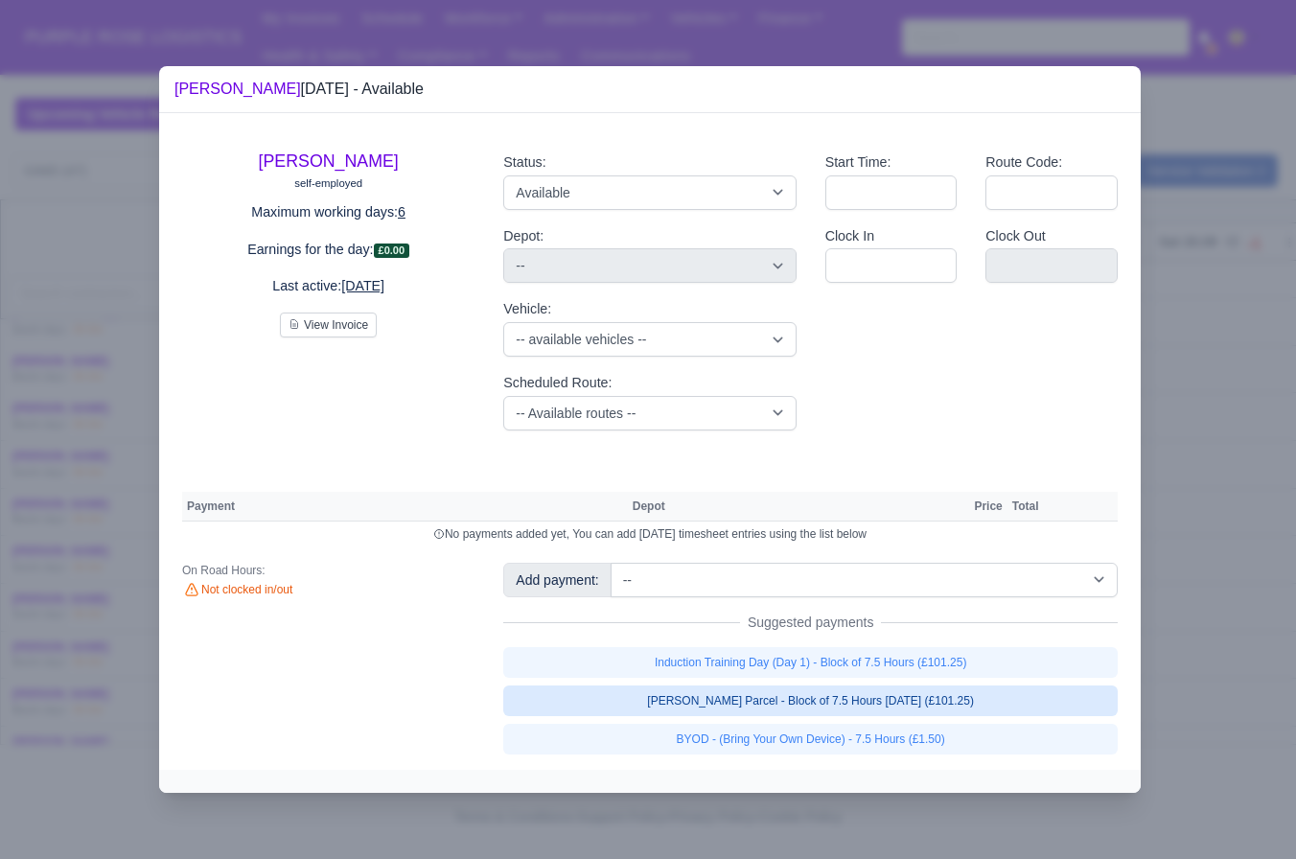
select select "5"
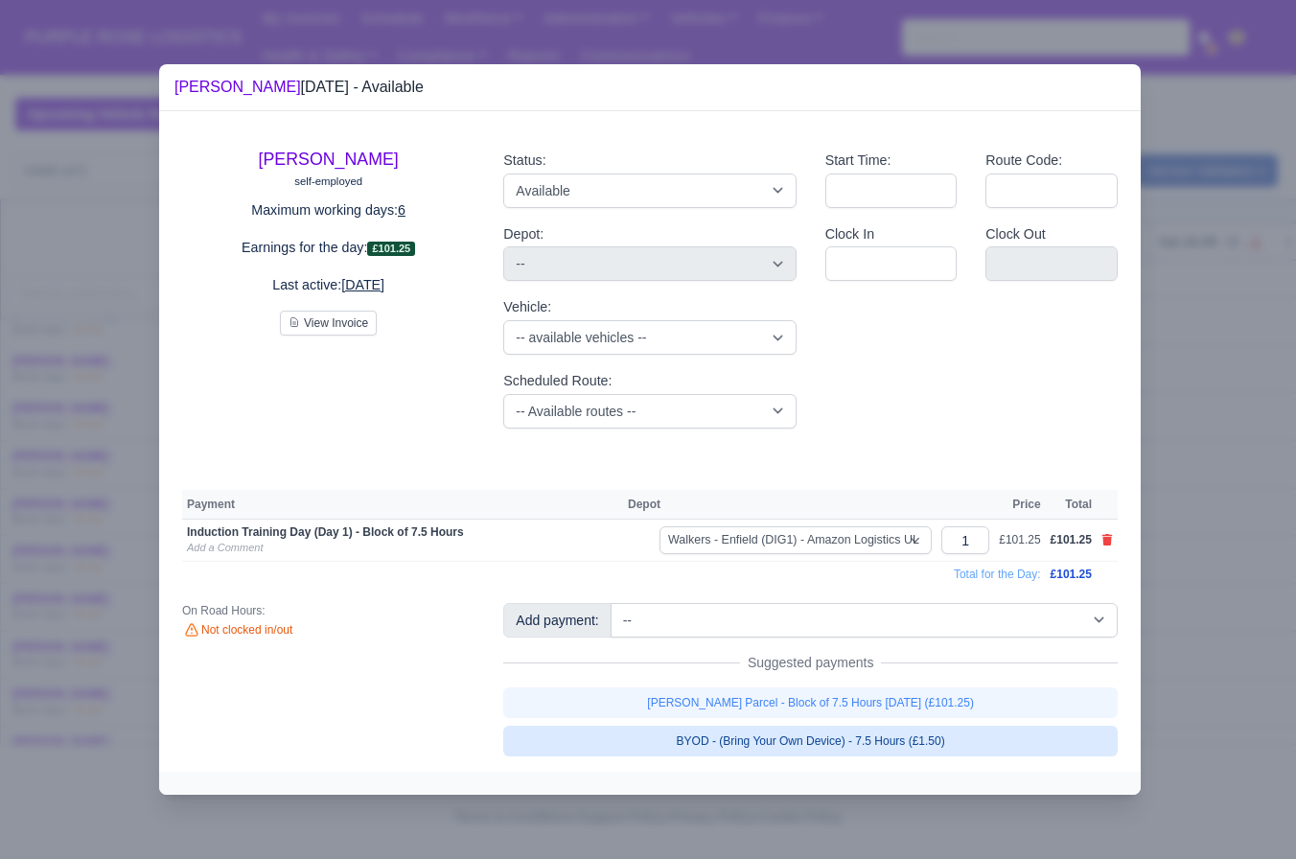
click at [786, 741] on link "BYOD - (Bring Your Own Device) - 7.5 Hours (£1.50)" at bounding box center [810, 741] width 615 height 31
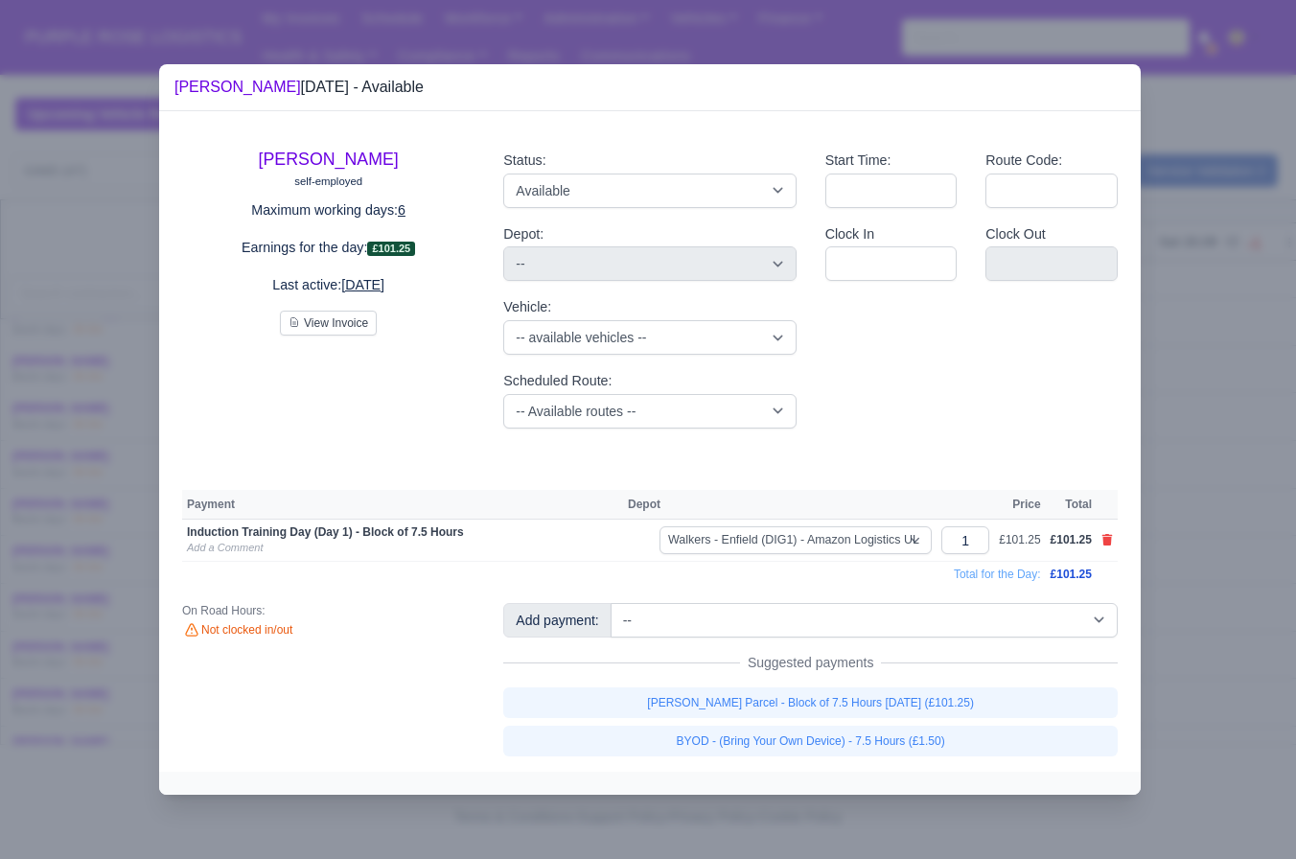
select select "5"
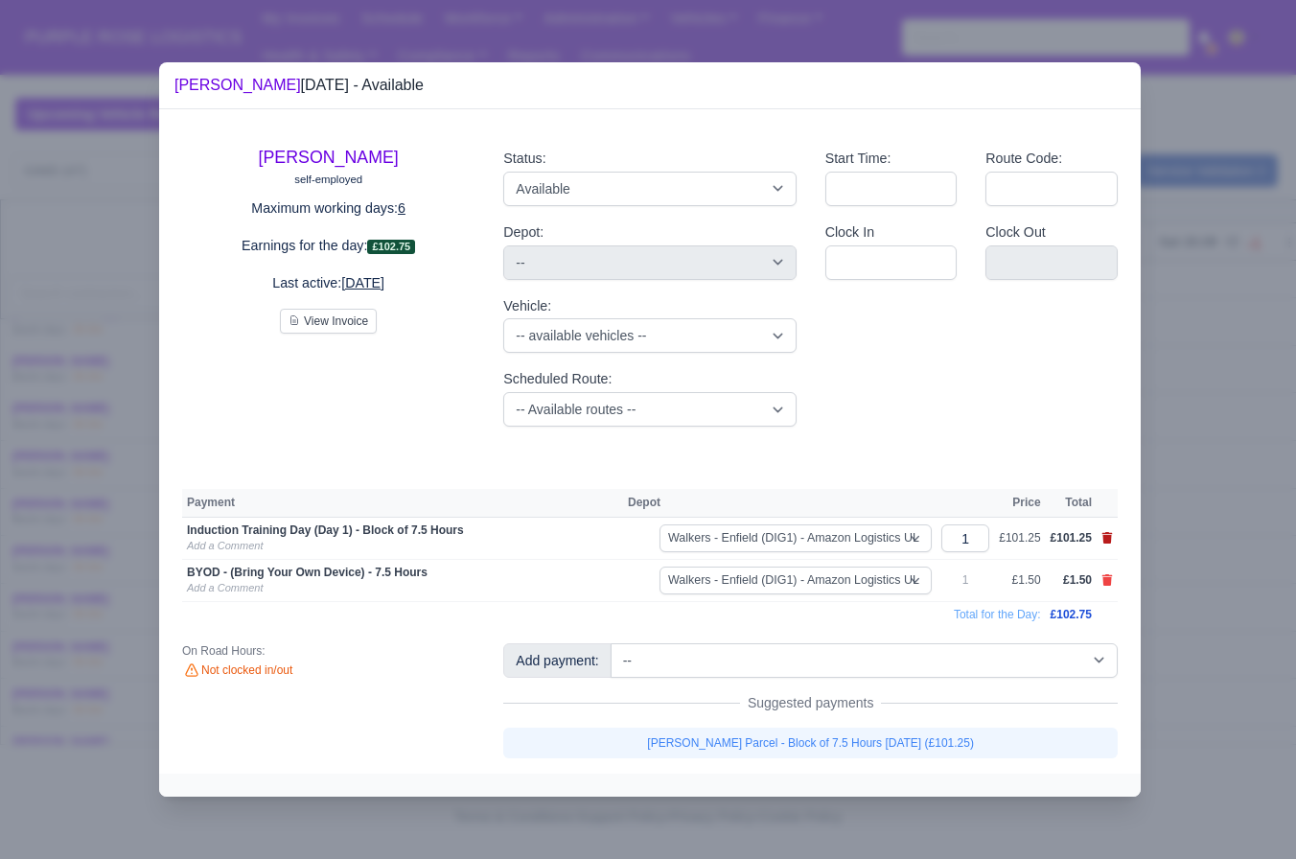
click at [1106, 539] on icon at bounding box center [1108, 538] width 11 height 12
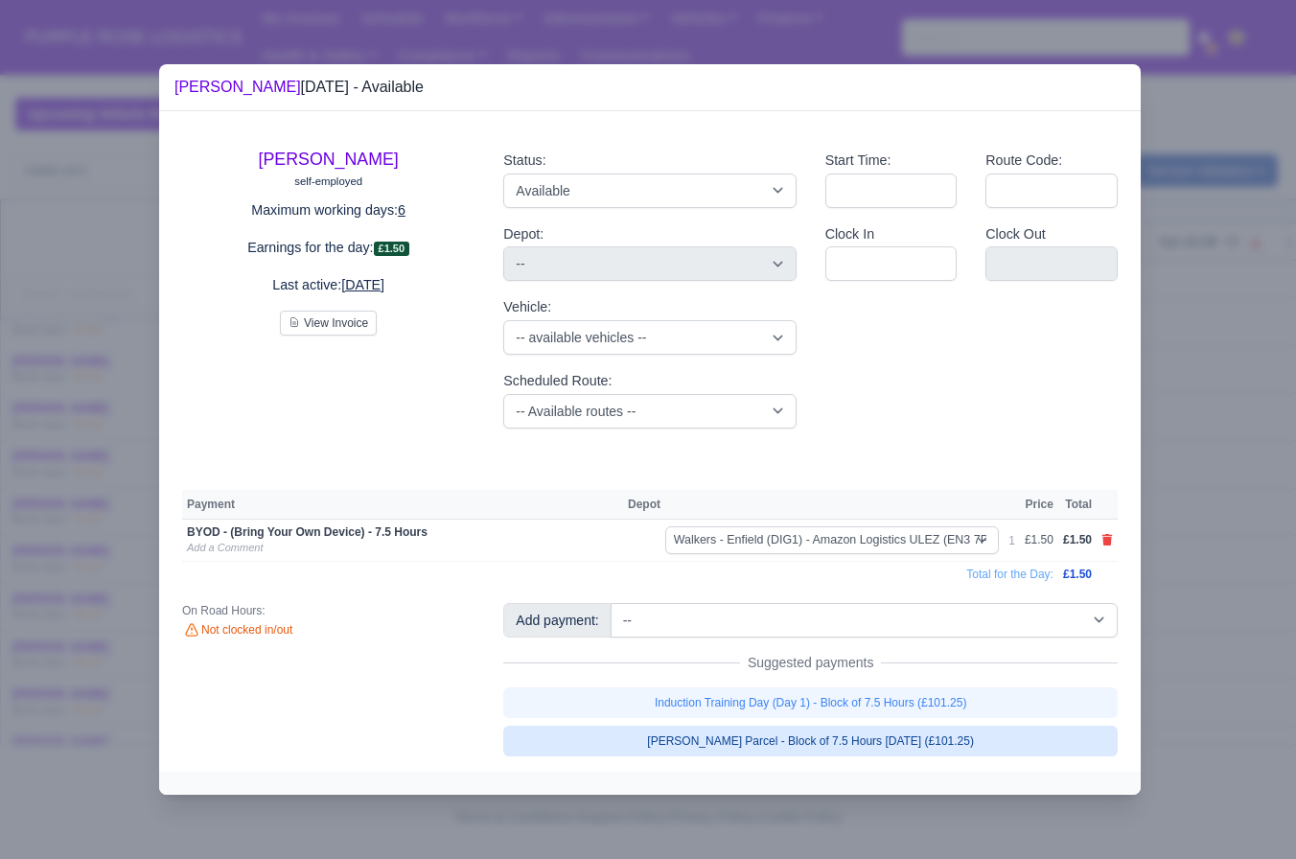
click at [918, 741] on link "Walker Parcel - Block of 7.5 Hours Apr 2025 (£101.25)" at bounding box center [810, 741] width 615 height 31
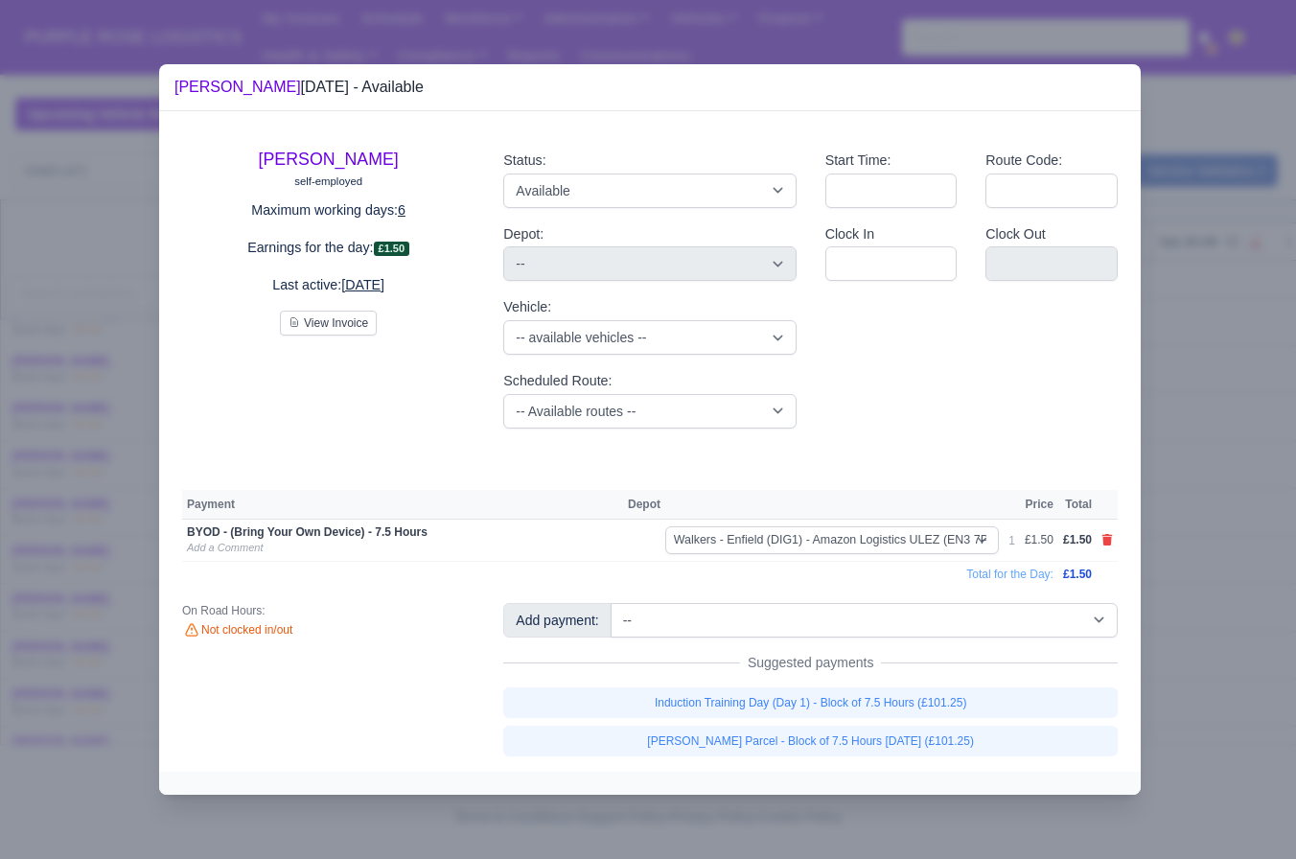
select select "5"
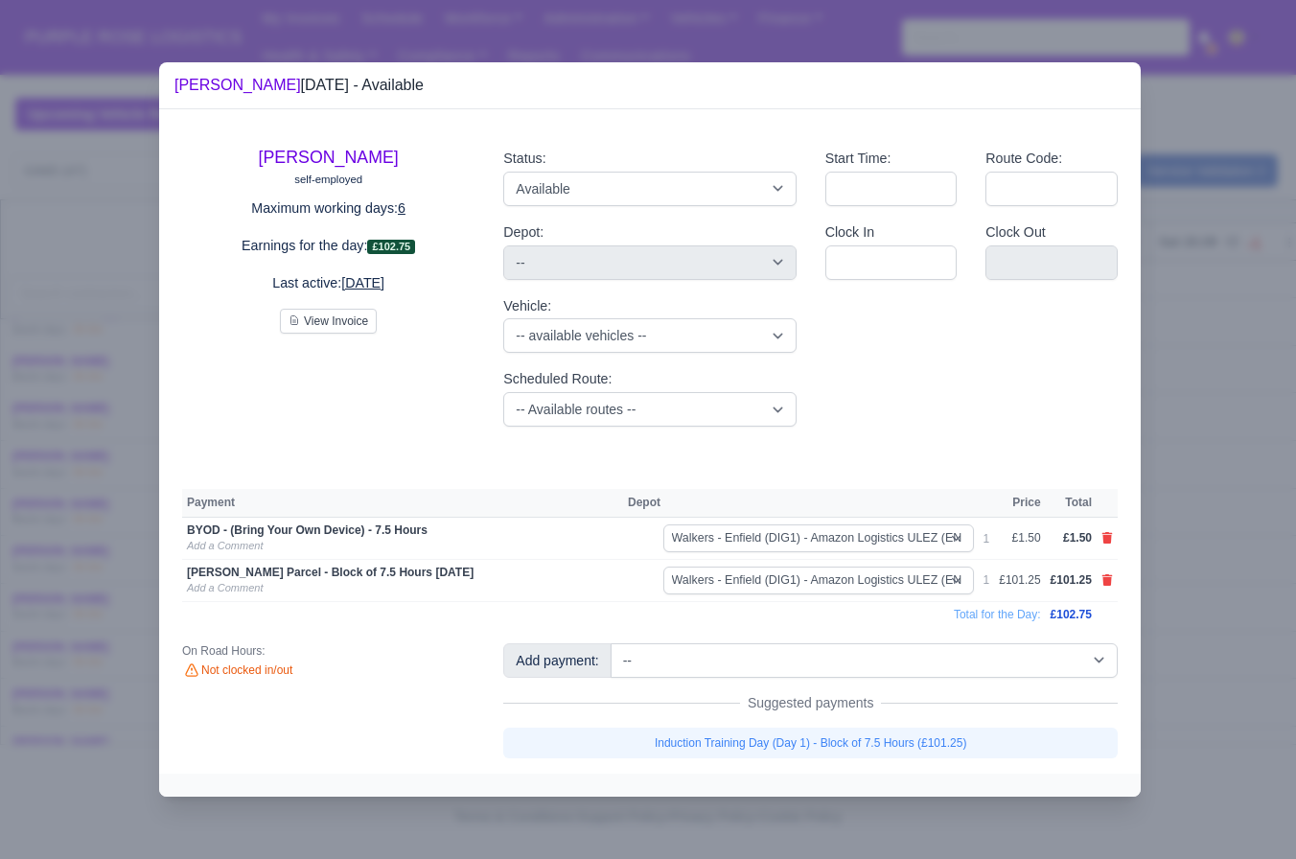
click at [1183, 617] on div at bounding box center [648, 429] width 1296 height 859
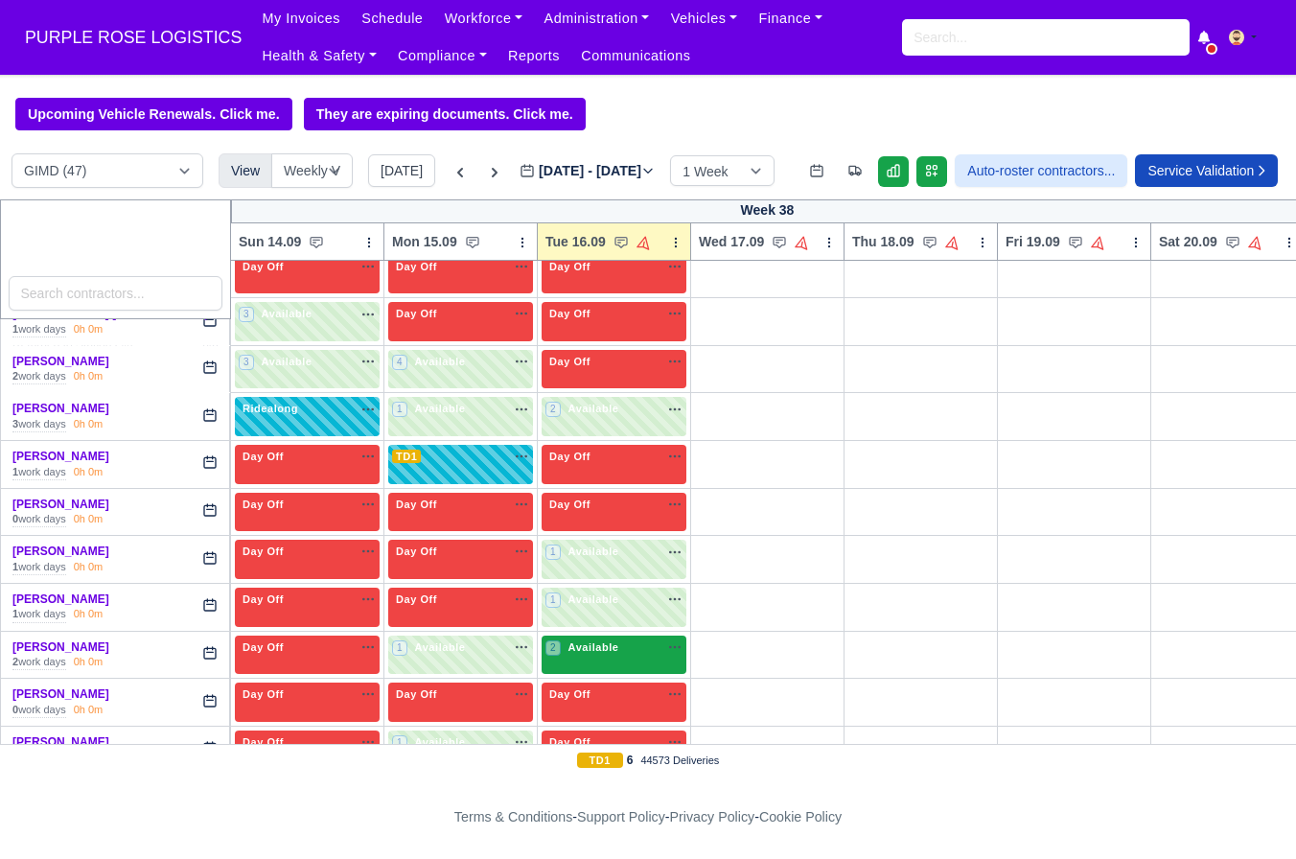
click at [625, 675] on div "2 Available" at bounding box center [614, 655] width 145 height 39
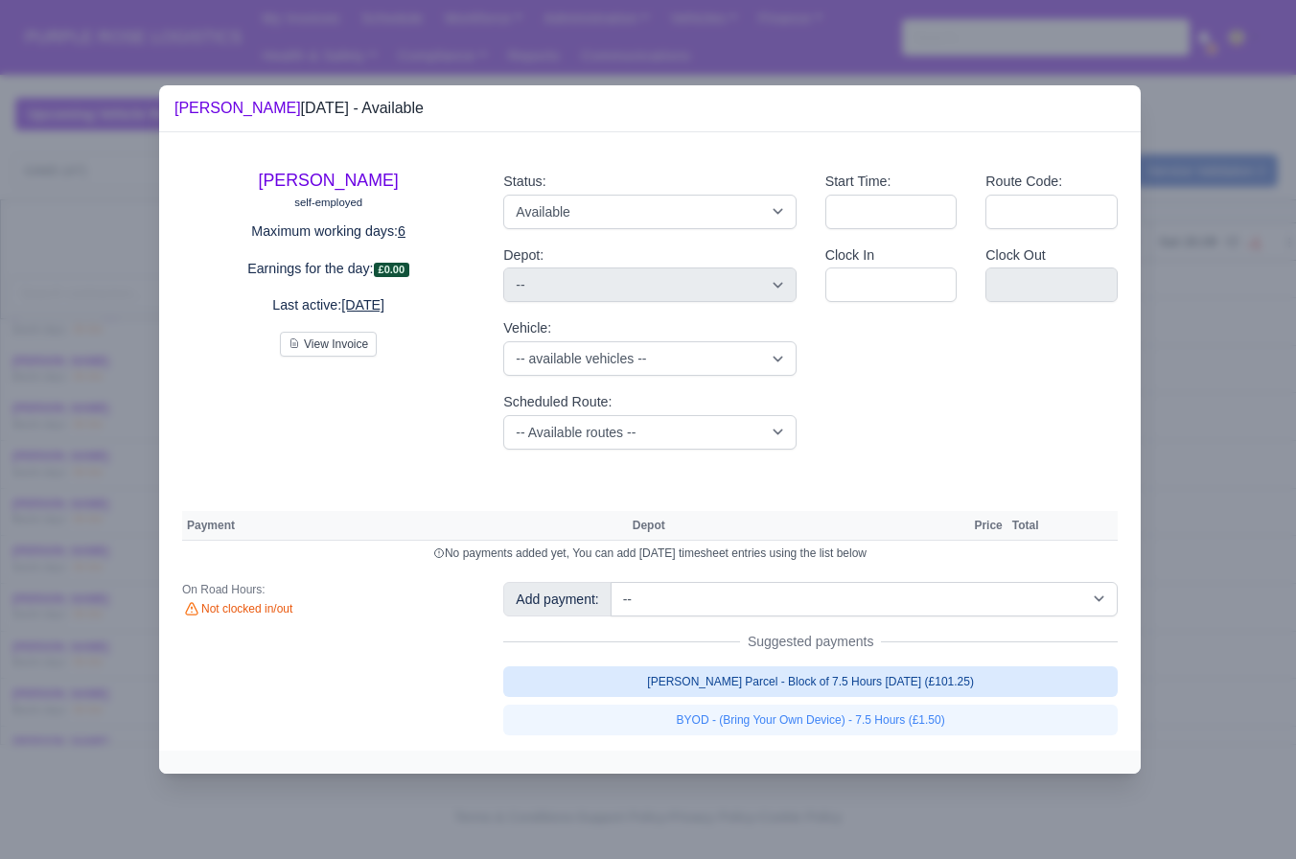
click at [939, 685] on link "Walker Parcel - Block of 7.5 Hours Apr 2025 (£101.25)" at bounding box center [810, 681] width 615 height 31
select select "5"
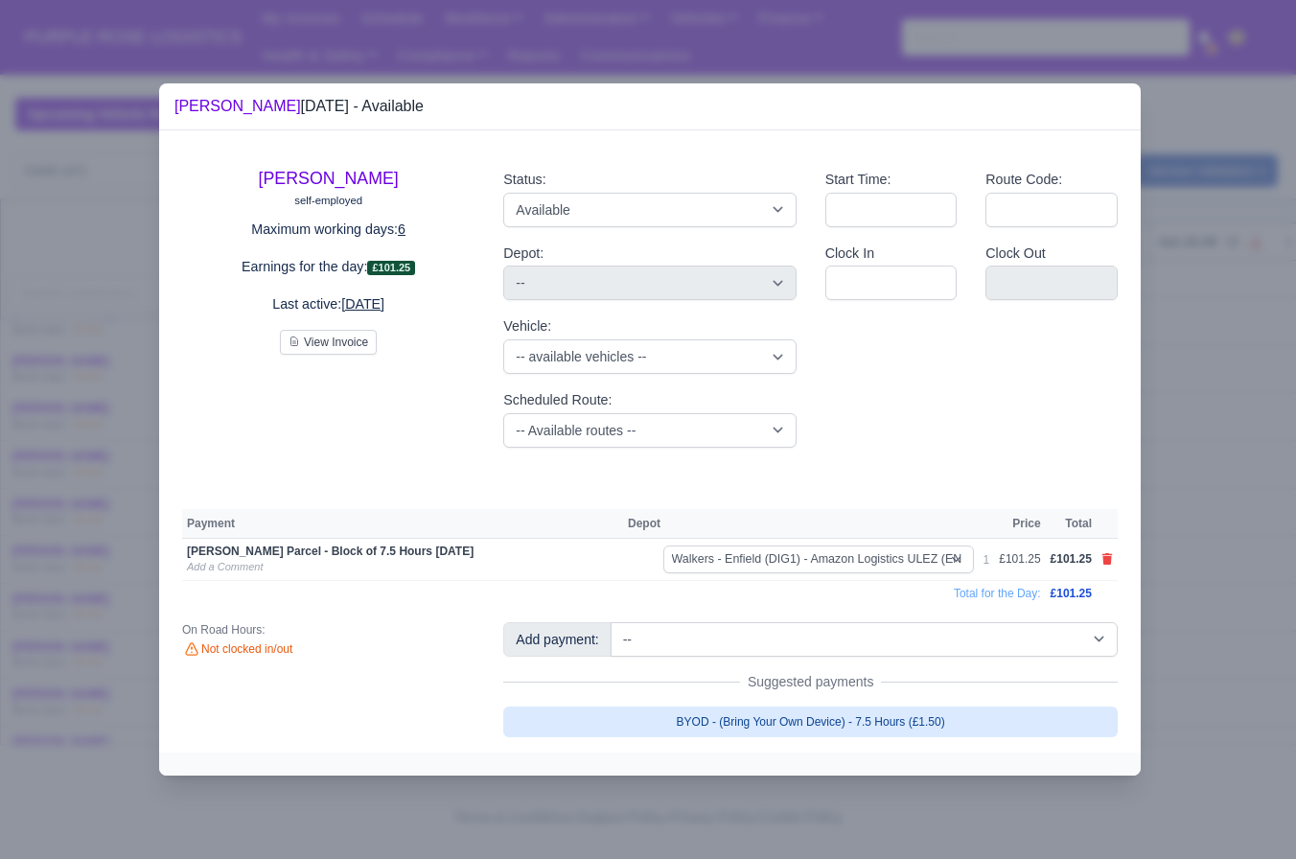
click at [925, 723] on link "BYOD - (Bring Your Own Device) - 7.5 Hours (£1.50)" at bounding box center [810, 722] width 615 height 31
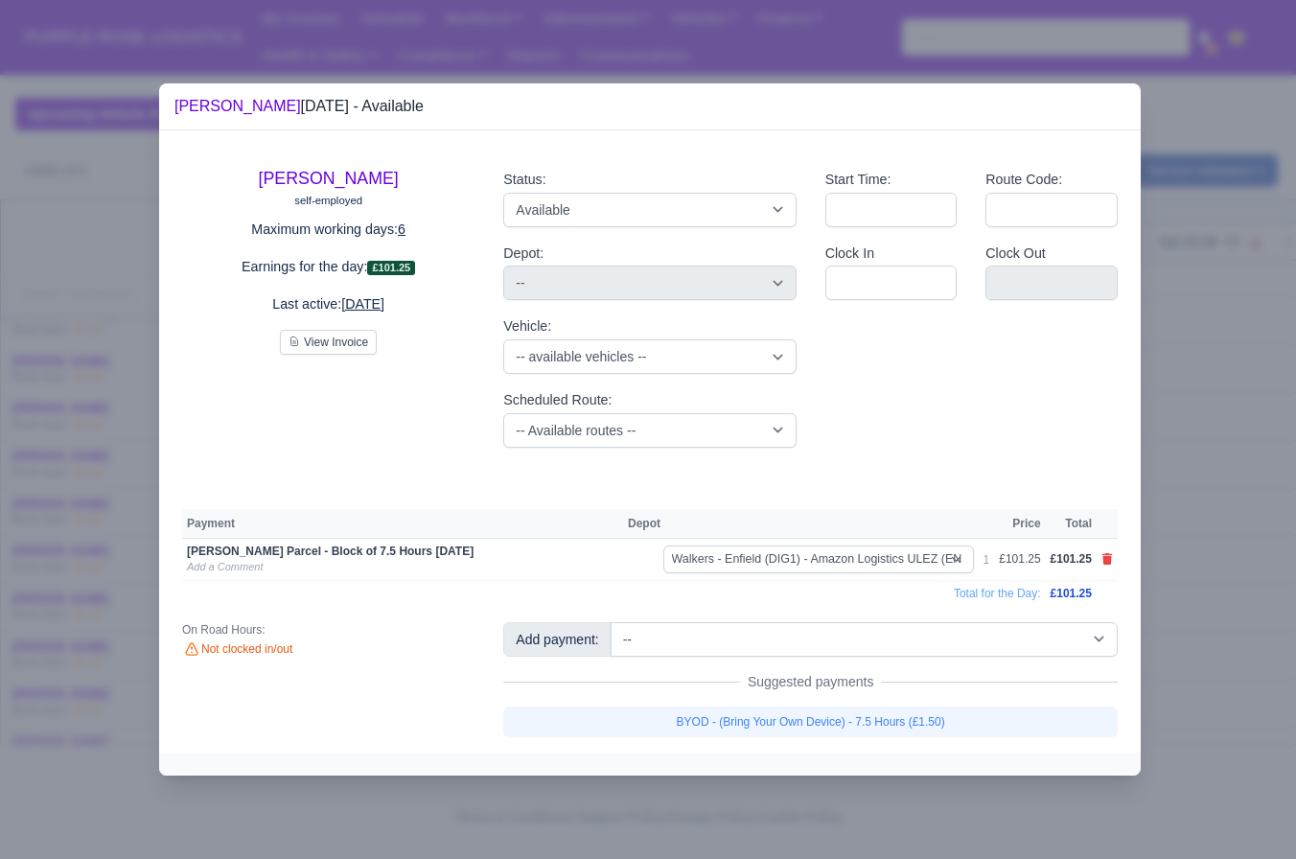
select select "5"
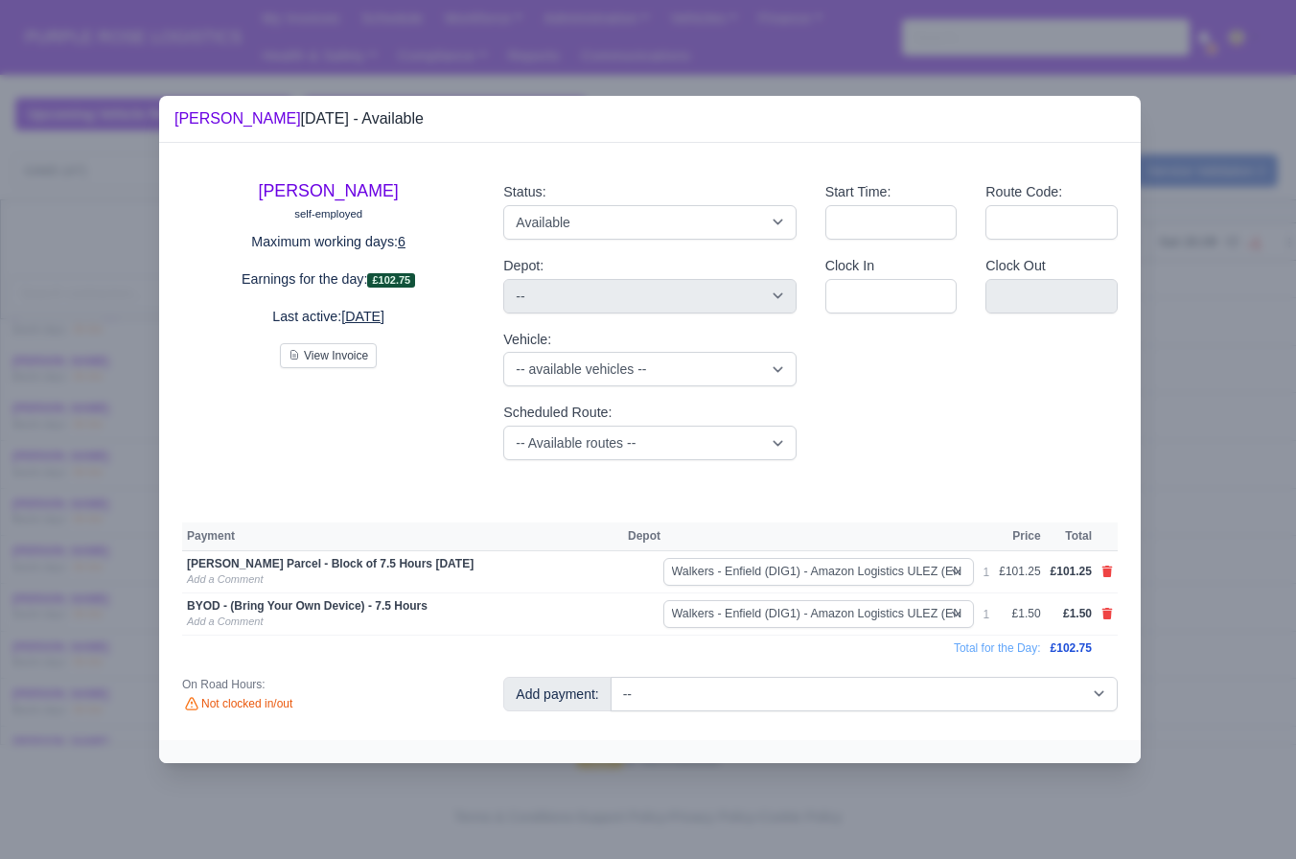
click at [1189, 624] on div at bounding box center [648, 429] width 1296 height 859
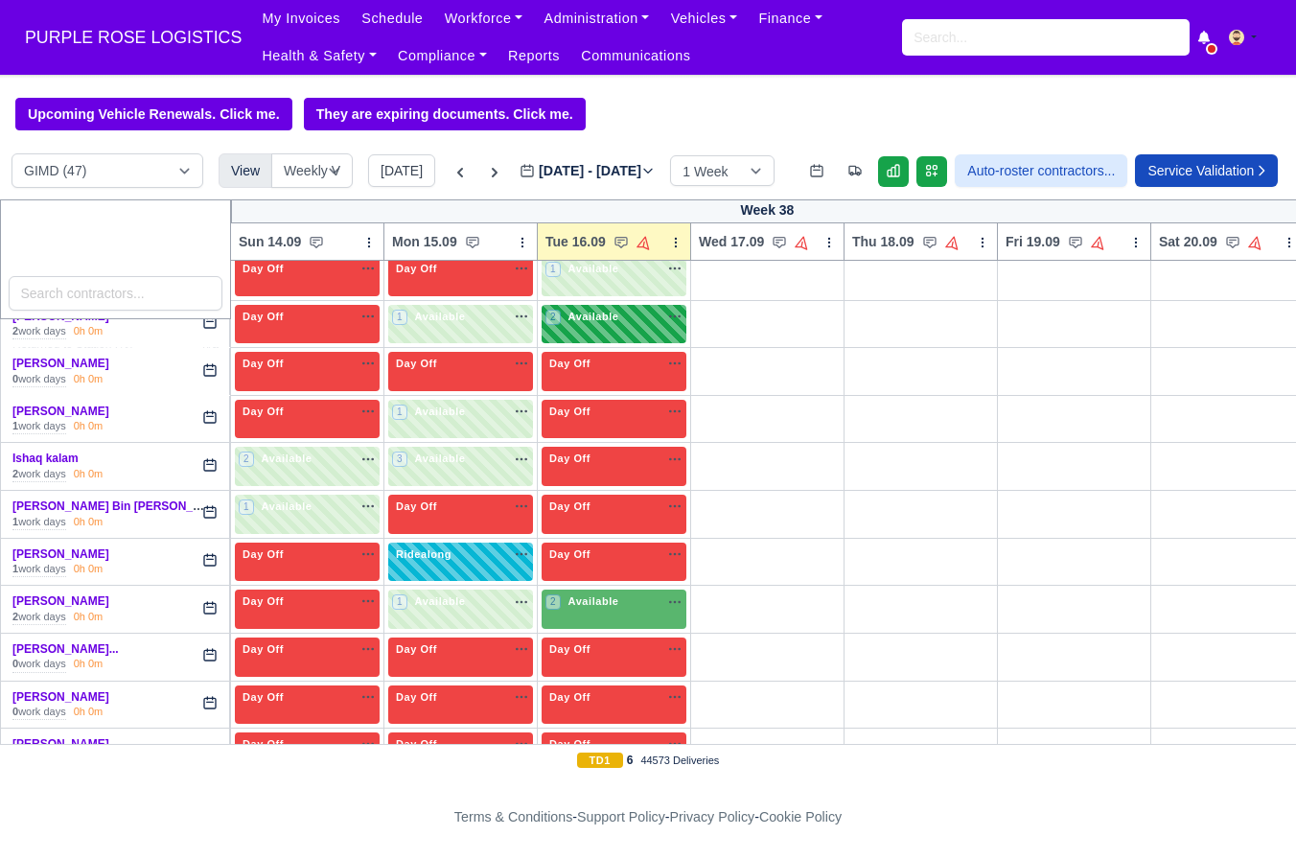
scroll to position [870, 0]
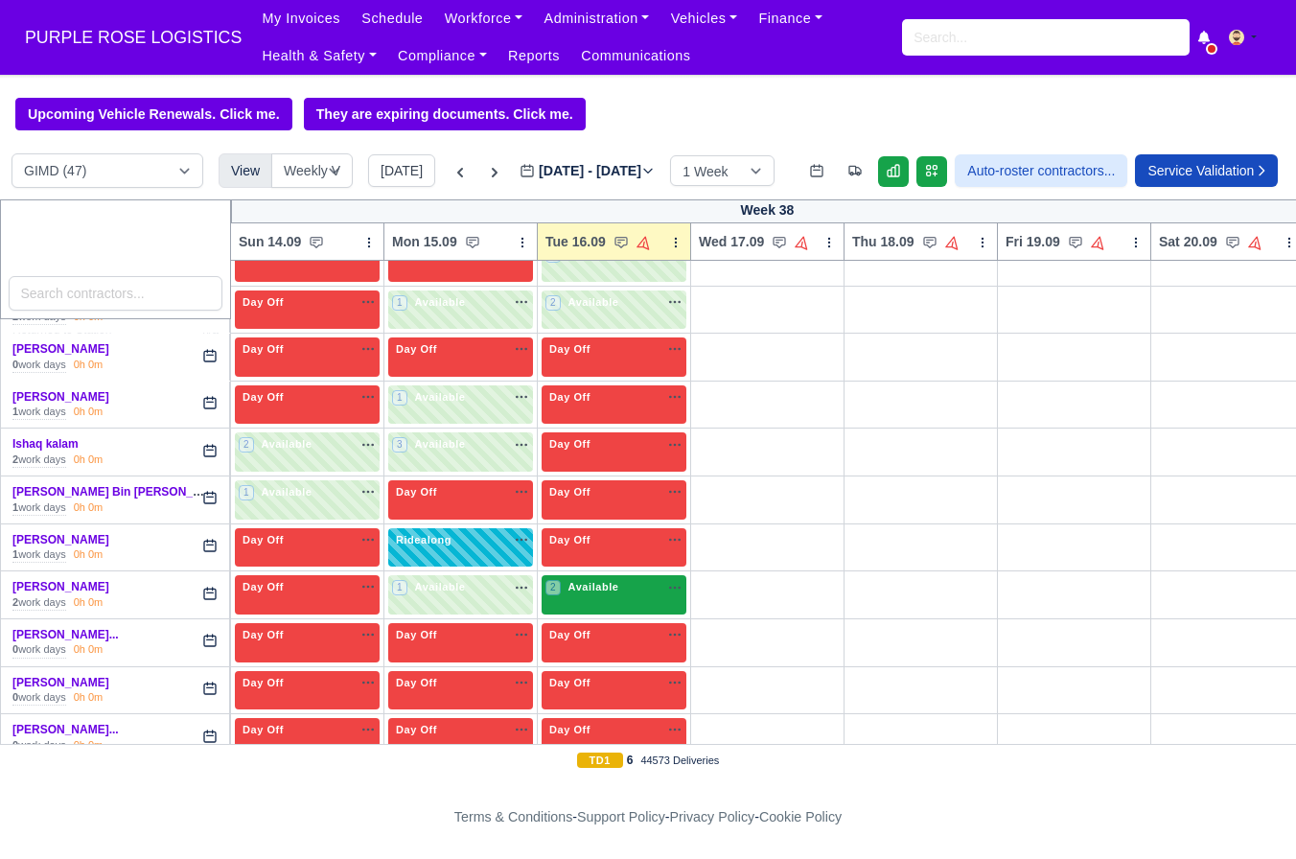
click at [614, 615] on div "2 Available" at bounding box center [614, 594] width 145 height 39
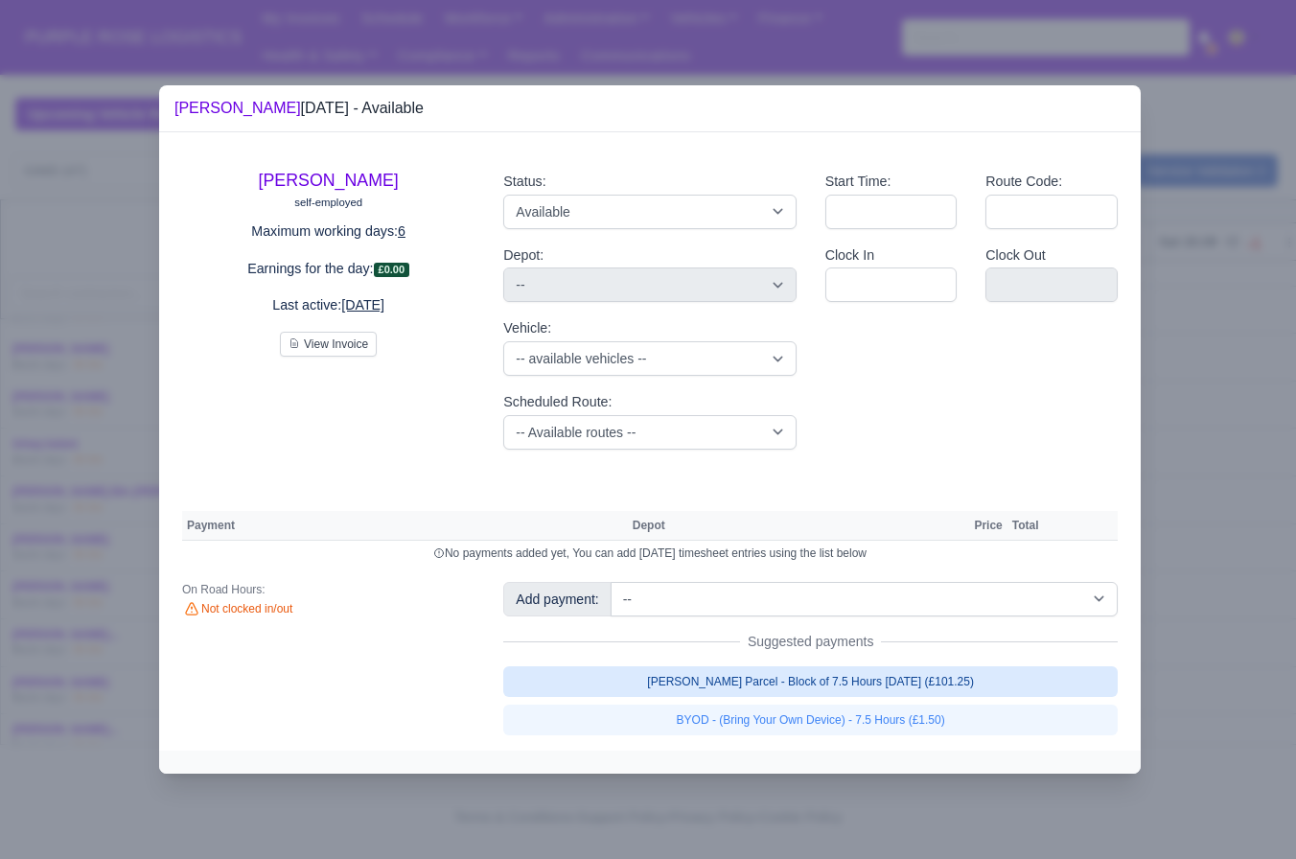
click at [882, 687] on link "Walker Parcel - Block of 7.5 Hours Apr 2025 (£101.25)" at bounding box center [810, 681] width 615 height 31
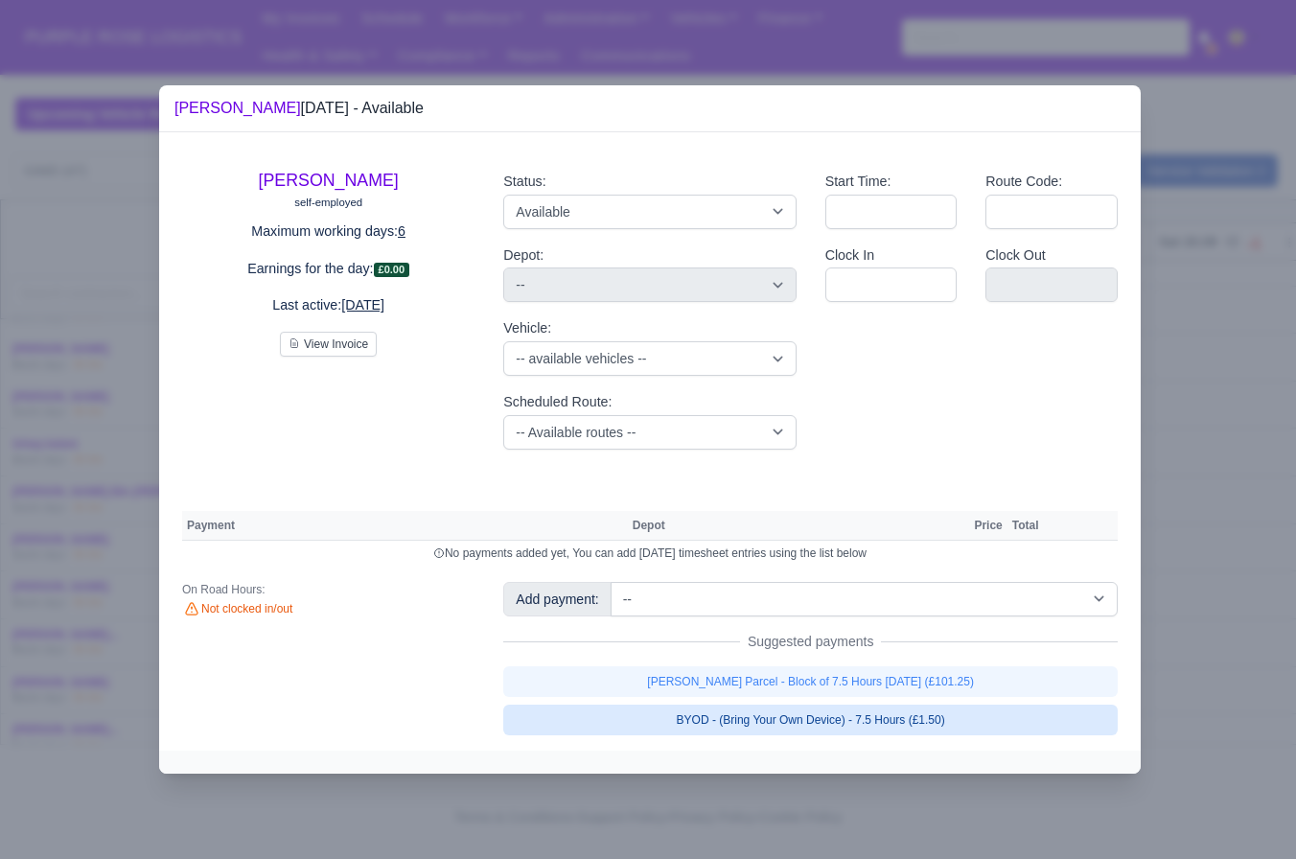
click at [836, 722] on link "BYOD - (Bring Your Own Device) - 7.5 Hours (£1.50)" at bounding box center [810, 720] width 615 height 31
select select "5"
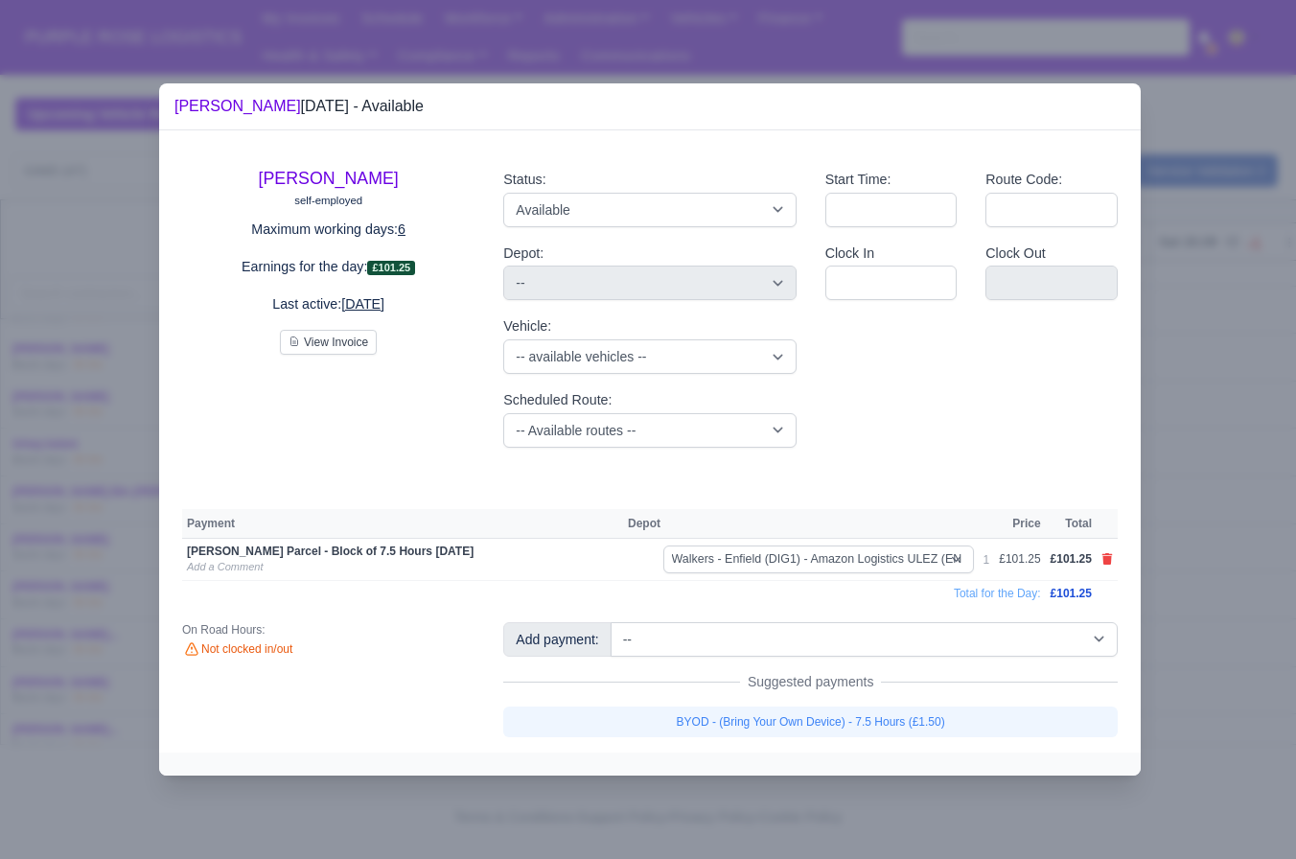
select select "5"
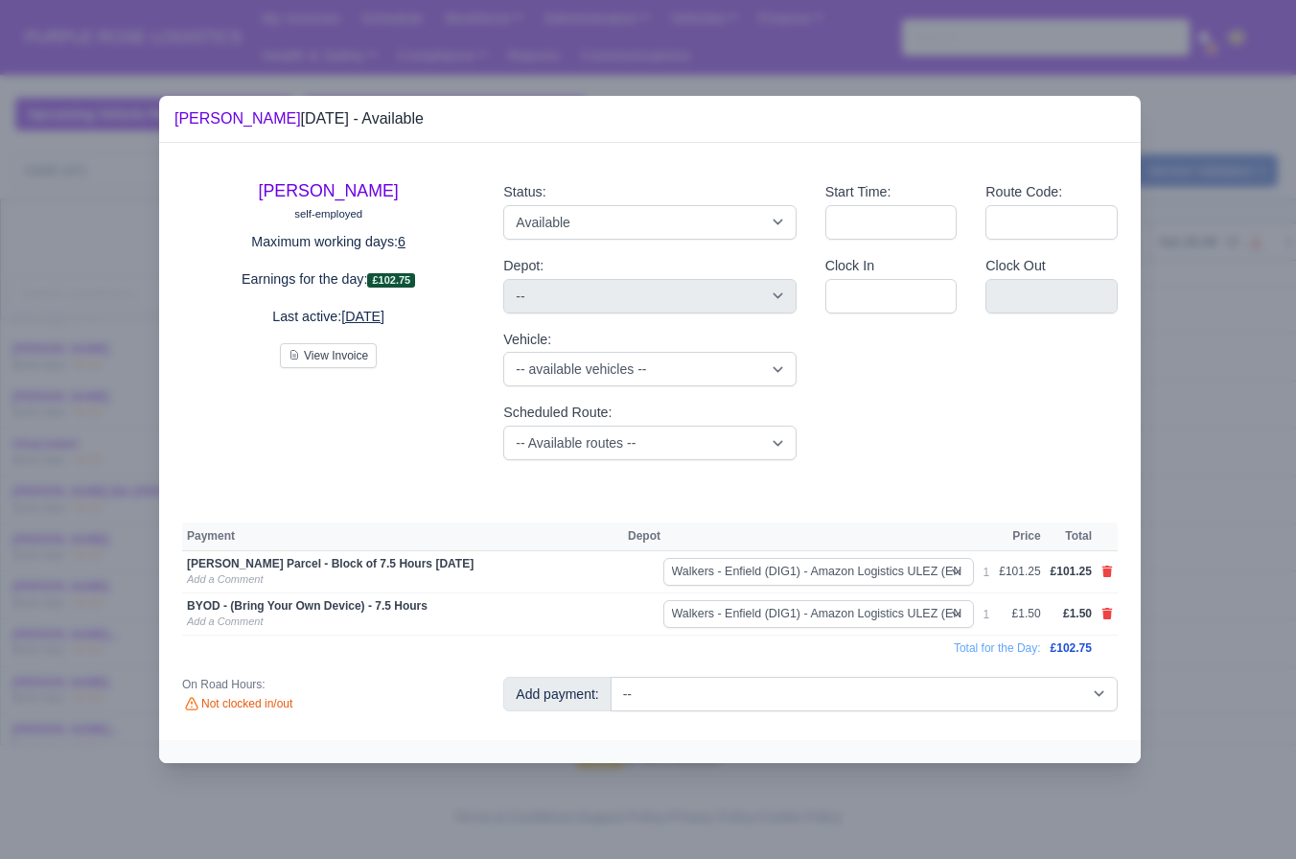
click at [114, 570] on div at bounding box center [648, 429] width 1296 height 859
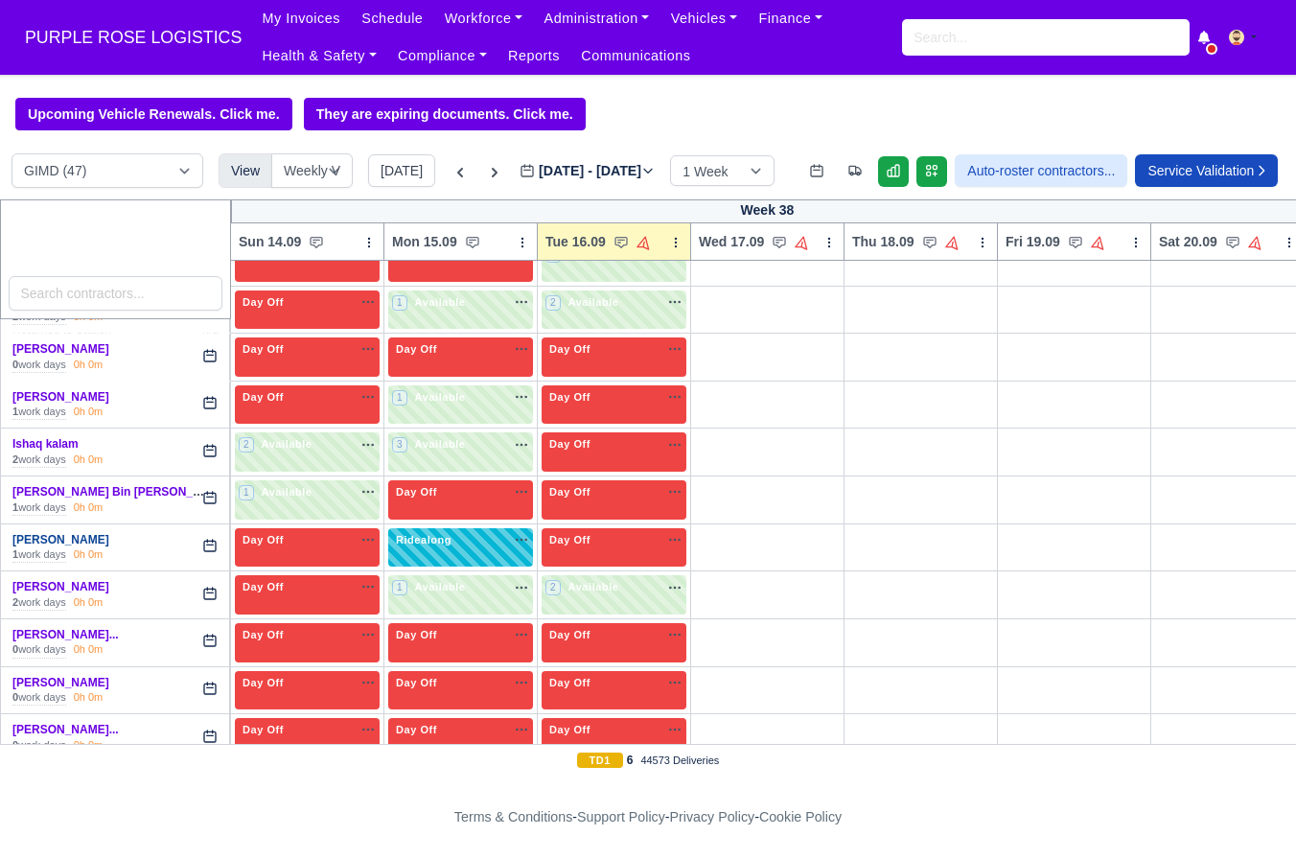
click at [98, 547] on link "[PERSON_NAME]" at bounding box center [60, 539] width 97 height 13
click at [604, 548] on div "Day Off Available" at bounding box center [614, 540] width 137 height 16
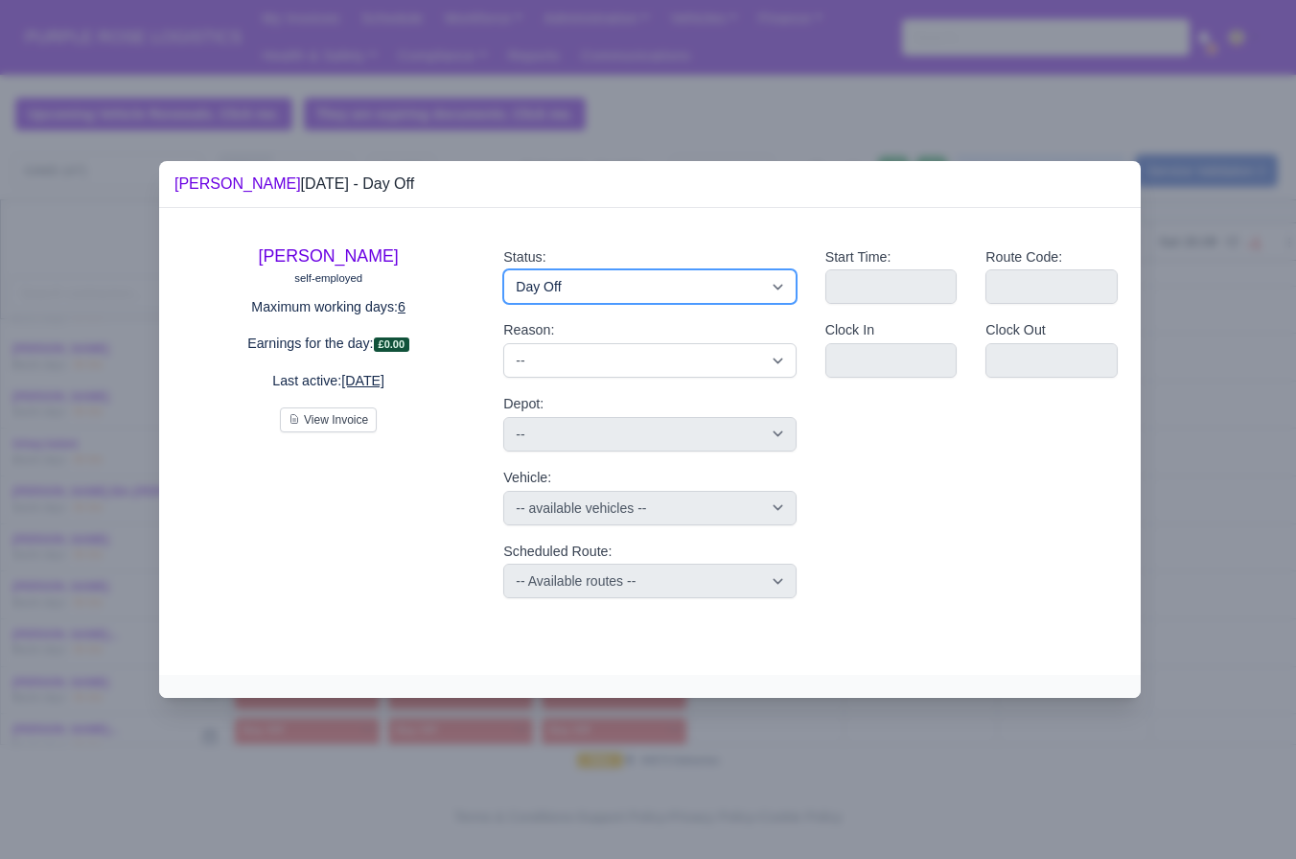
click at [645, 293] on select "Available Day Off Stand By Holiday Other Depot In Office OSM Ridealong Nursery …" at bounding box center [649, 286] width 292 height 35
select select "Ridealong"
click at [503, 269] on select "Available Day Off Stand By Holiday Other Depot In Office OSM Ridealong Nursery …" at bounding box center [649, 286] width 292 height 35
select select
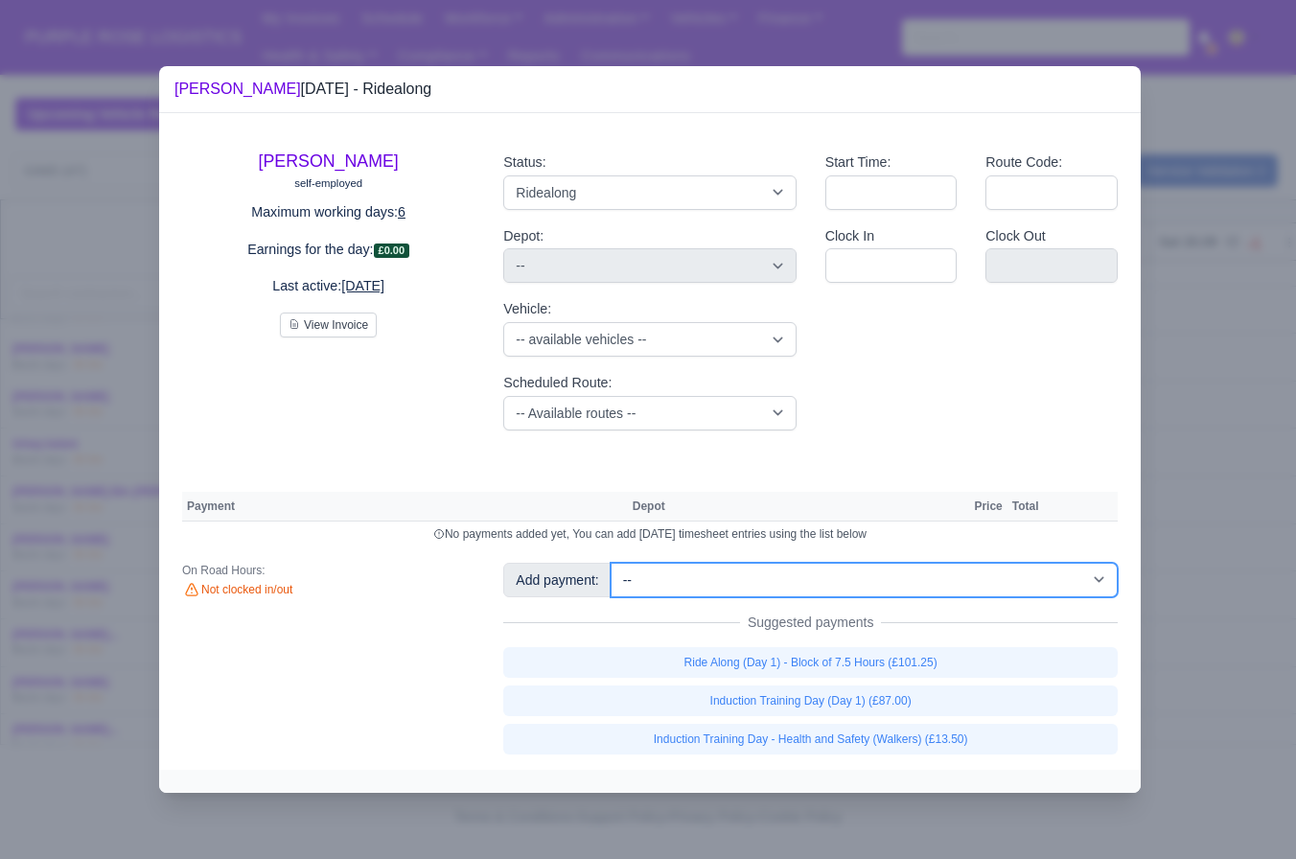
click at [850, 576] on select "-- Additional Hour Support (£14.50) Additional Hour Support (Walkers) (£13.50) …" at bounding box center [864, 580] width 507 height 35
click at [613, 563] on select "-- Additional Hour Support (£14.50) Additional Hour Support (Walkers) (£13.50) …" at bounding box center [864, 580] width 507 height 35
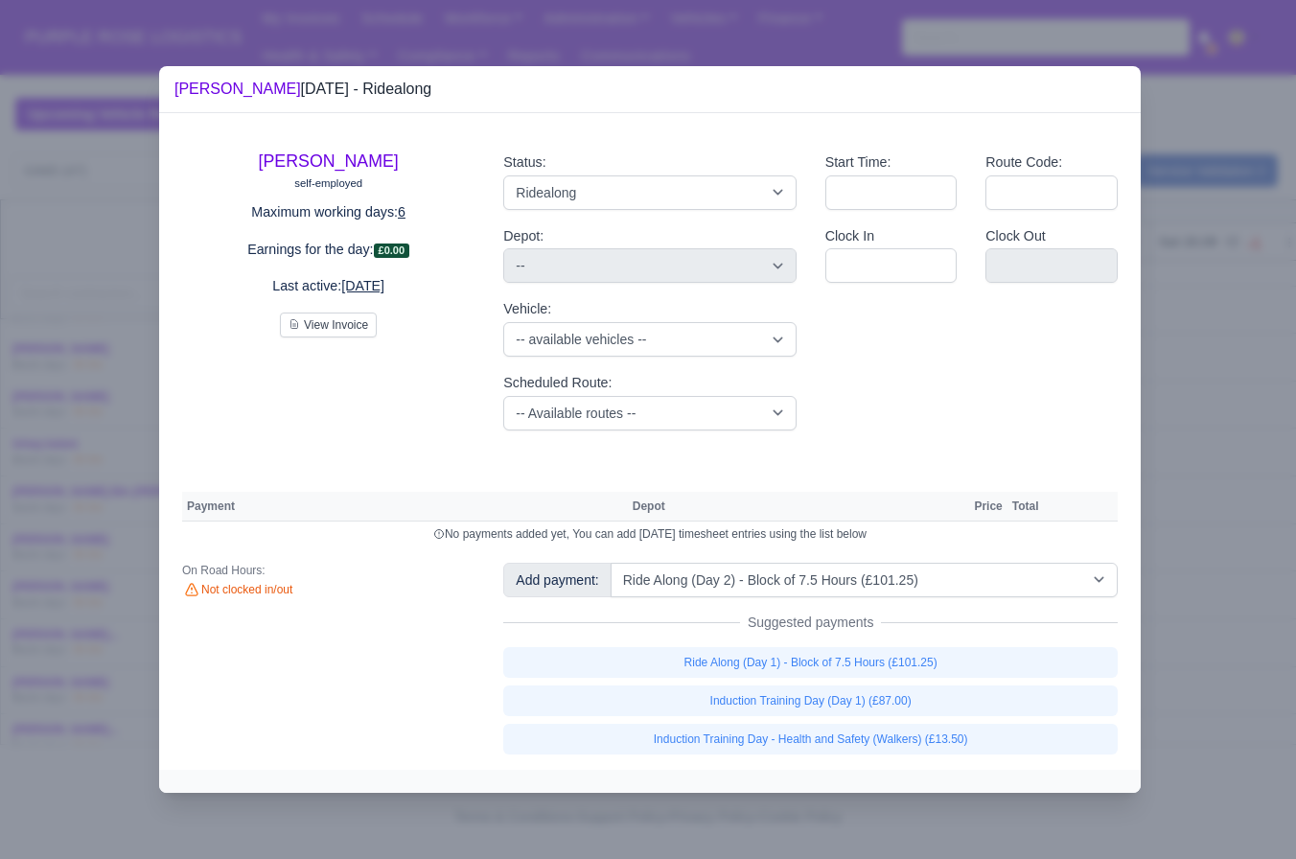
select select "5"
select select
select select "5"
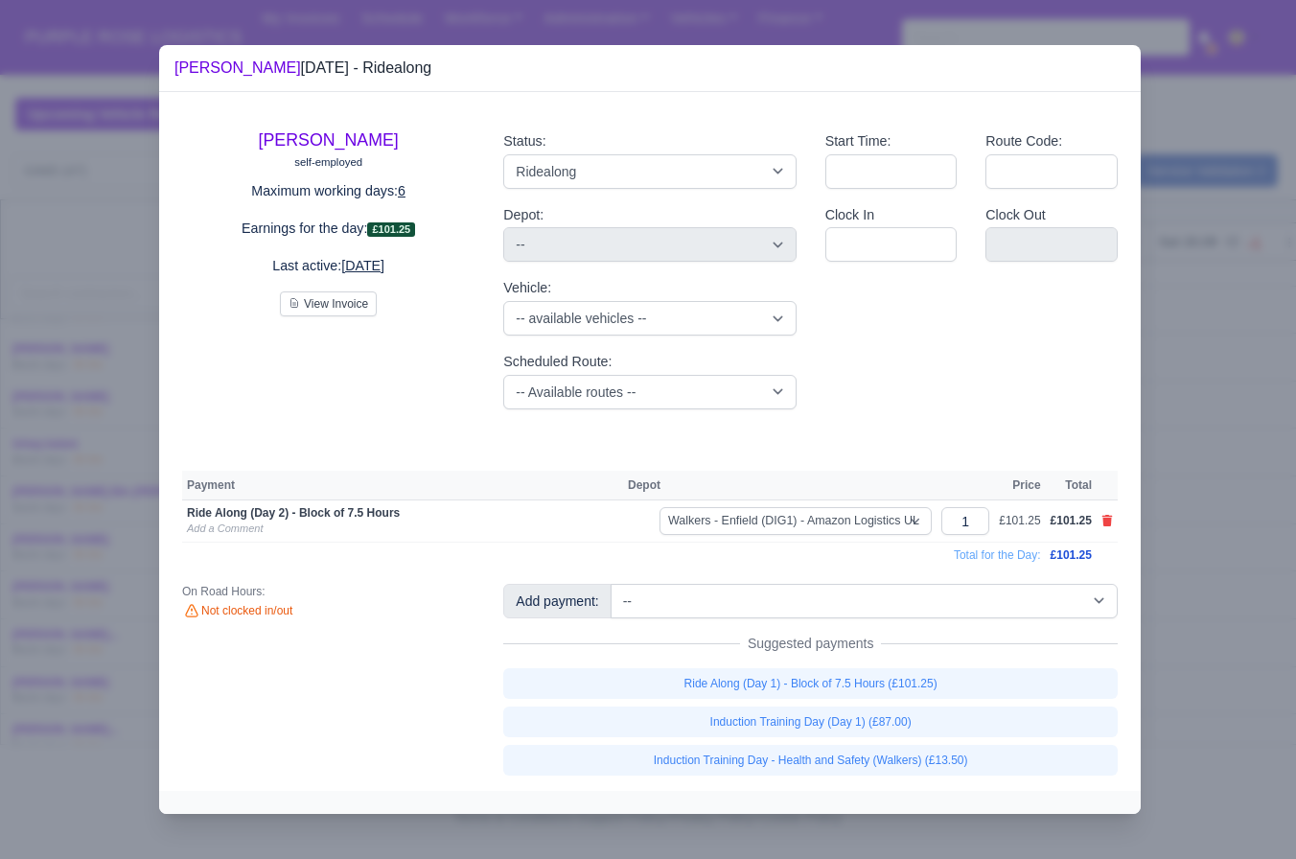
click at [1227, 555] on div at bounding box center [648, 429] width 1296 height 859
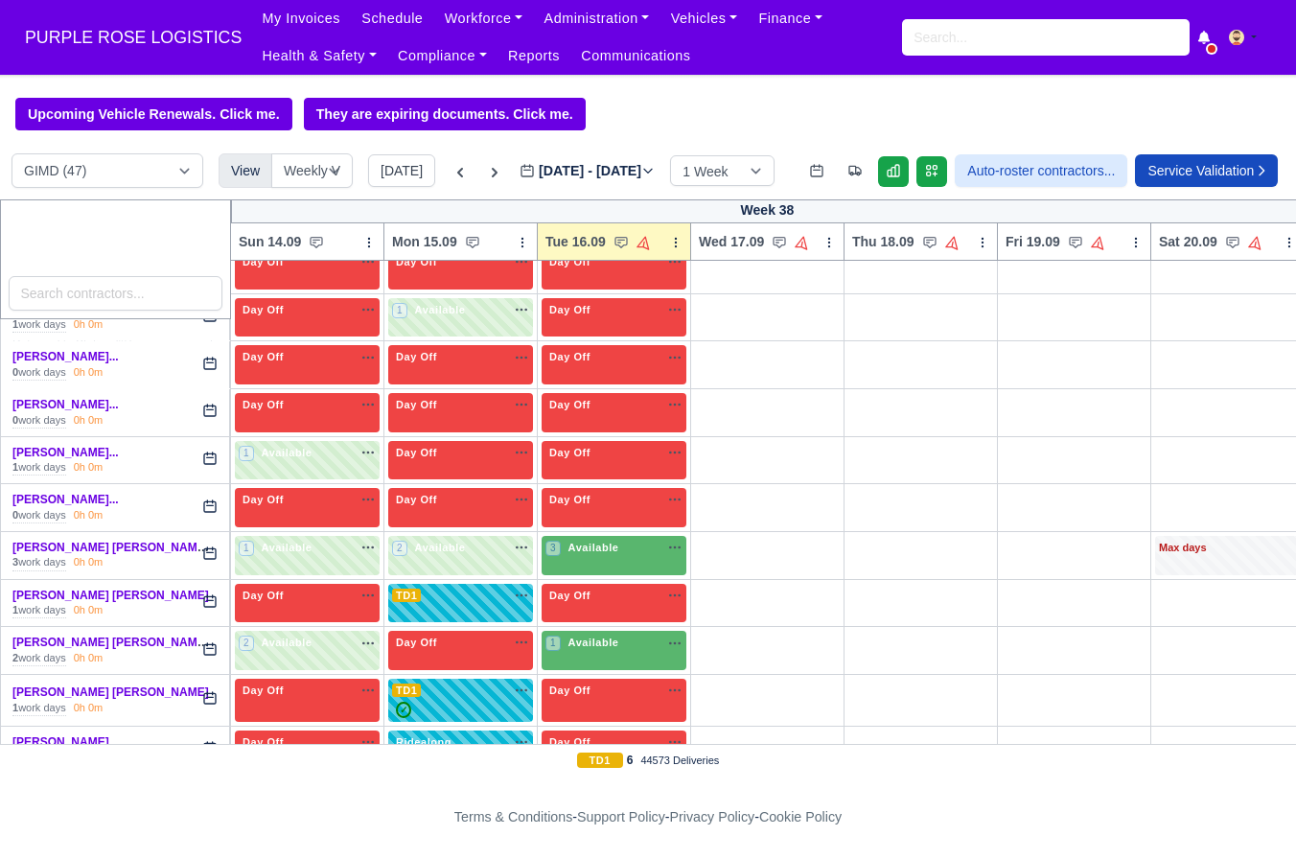
scroll to position [1340, 0]
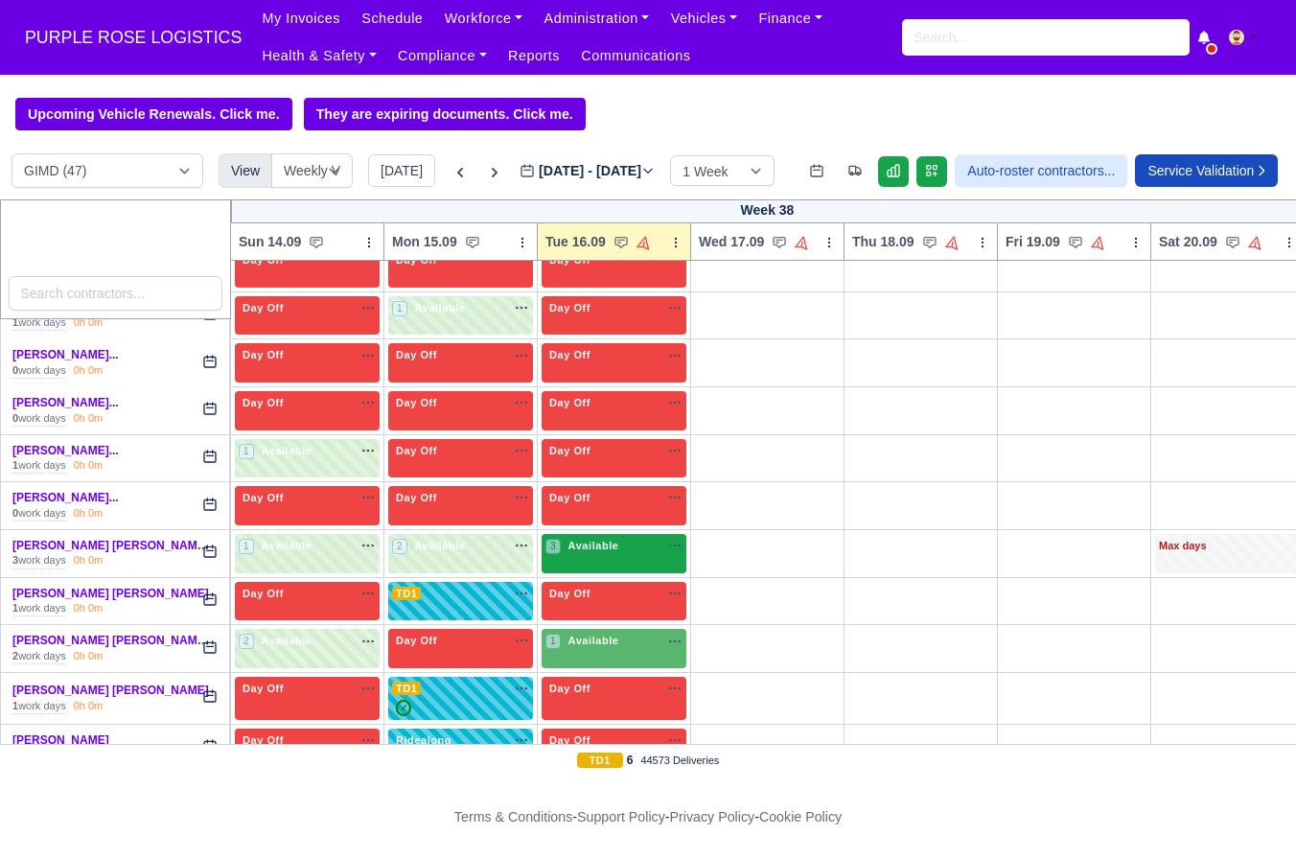
click at [591, 573] on div "3 Available" at bounding box center [614, 553] width 145 height 39
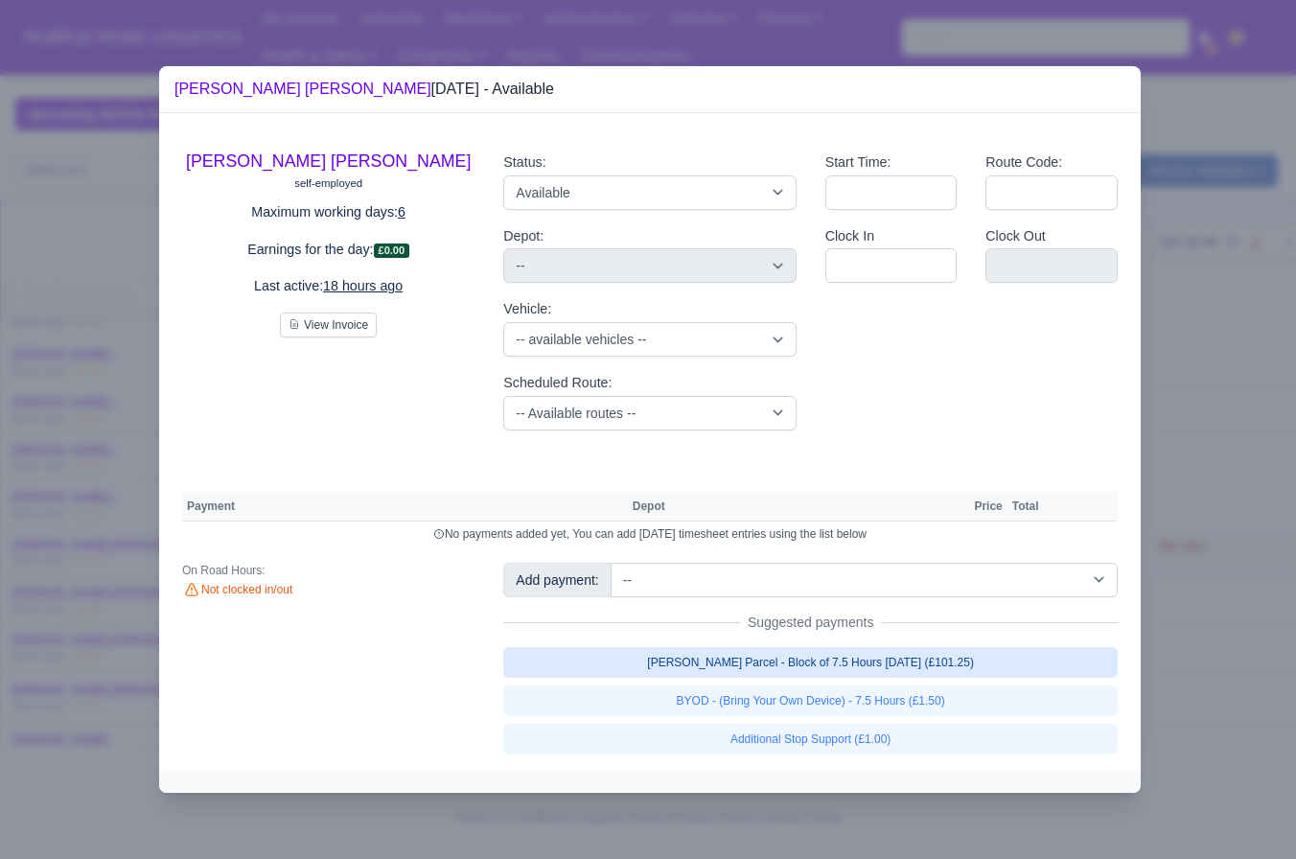
click at [768, 675] on link "Walker Parcel - Block of 7.5 Hours Apr 2025 (£101.25)" at bounding box center [810, 662] width 615 height 31
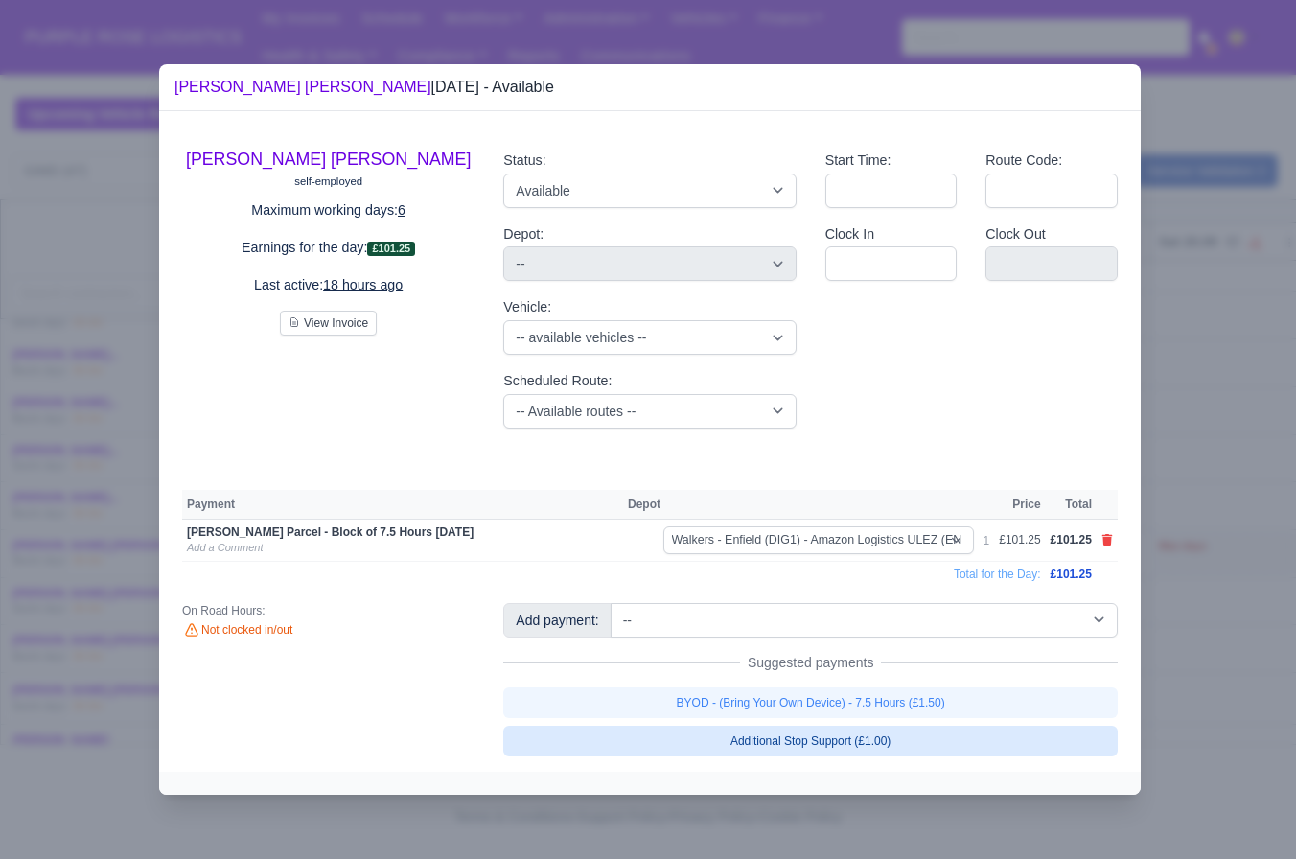
click at [749, 691] on link "BYOD - (Bring Your Own Device) - 7.5 Hours (£1.50)" at bounding box center [810, 703] width 615 height 31
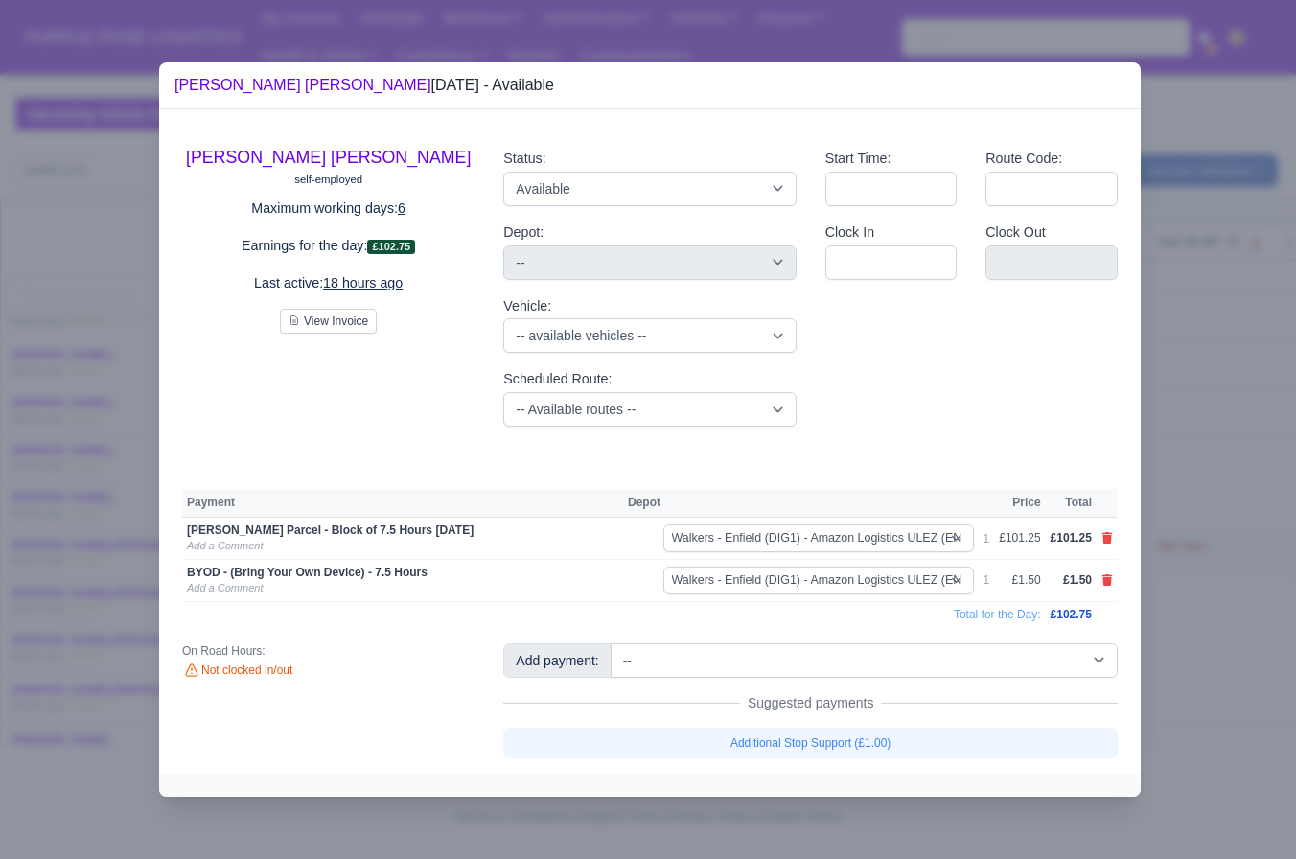
click at [1218, 605] on div at bounding box center [648, 429] width 1296 height 859
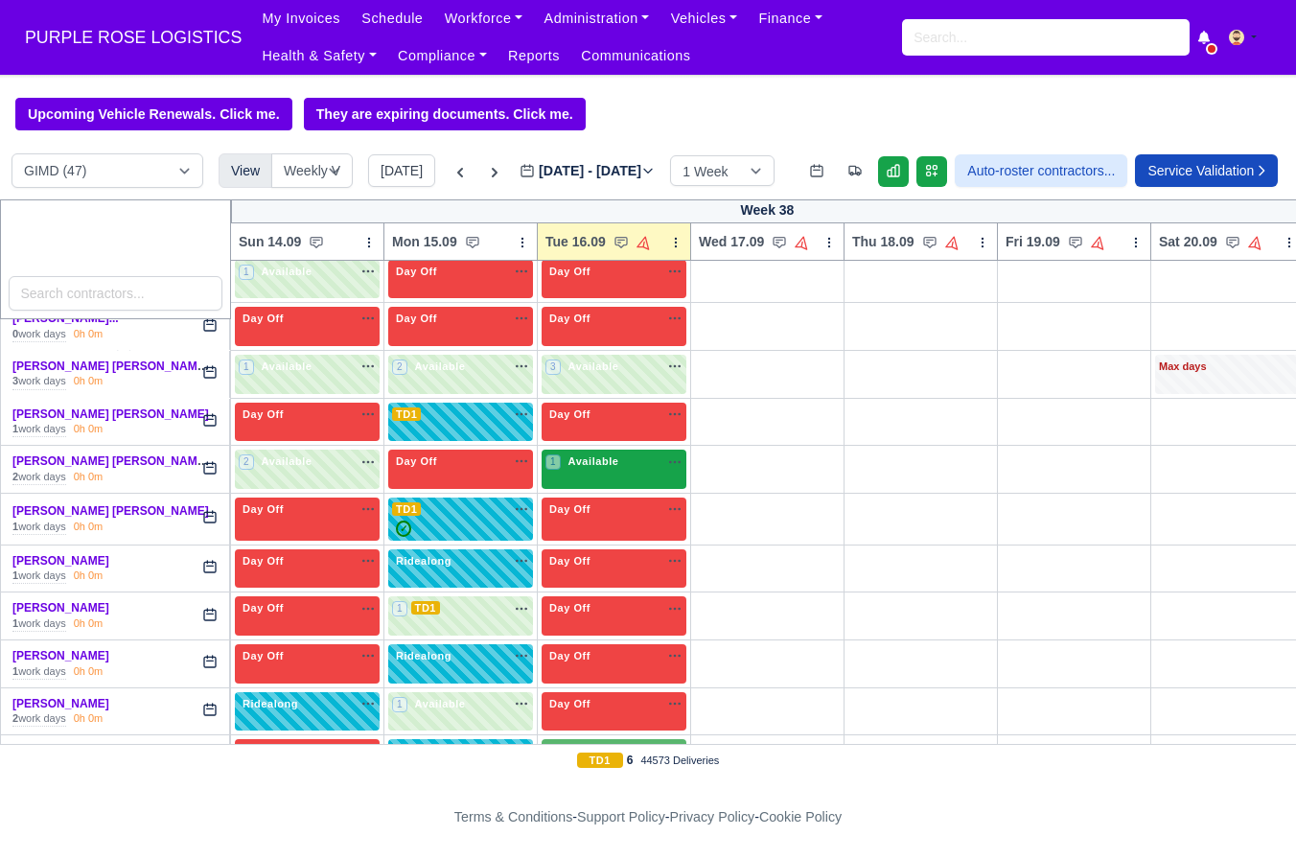
scroll to position [1523, 0]
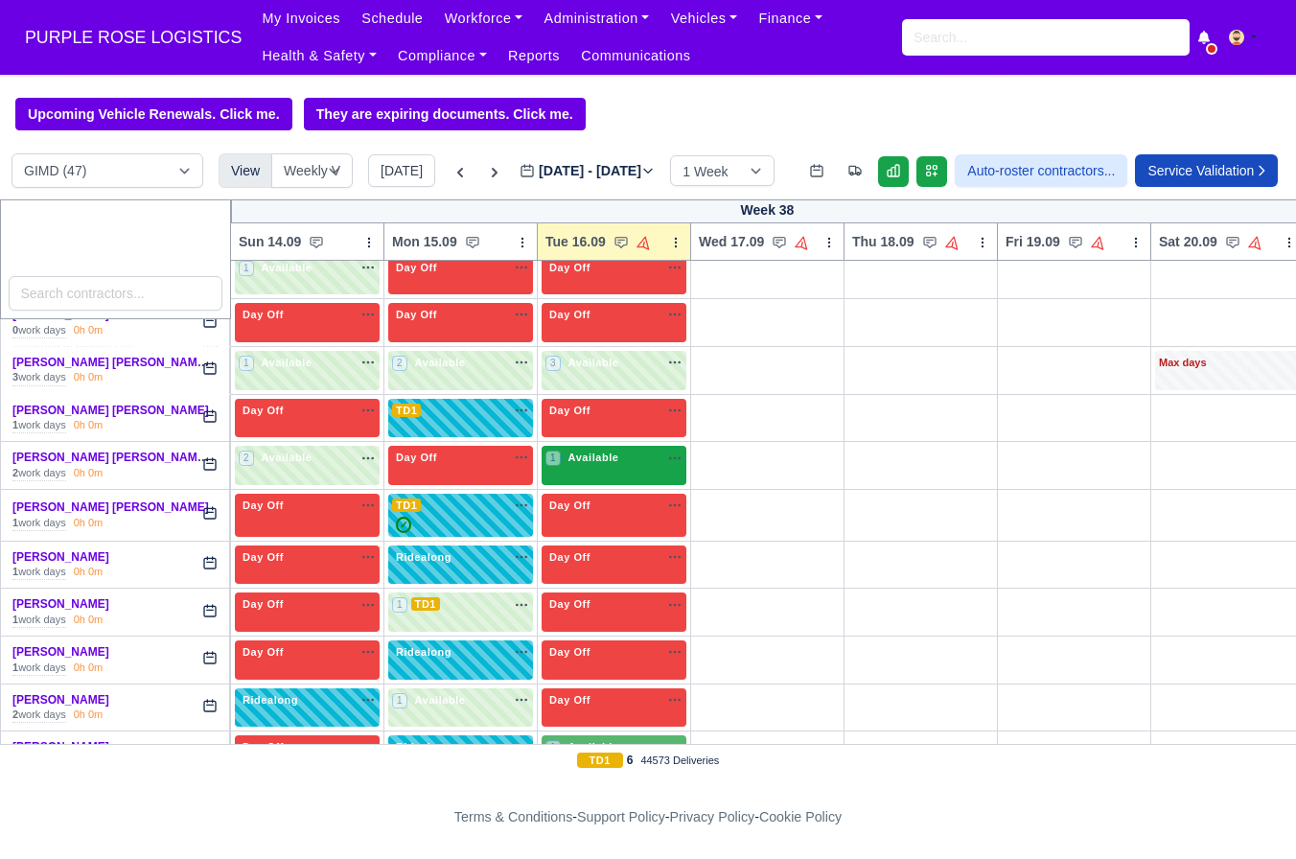
click at [618, 464] on span "Available" at bounding box center [594, 457] width 58 height 13
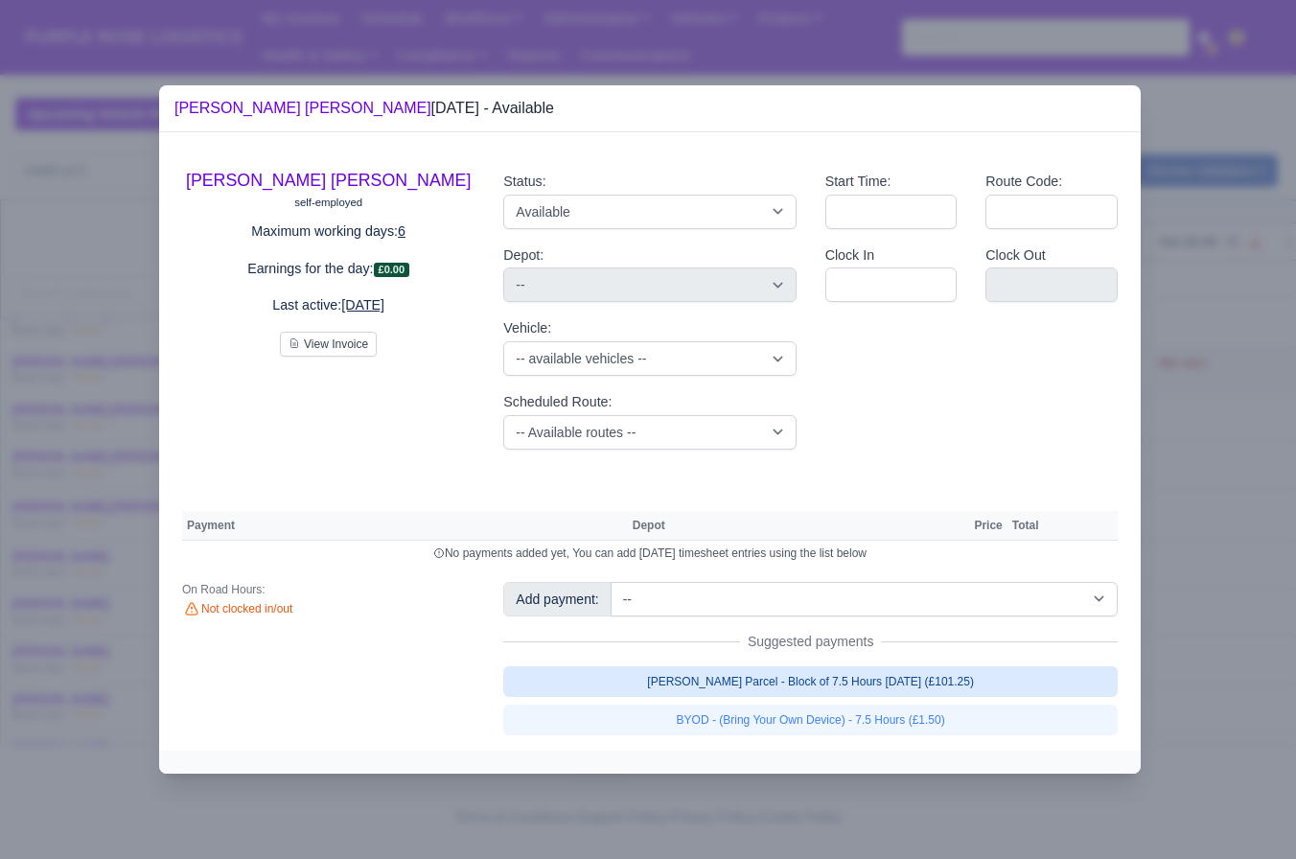
click at [859, 671] on link "Walker Parcel - Block of 7.5 Hours Apr 2025 (£101.25)" at bounding box center [810, 681] width 615 height 31
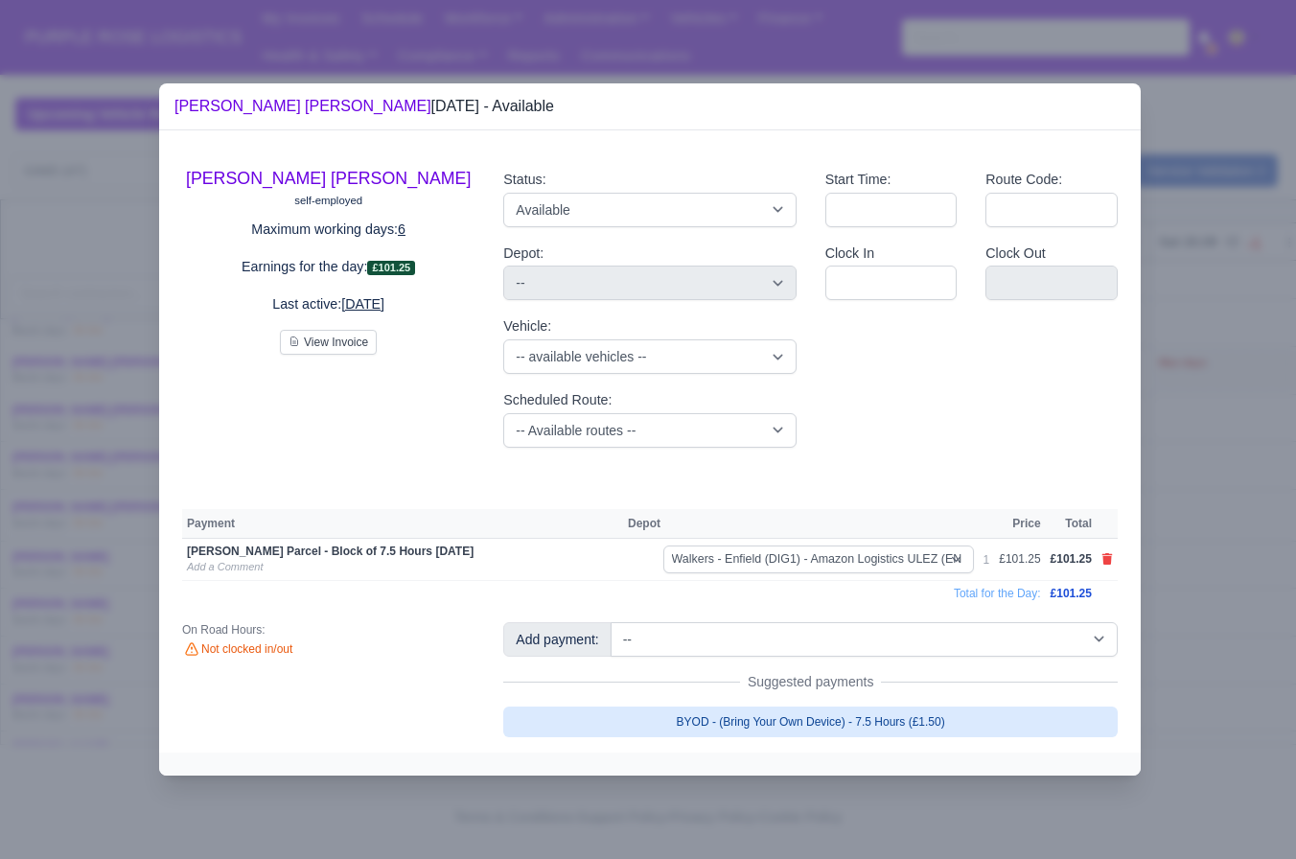
click at [842, 712] on link "BYOD - (Bring Your Own Device) - 7.5 Hours (£1.50)" at bounding box center [810, 722] width 615 height 31
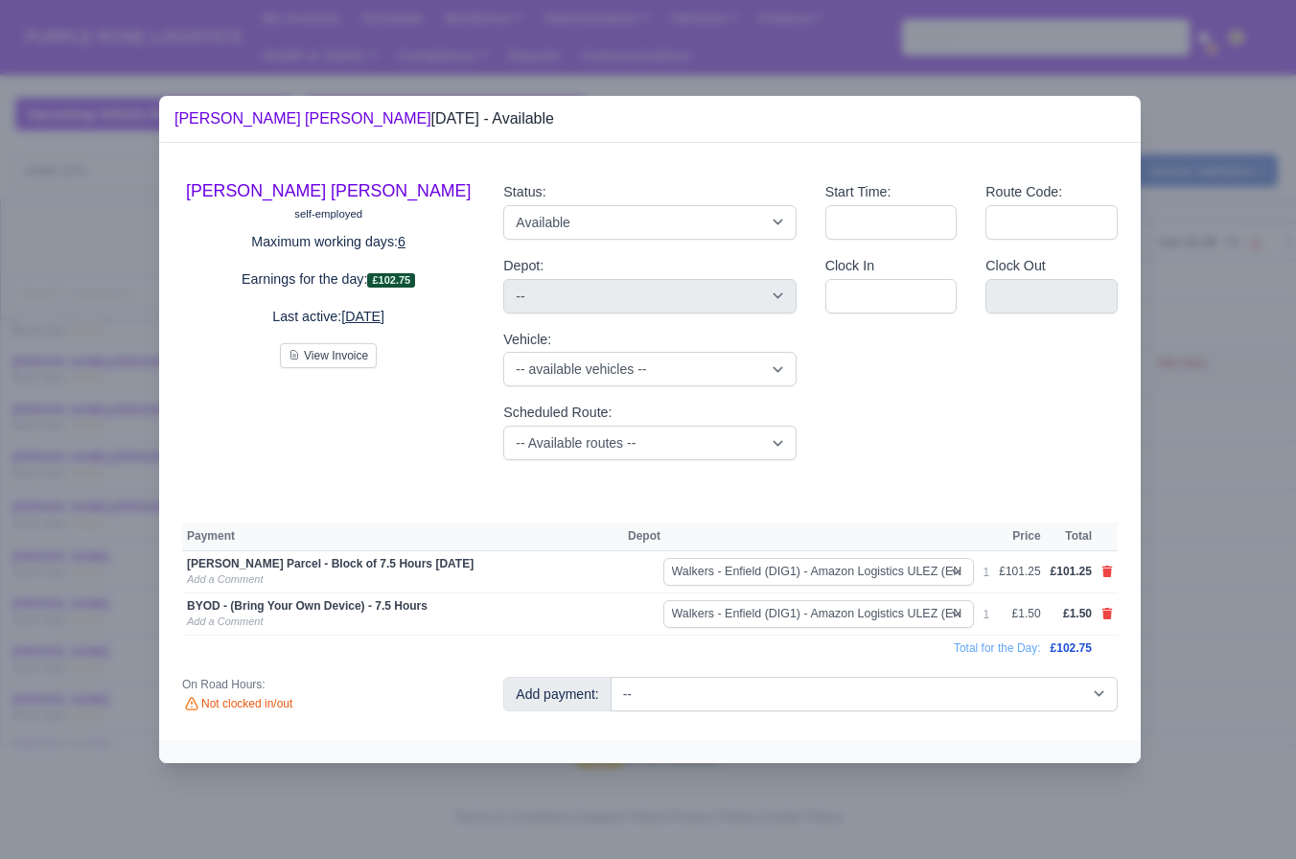
click at [1189, 579] on div at bounding box center [648, 429] width 1296 height 859
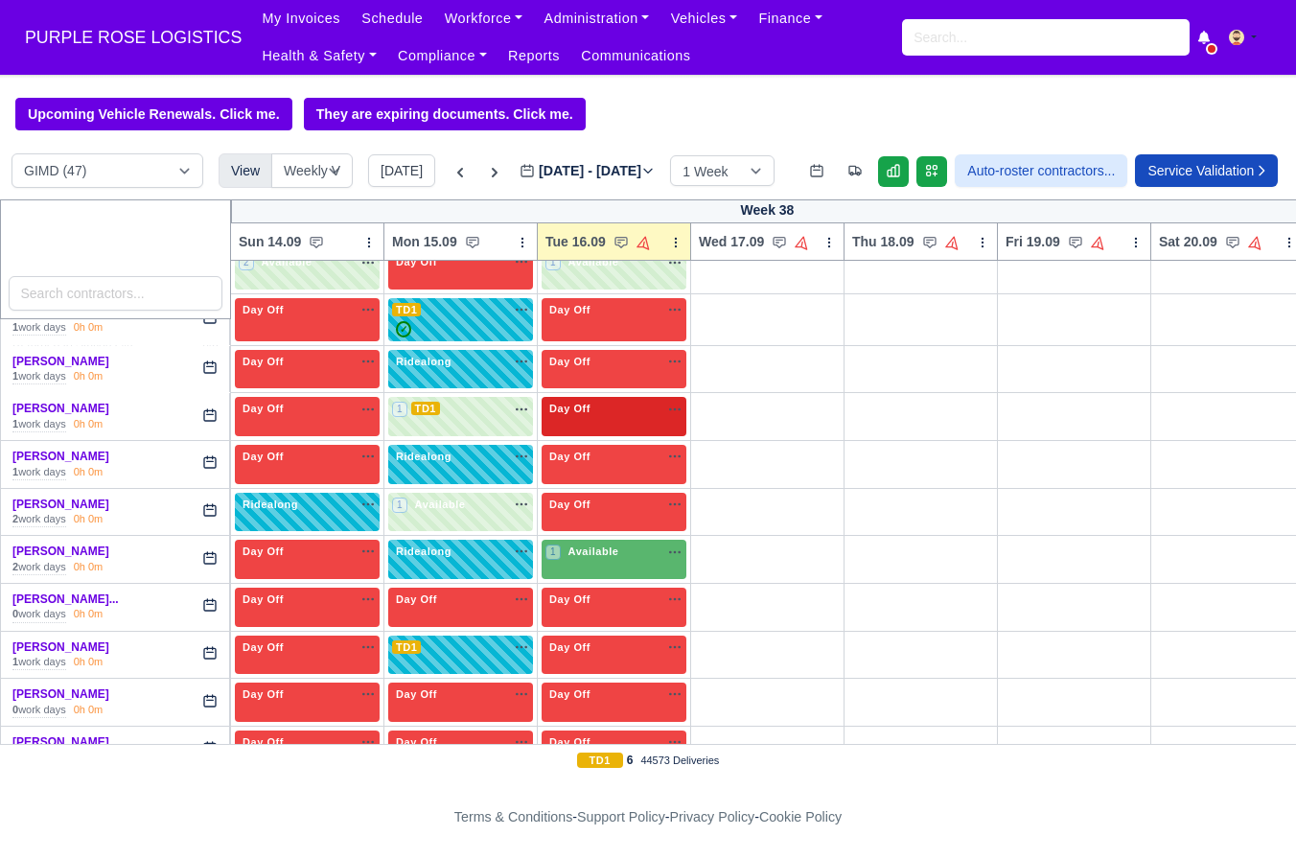
scroll to position [1748, 0]
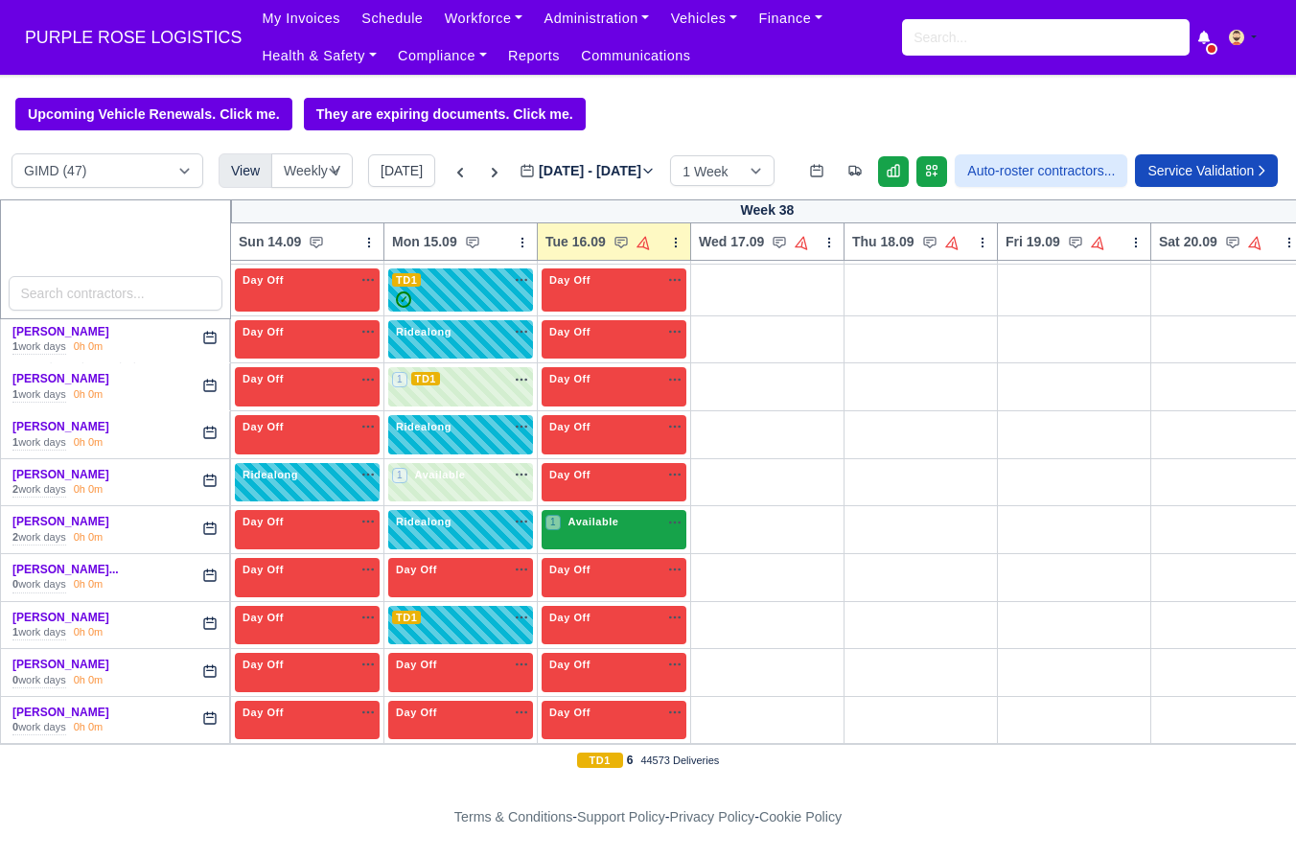
click at [625, 530] on div "1 Available na" at bounding box center [614, 522] width 137 height 16
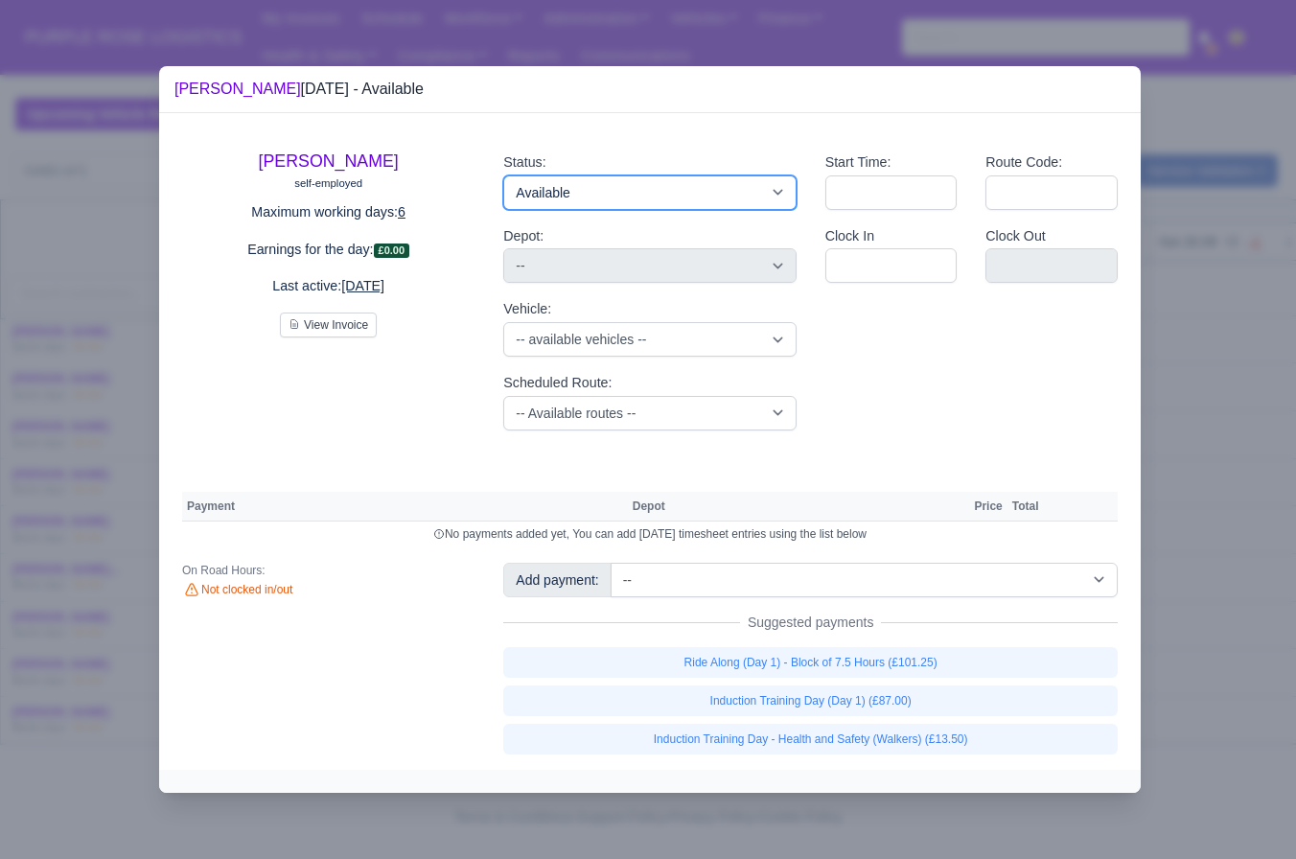
click at [596, 191] on select "Available Day Off Stand By Holiday Other Depot In Office OSM Ridealong Nursery …" at bounding box center [649, 192] width 292 height 35
click at [503, 175] on select "Available Day Off Stand By Holiday Other Depot In Office OSM Ridealong Nursery …" at bounding box center [649, 192] width 292 height 35
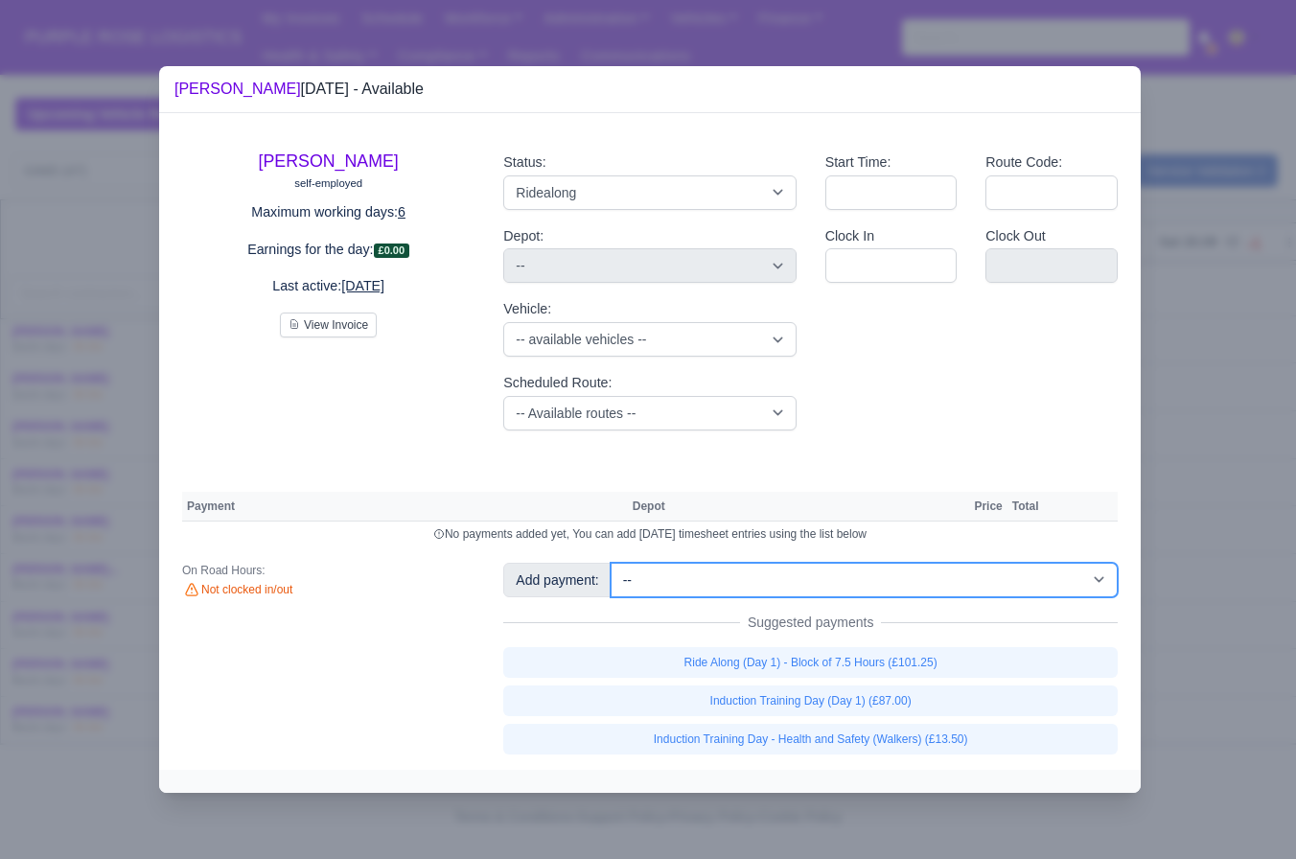
click at [834, 589] on select "-- Additional Hour Support (£14.50) Additional Hour Support (Walkers) (£13.50) …" at bounding box center [864, 580] width 507 height 35
click at [613, 563] on select "-- Additional Hour Support (£14.50) Additional Hour Support (Walkers) (£13.50) …" at bounding box center [864, 580] width 507 height 35
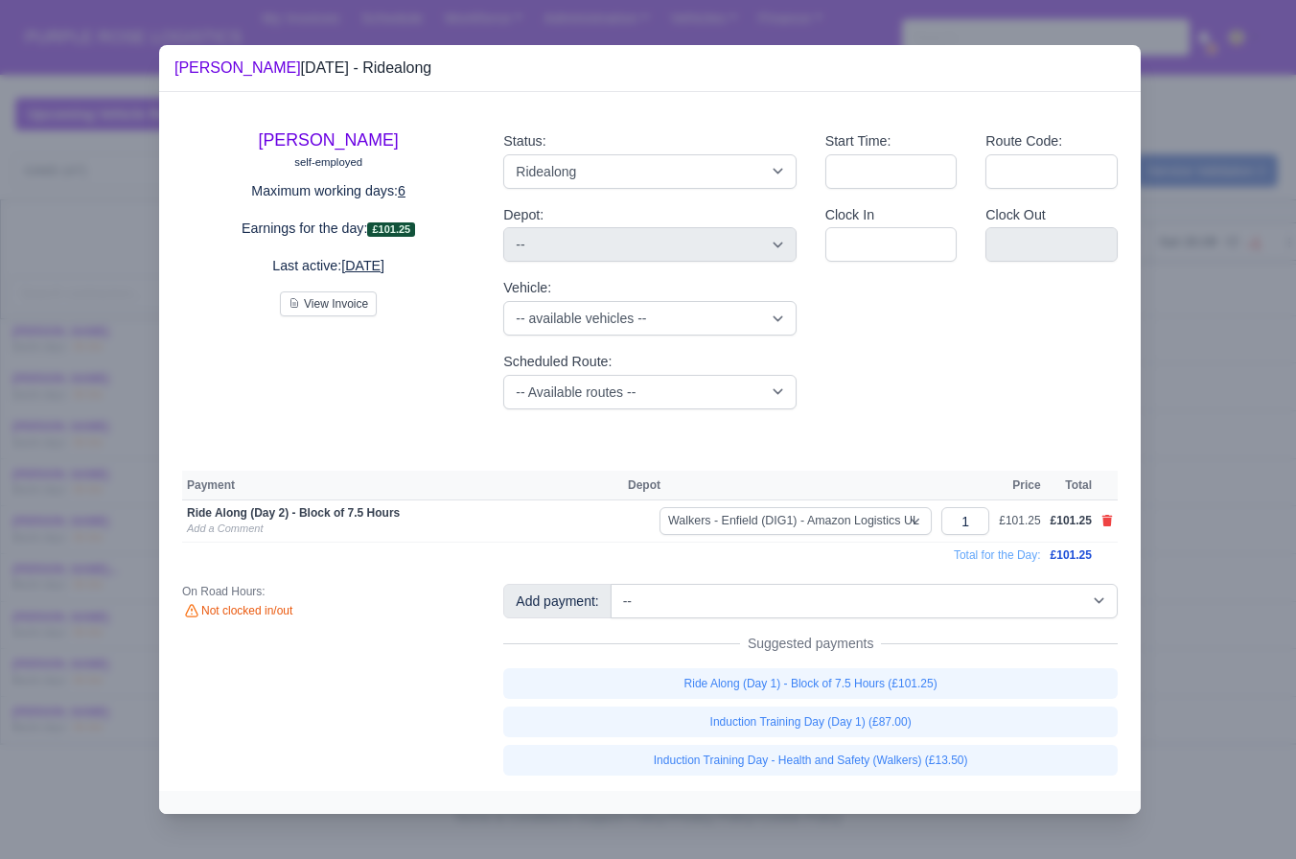
click at [1233, 576] on div at bounding box center [648, 429] width 1296 height 859
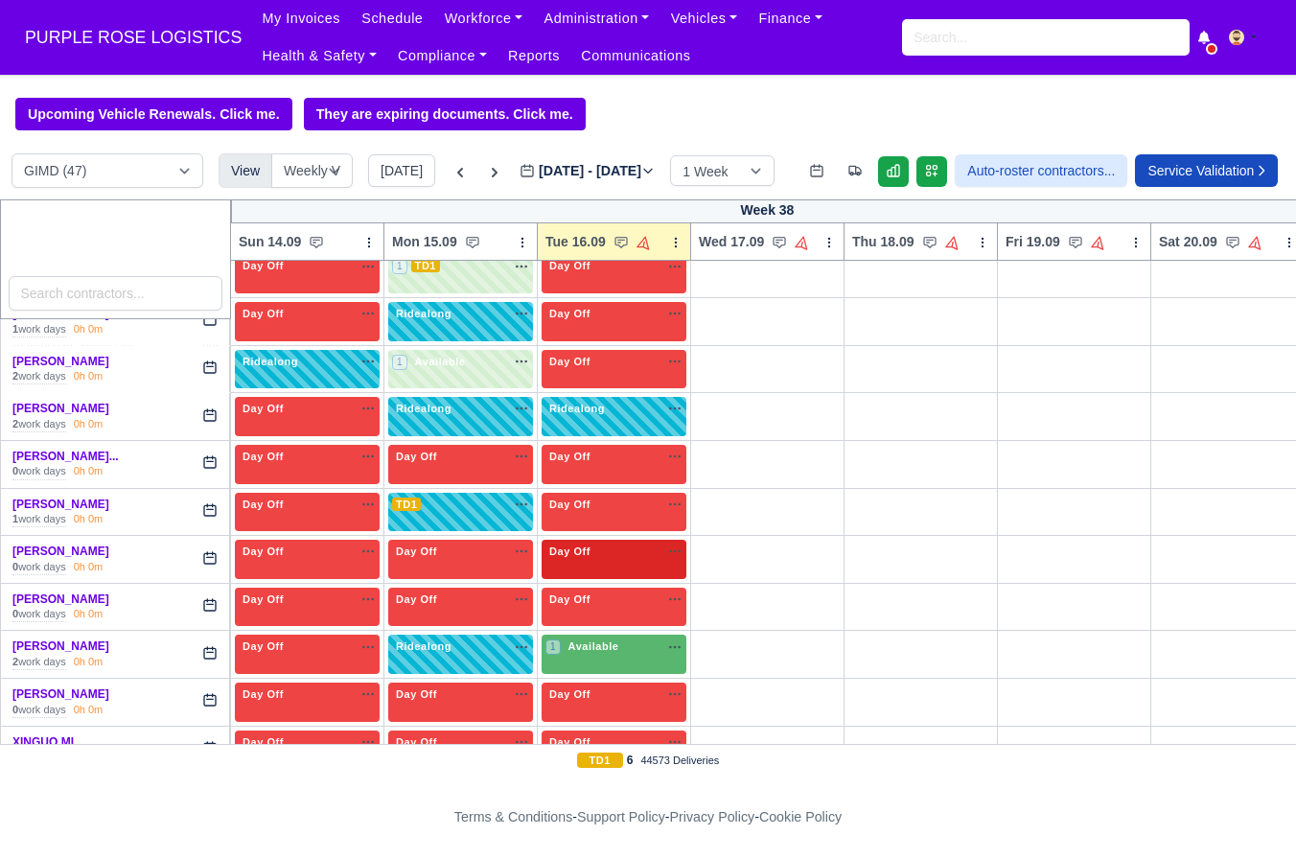
scroll to position [1929, 0]
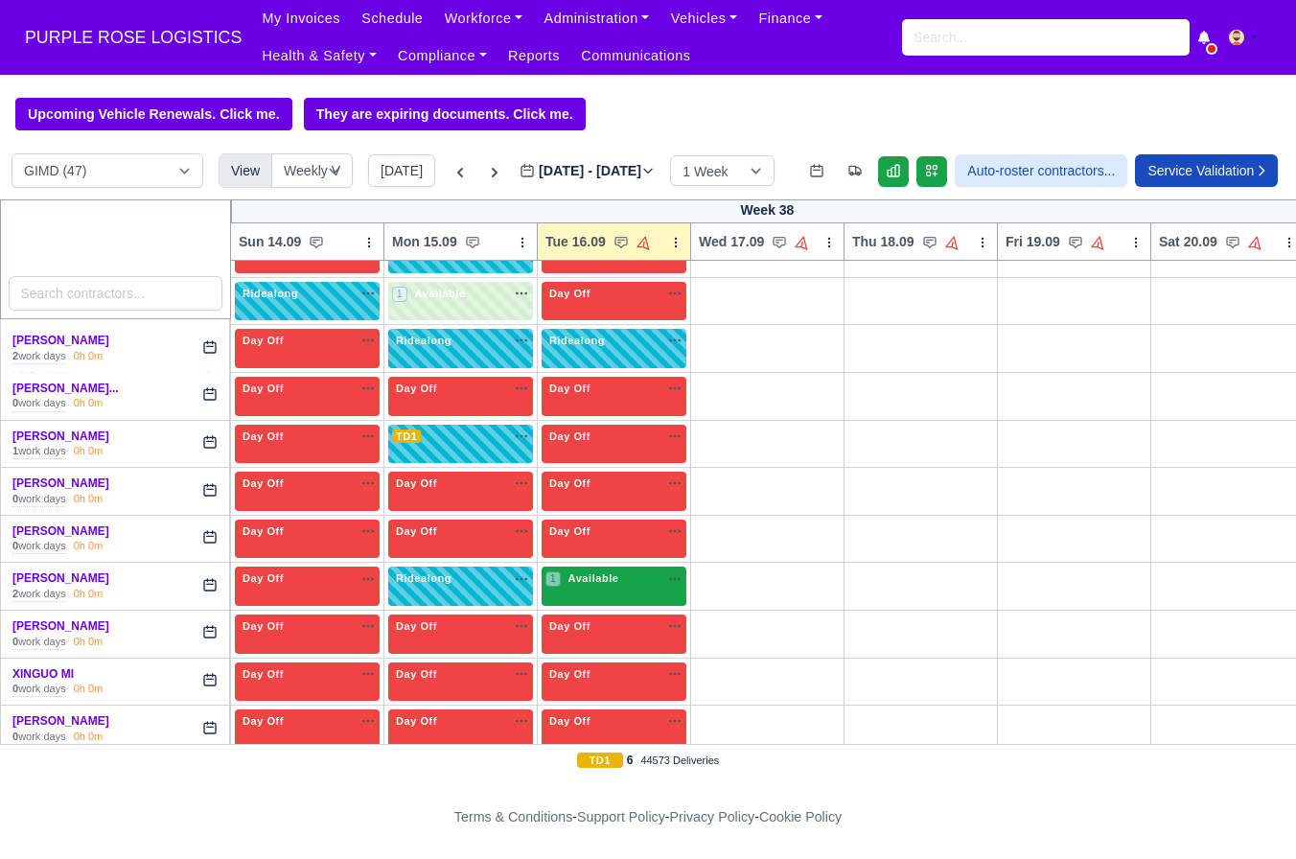
click at [598, 585] on span "Available" at bounding box center [594, 577] width 58 height 13
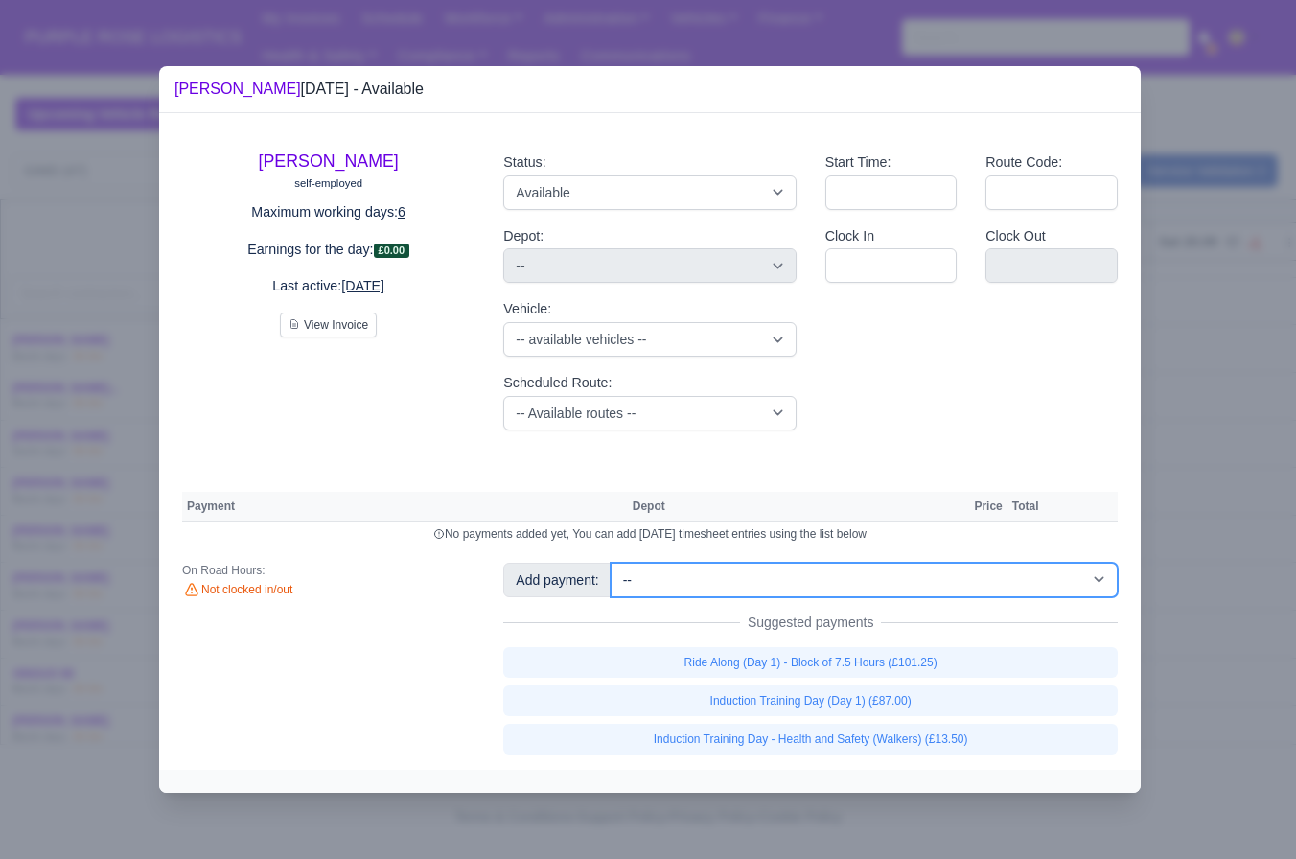
click at [822, 565] on select "-- Additional Hour Support (£14.50) Additional Hour Support (Walkers) (£13.50) …" at bounding box center [864, 580] width 507 height 35
click at [613, 563] on select "-- Additional Hour Support (£14.50) Additional Hour Support (Walkers) (£13.50) …" at bounding box center [864, 580] width 507 height 35
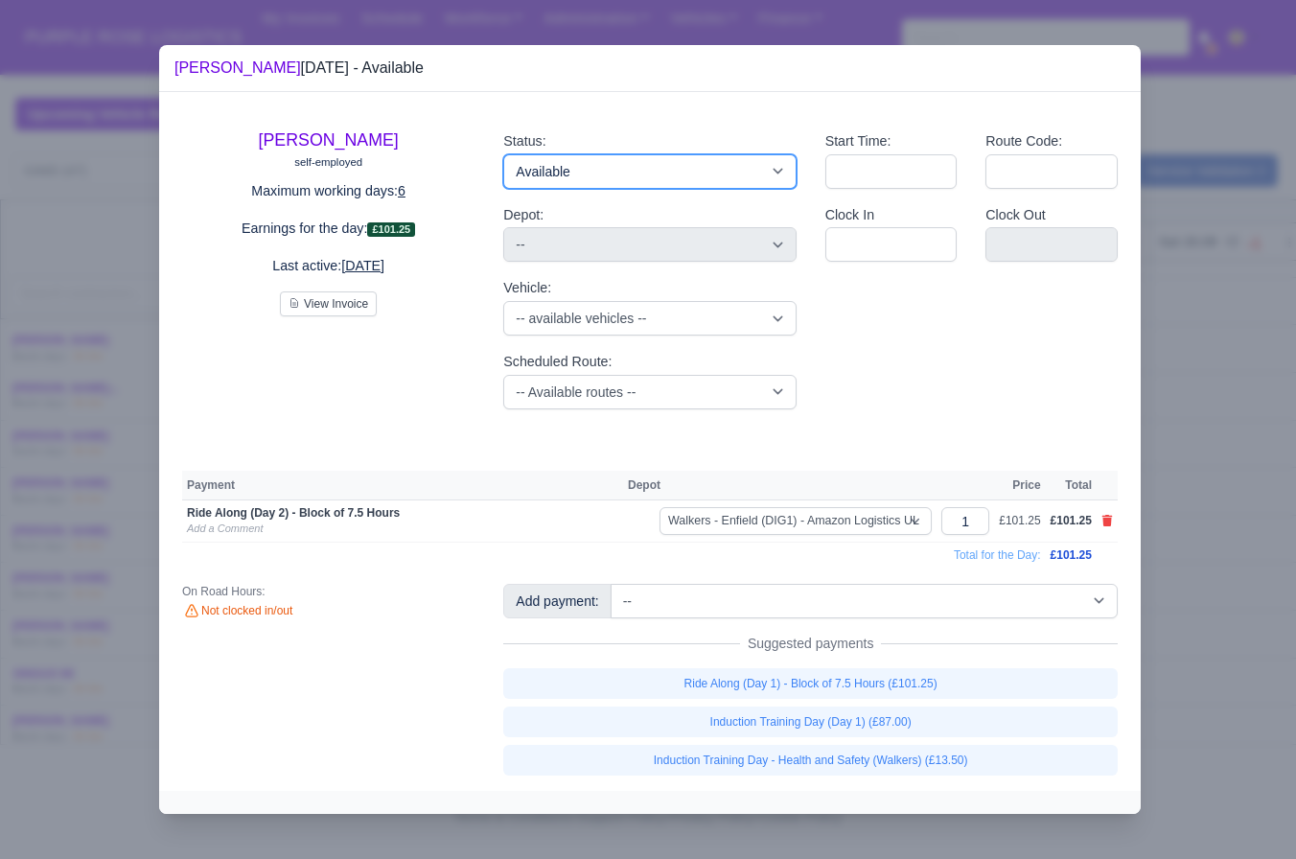
click at [638, 179] on select "Available Day Off Stand By Holiday Other Depot In Office OSM Ridealong Nursery …" at bounding box center [649, 171] width 292 height 35
click at [503, 154] on select "Available Day Off Stand By Holiday Other Depot In Office OSM Ridealong Nursery …" at bounding box center [649, 171] width 292 height 35
click at [1201, 368] on div at bounding box center [648, 429] width 1296 height 859
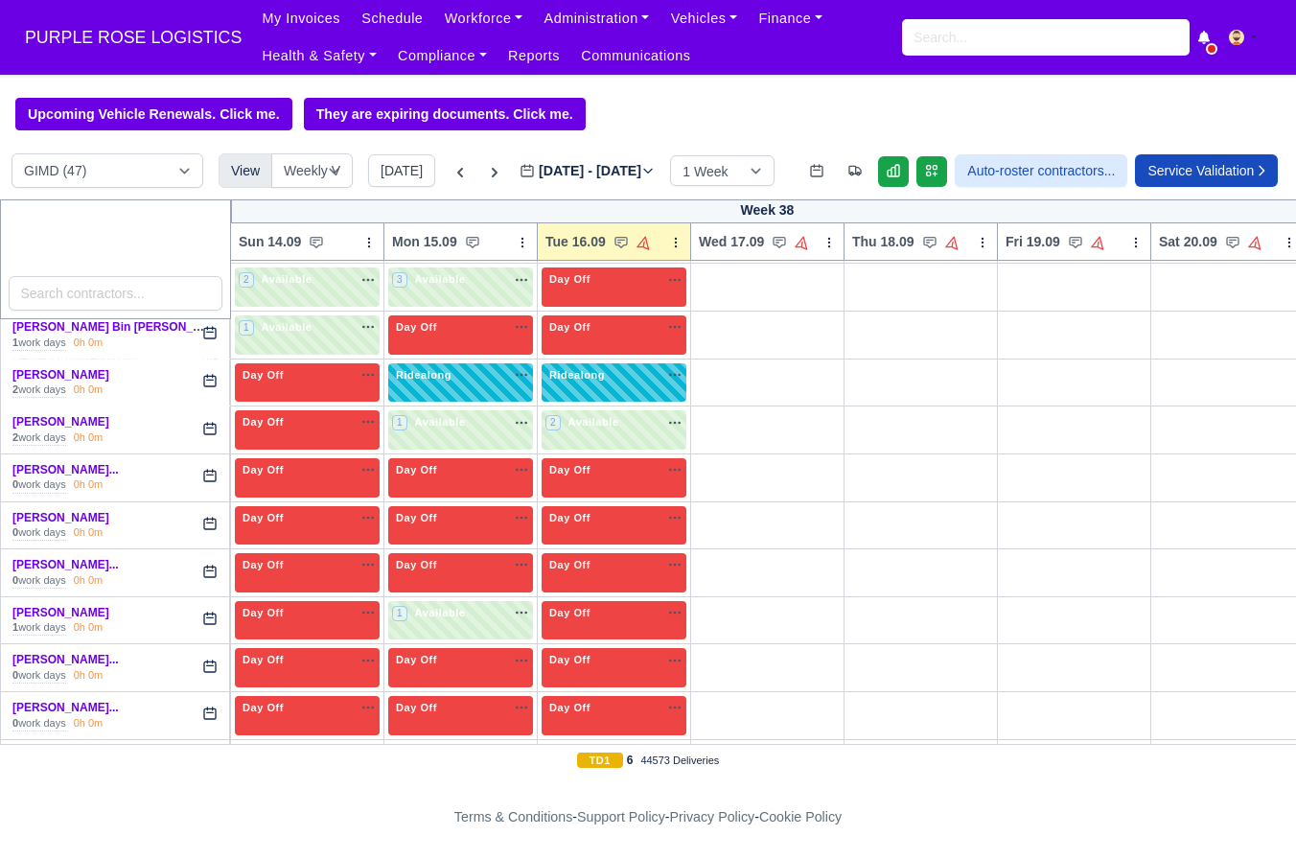
scroll to position [1036, 0]
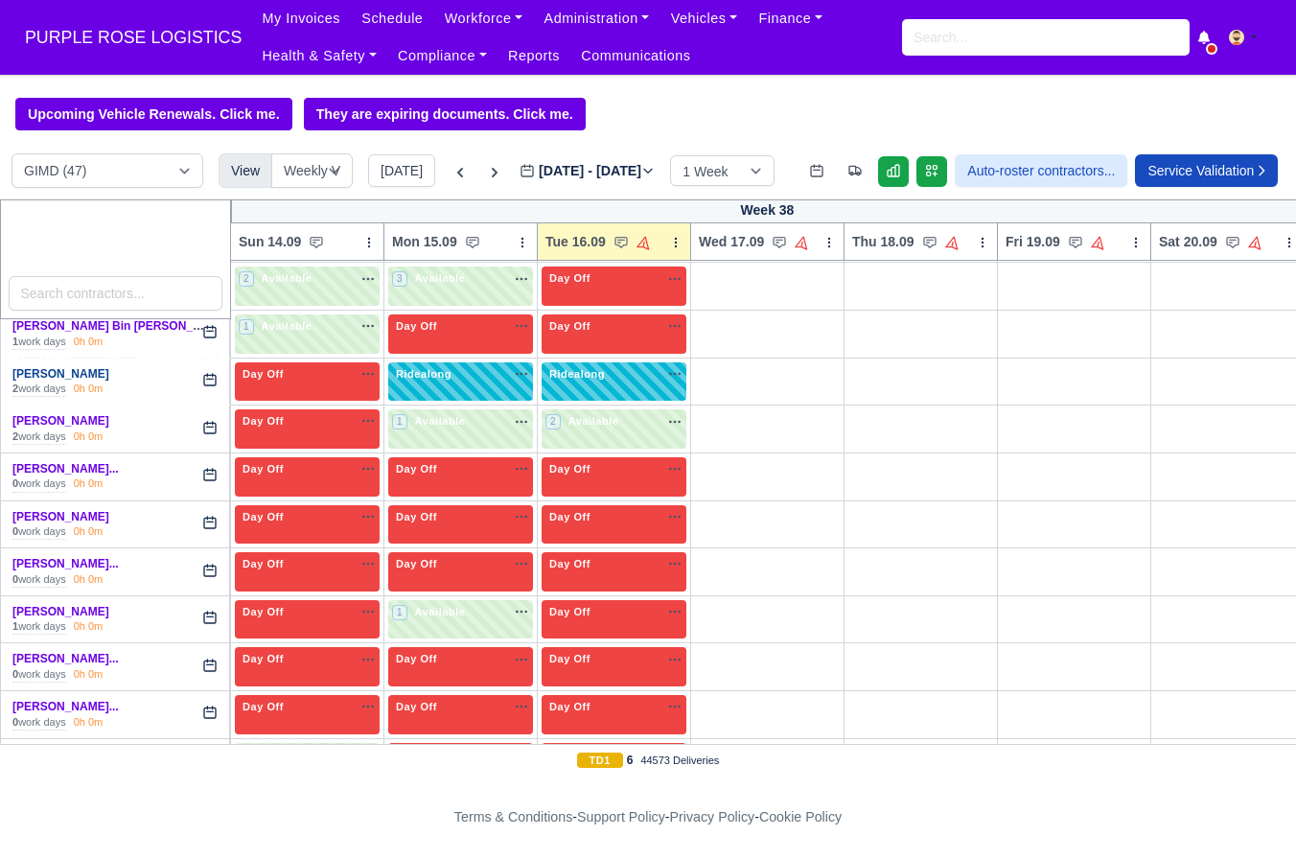
drag, startPoint x: 107, startPoint y: 387, endPoint x: 14, endPoint y: 389, distance: 93.0
click at [14, 383] on div "[PERSON_NAME]" at bounding box center [111, 374] width 199 height 16
copy link "[PERSON_NAME]"
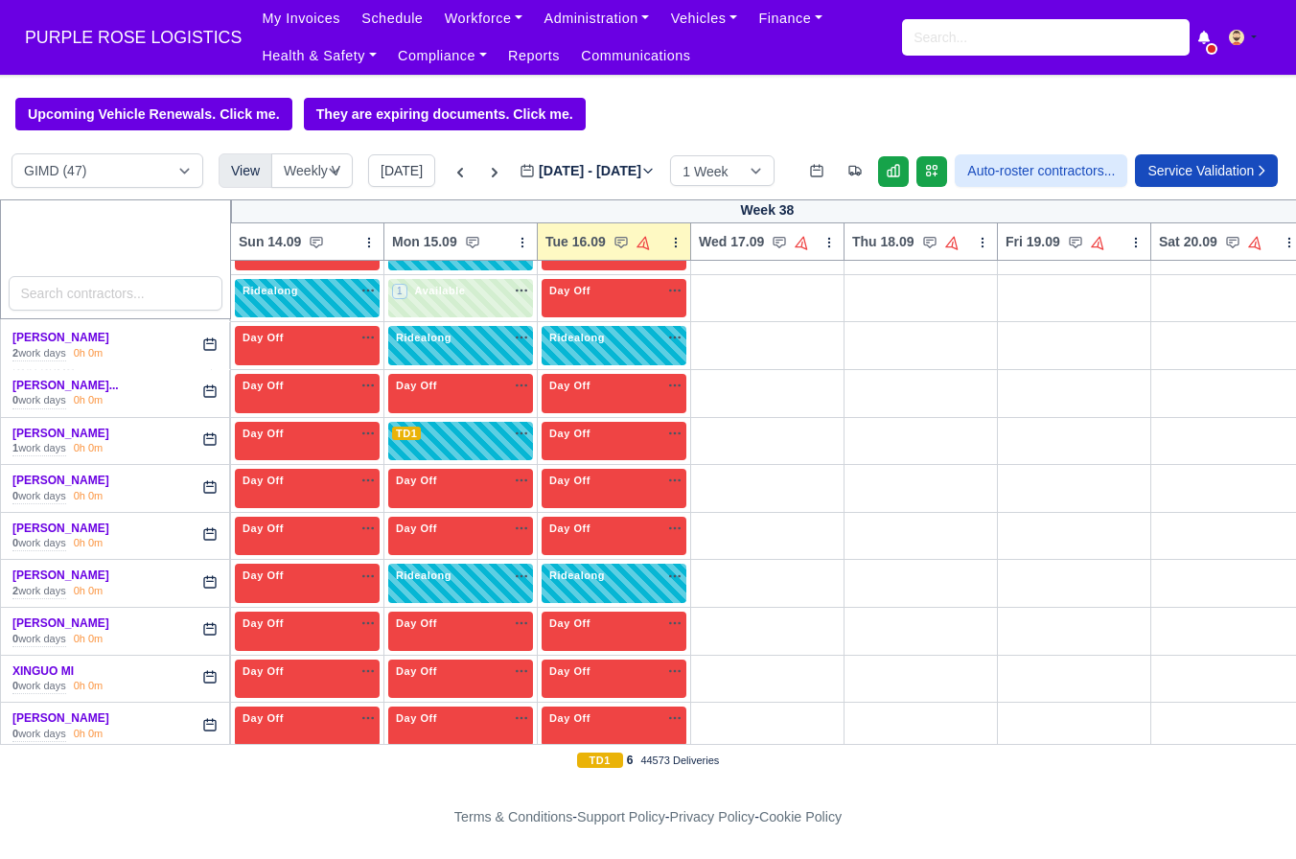
scroll to position [1929, 0]
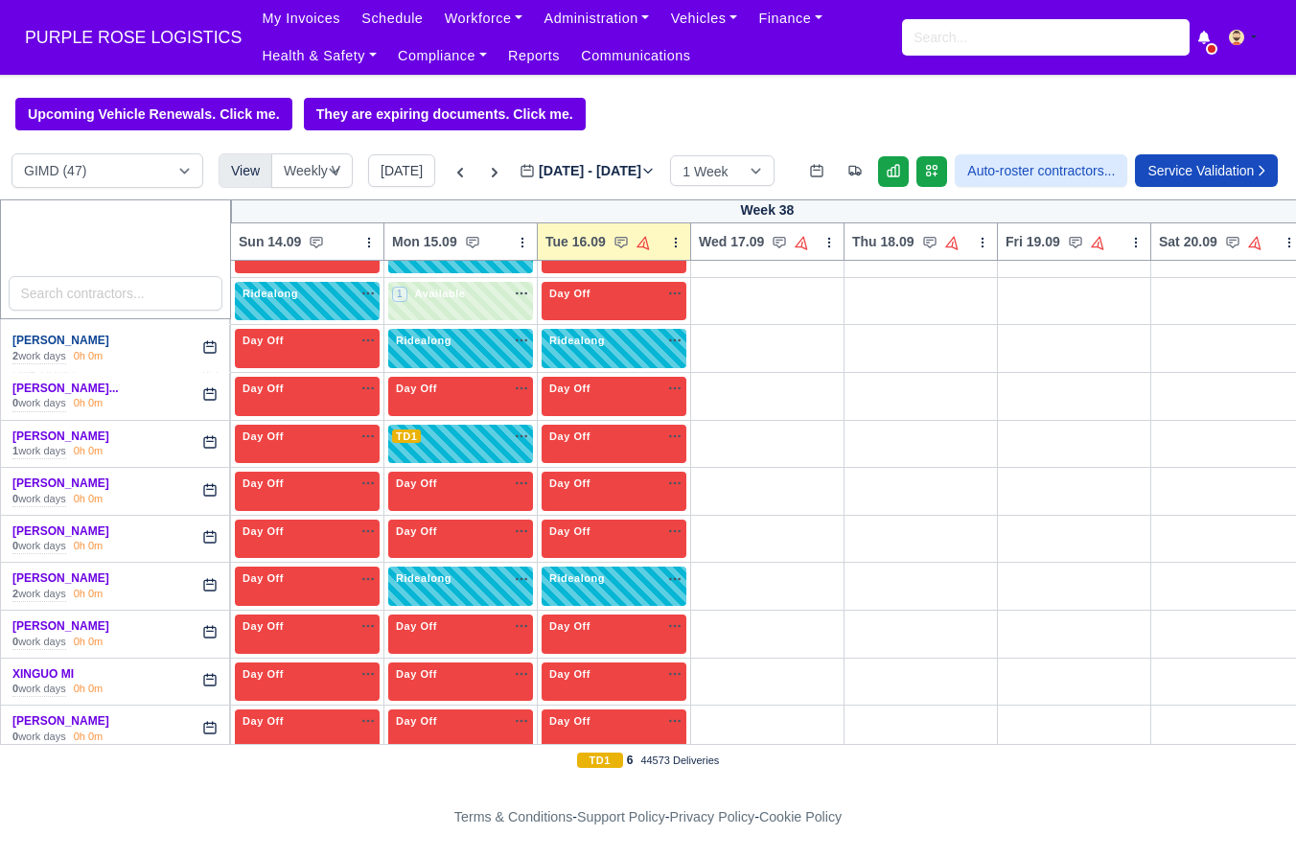
drag, startPoint x: 88, startPoint y: 353, endPoint x: 12, endPoint y: 356, distance: 75.8
click at [12, 349] on div "Nitin Semwal" at bounding box center [111, 341] width 199 height 16
copy link "Nitin Semwal"
drag, startPoint x: 105, startPoint y: 591, endPoint x: 12, endPoint y: 595, distance: 93.1
click at [12, 595] on div "Shivani Semwal 2 work days 0h 0m" at bounding box center [115, 586] width 229 height 47
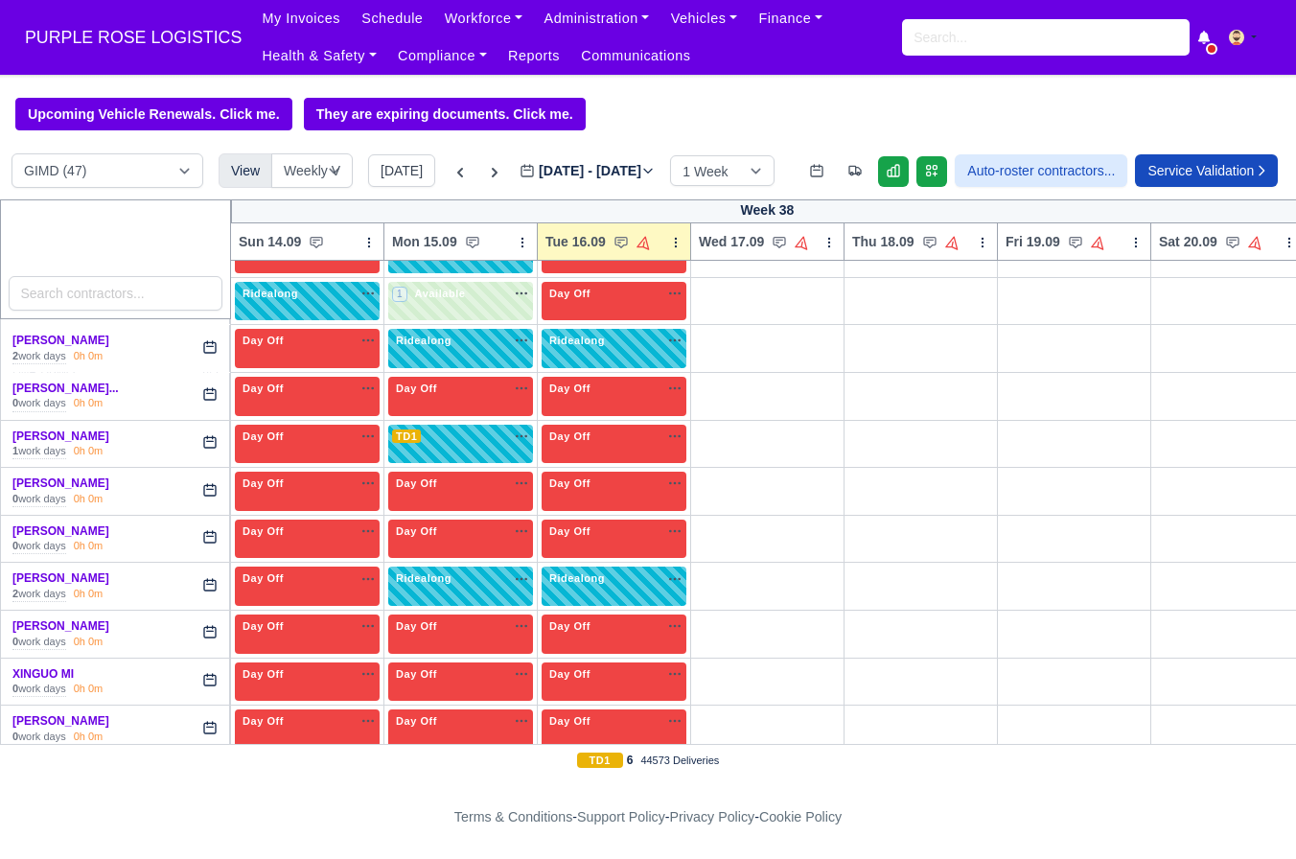
copy link "Shivani Semwal"
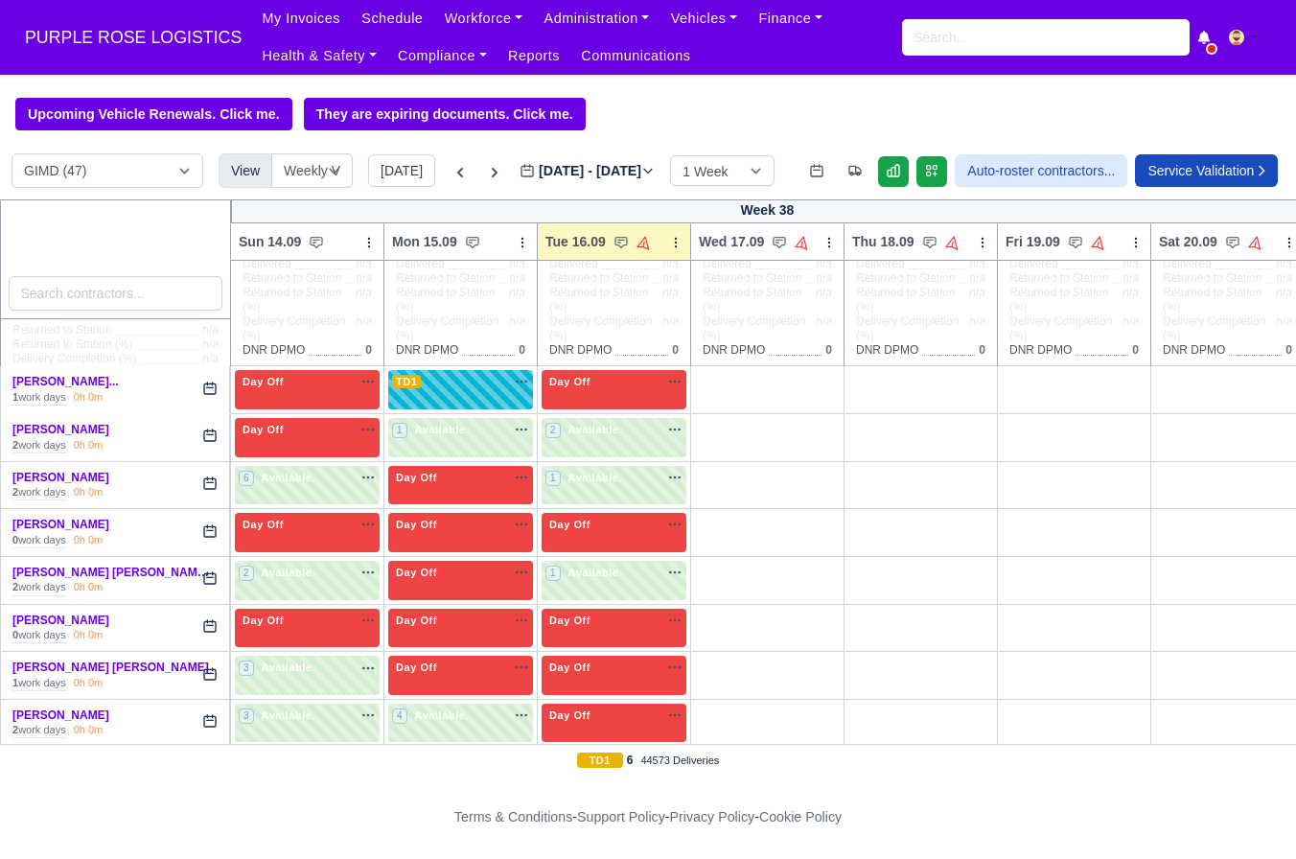
scroll to position [0, 0]
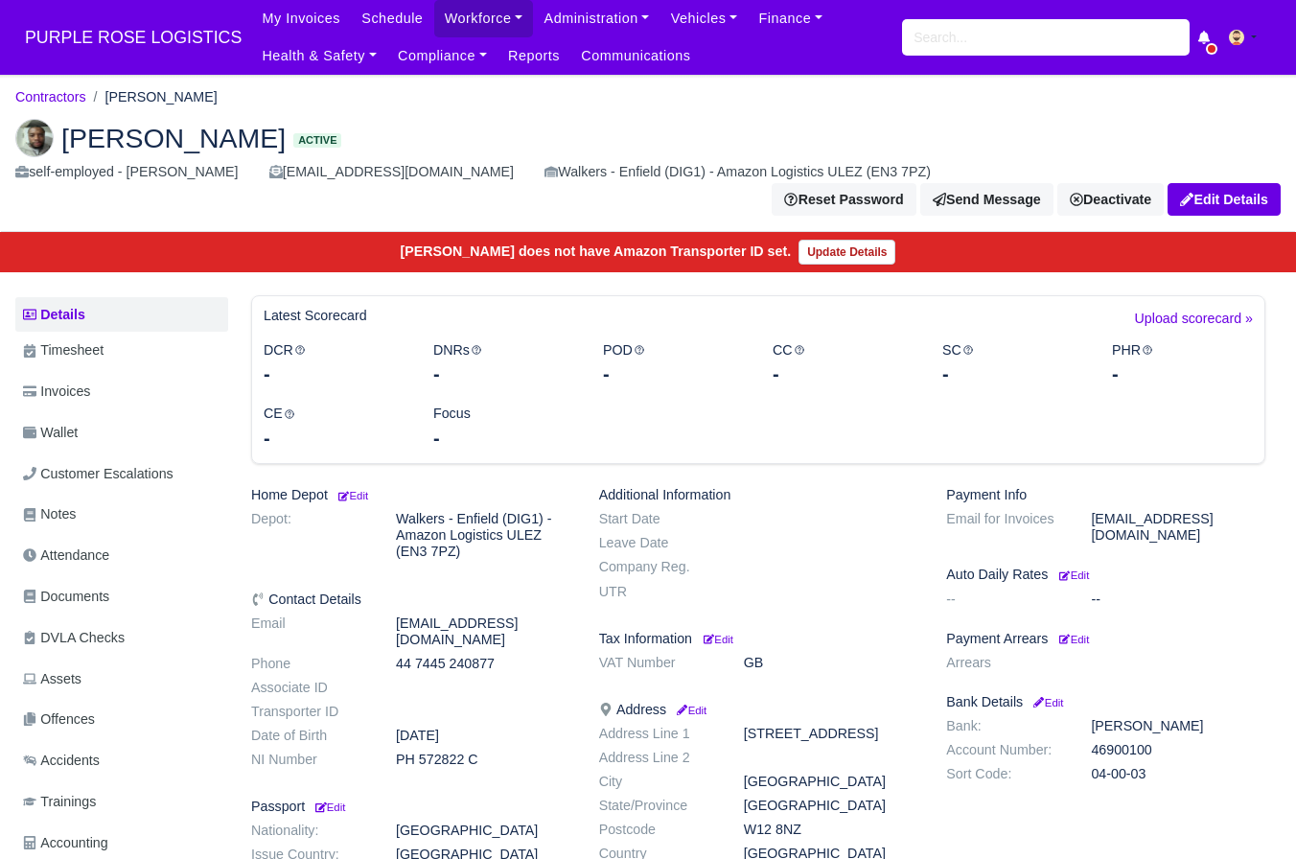
click at [43, 147] on img at bounding box center [34, 138] width 38 height 38
click at [0, 0] on div at bounding box center [0, 0] width 0 height 0
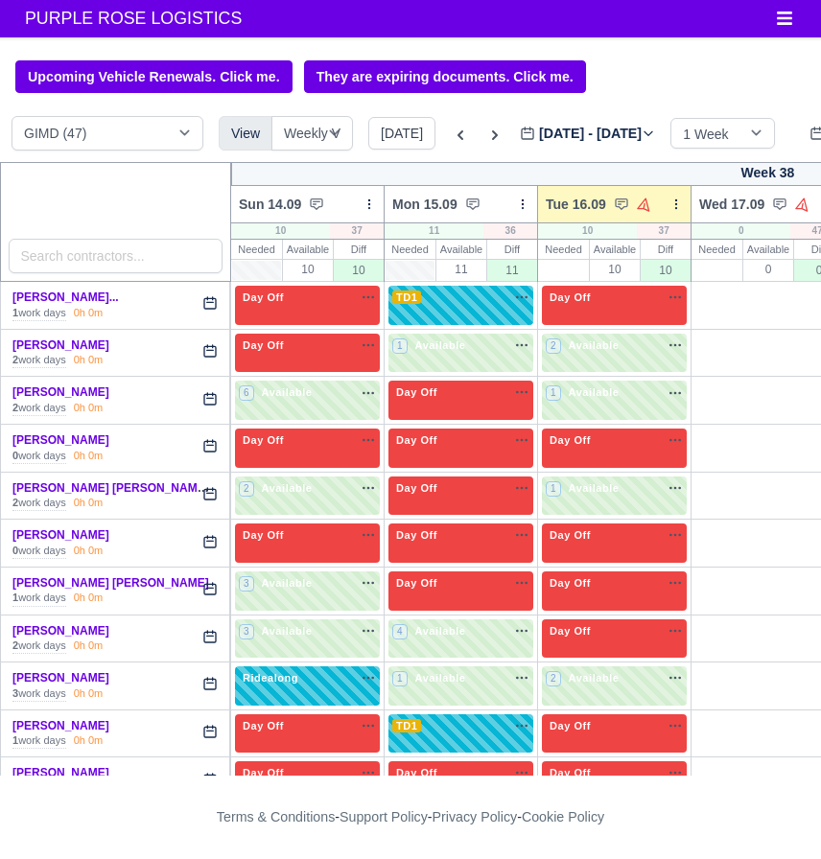
select select "5"
